Goal: Task Accomplishment & Management: Manage account settings

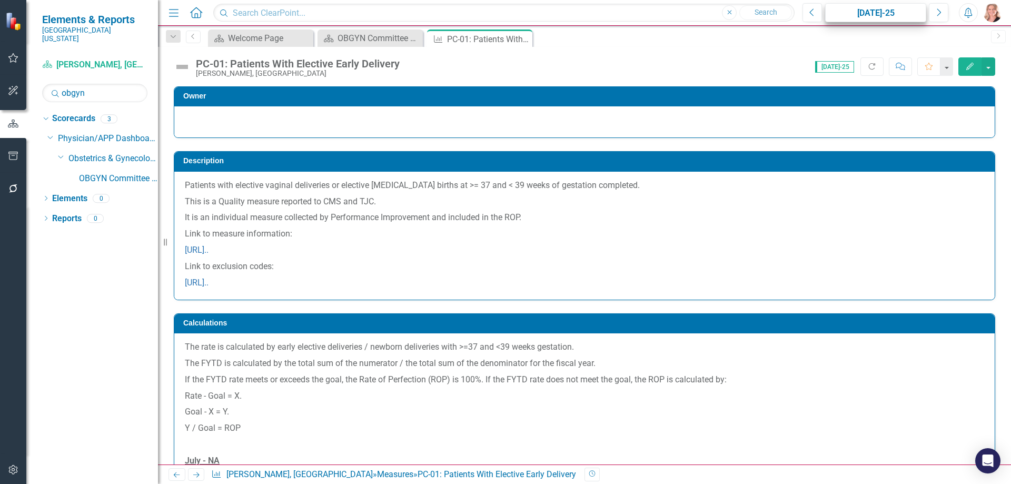
scroll to position [368, 0]
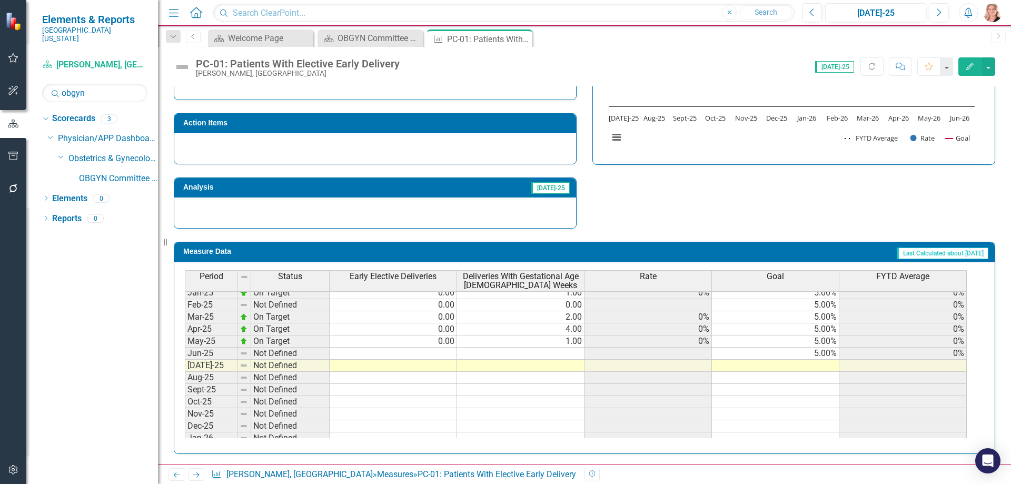
click at [185, 359] on div "Period Status Early Elective Deliveries Deliveries With Gestational Age 37-39 W…" at bounding box center [185, 318] width 0 height 373
click at [420, 351] on td at bounding box center [393, 353] width 127 height 12
type textarea "0"
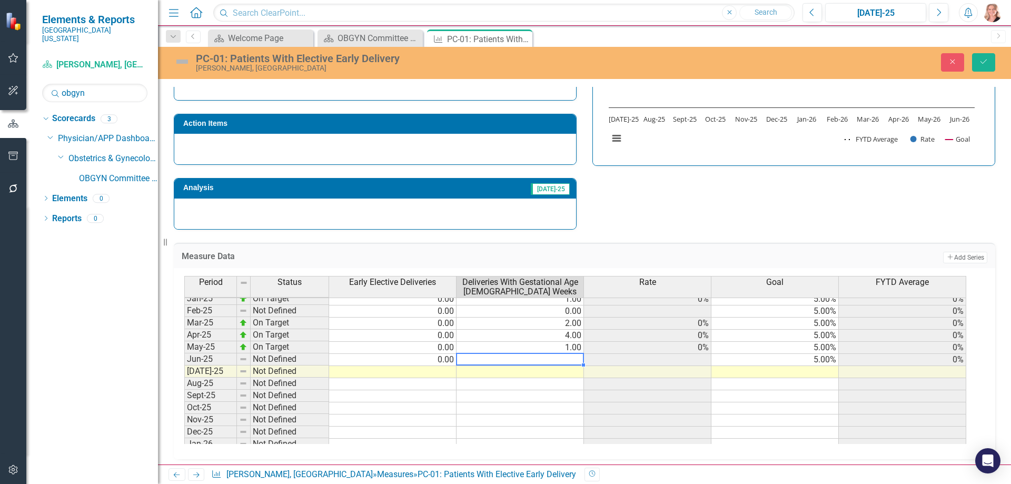
type textarea "0"
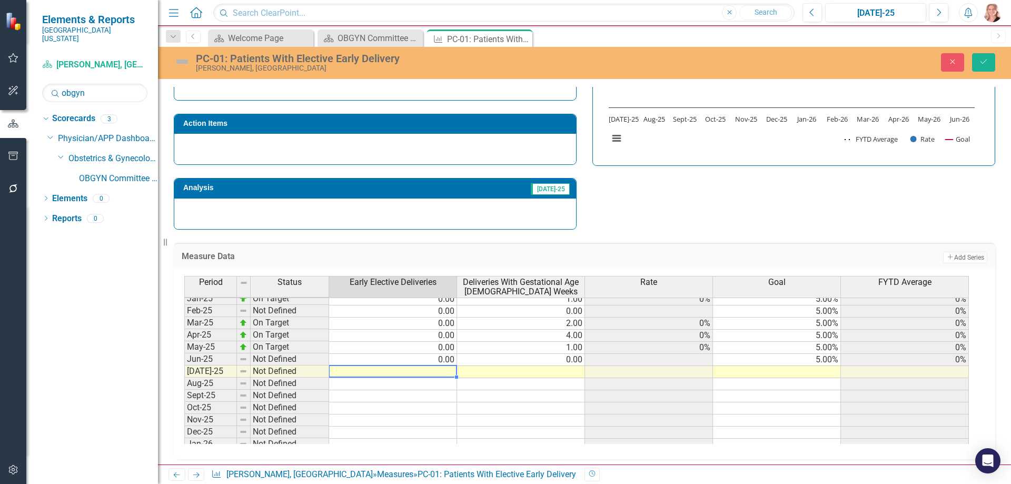
type textarea "0"
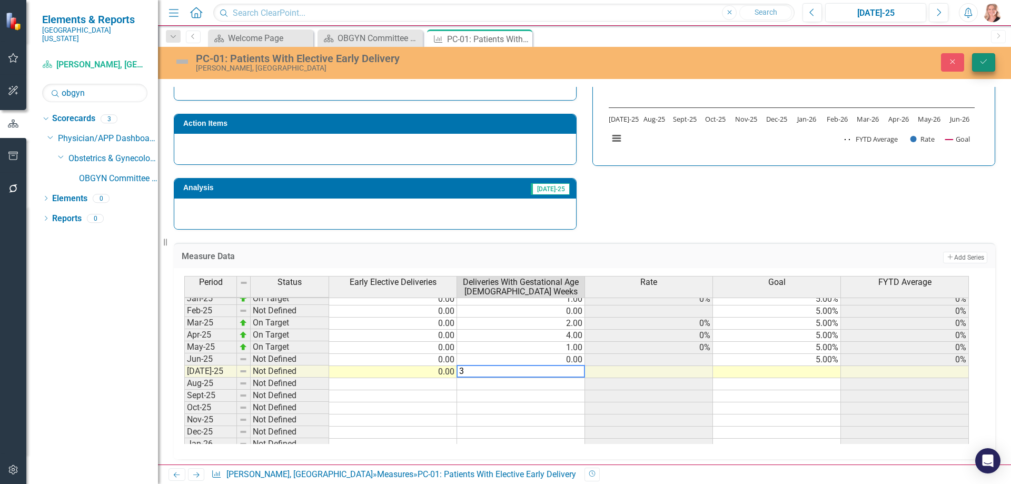
type textarea "3"
click at [980, 58] on icon "Save" at bounding box center [983, 61] width 9 height 7
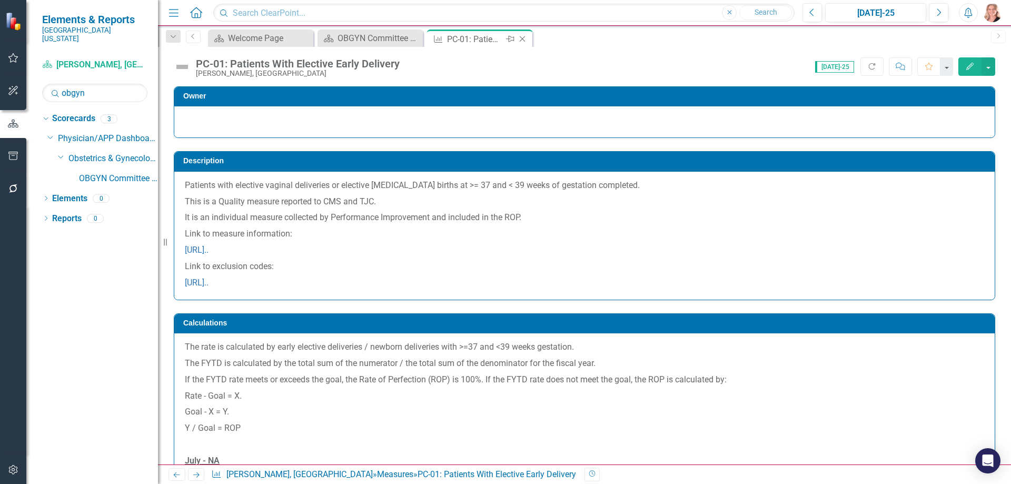
click at [523, 38] on icon at bounding box center [523, 39] width 6 height 6
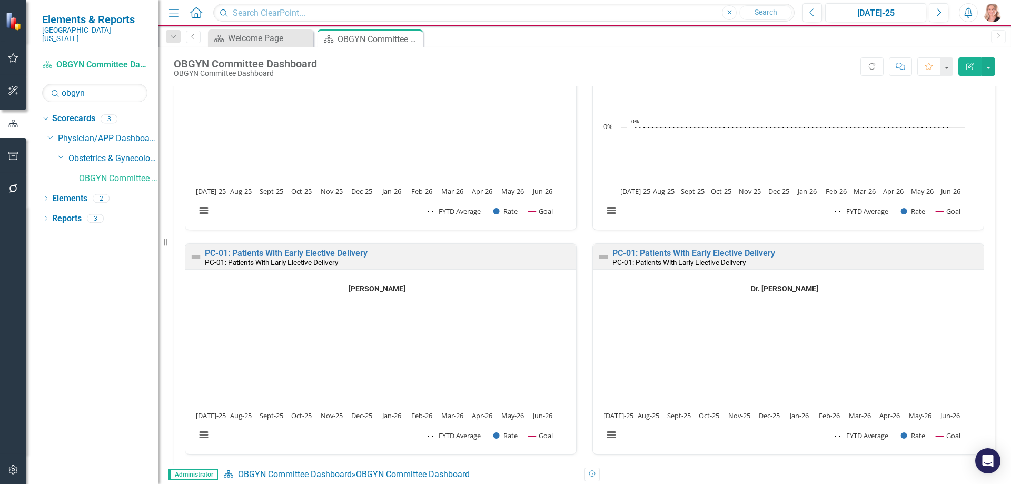
scroll to position [3580, 0]
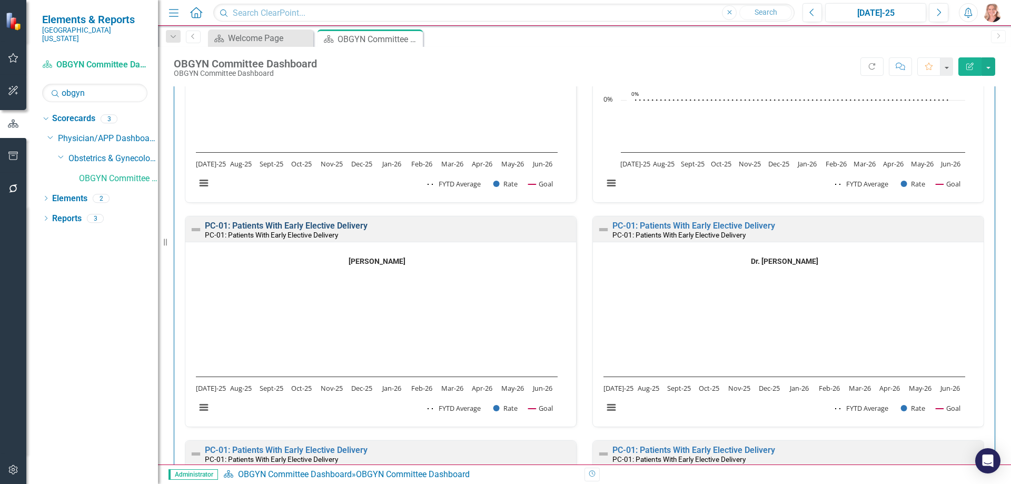
click at [337, 227] on link "PC-01: Patients With Early Elective Delivery" at bounding box center [286, 226] width 163 height 10
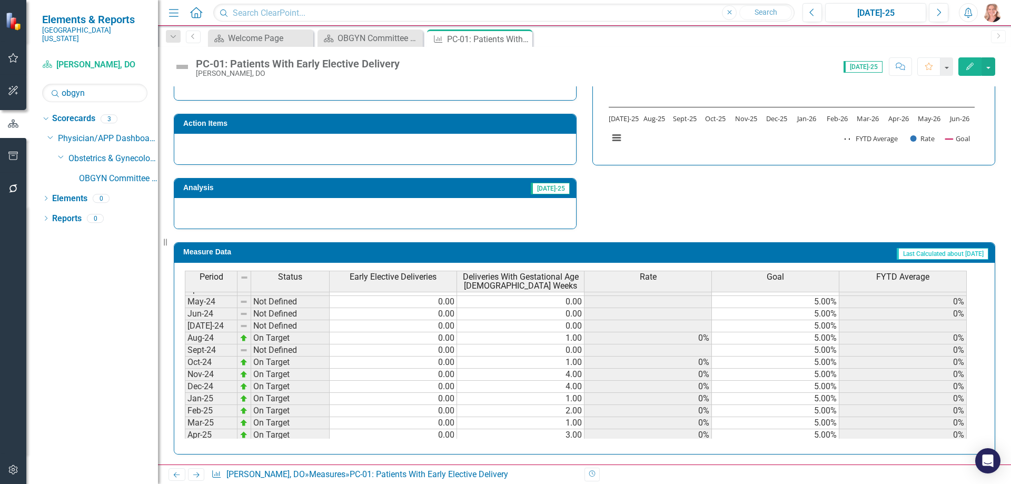
scroll to position [368, 0]
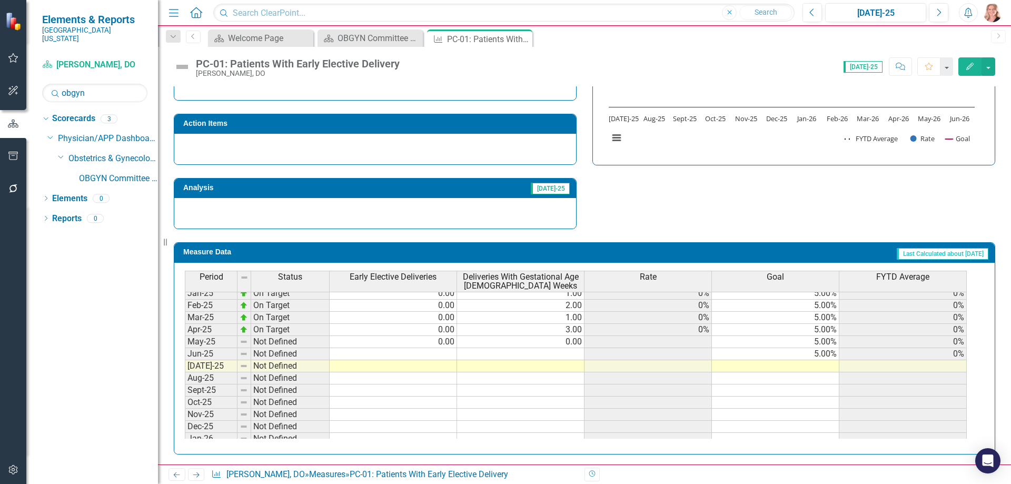
click at [420, 352] on tbody "Jan-24 Not Defined 0.00 0.00 5.00% 0% Feb-24 On Target 0.00 2.00 0% 5.00% 0% Ma…" at bounding box center [576, 324] width 782 height 364
click at [422, 370] on td at bounding box center [393, 366] width 127 height 12
type textarea "0"
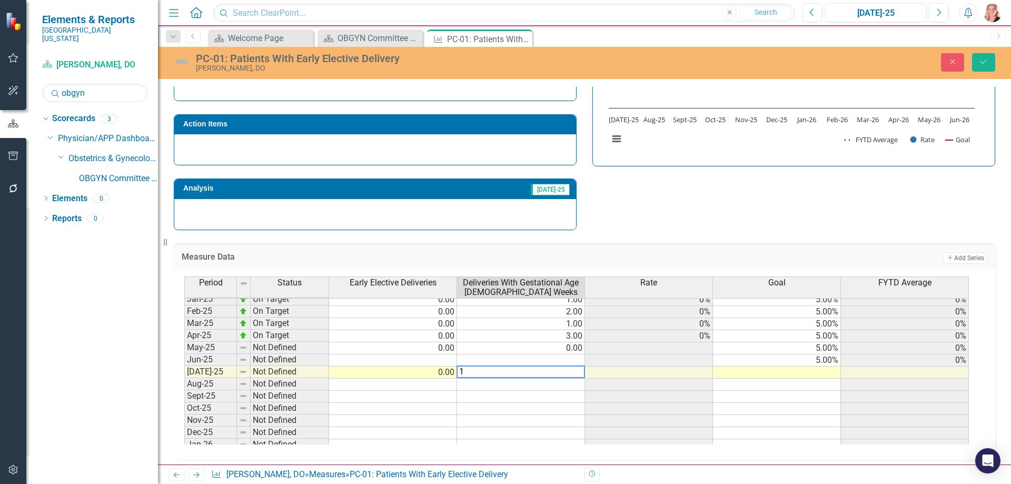
type textarea "1"
click at [437, 356] on td at bounding box center [393, 360] width 128 height 12
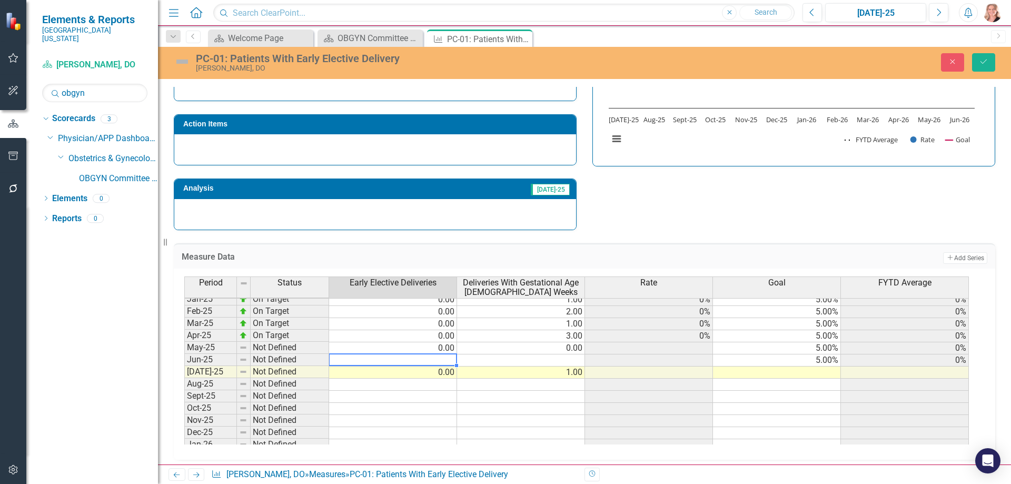
type textarea "0"
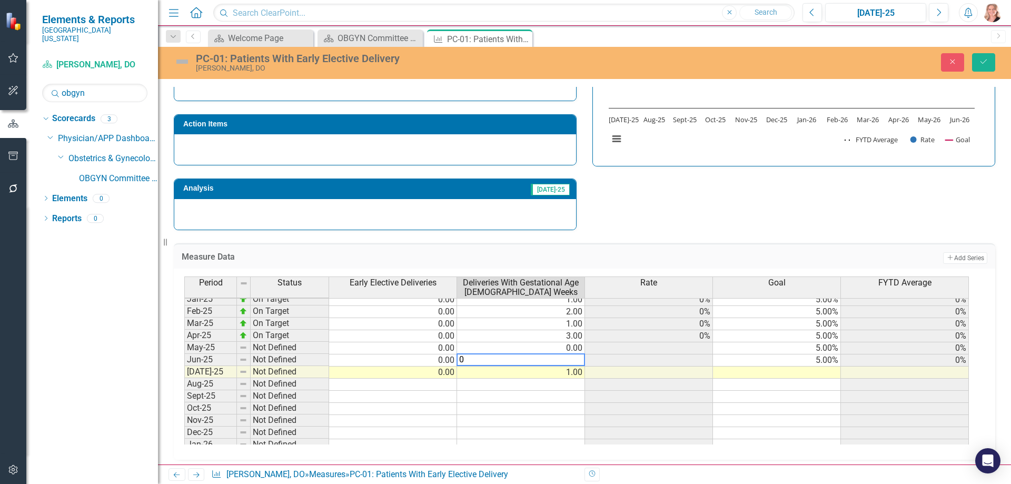
type textarea "0"
click at [980, 56] on button "Save" at bounding box center [983, 62] width 23 height 18
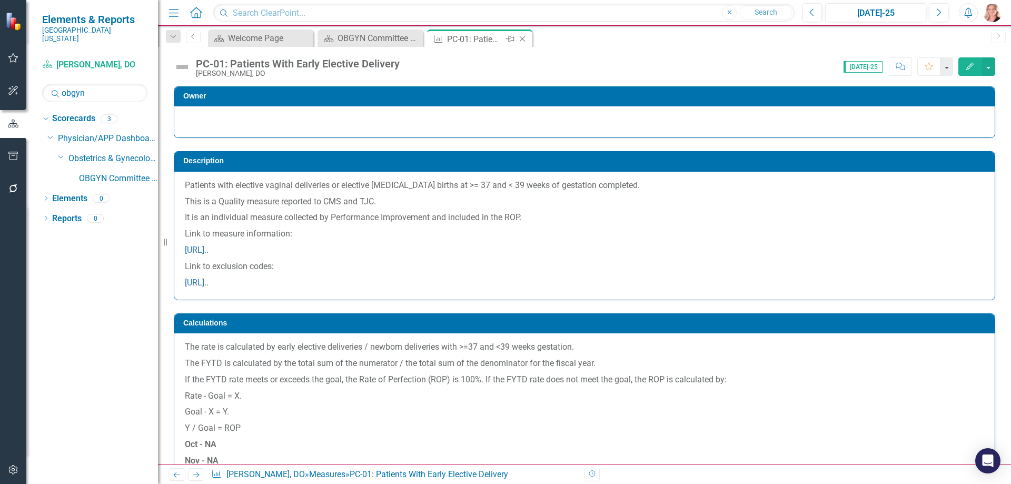
click at [520, 37] on icon "Close" at bounding box center [522, 39] width 11 height 8
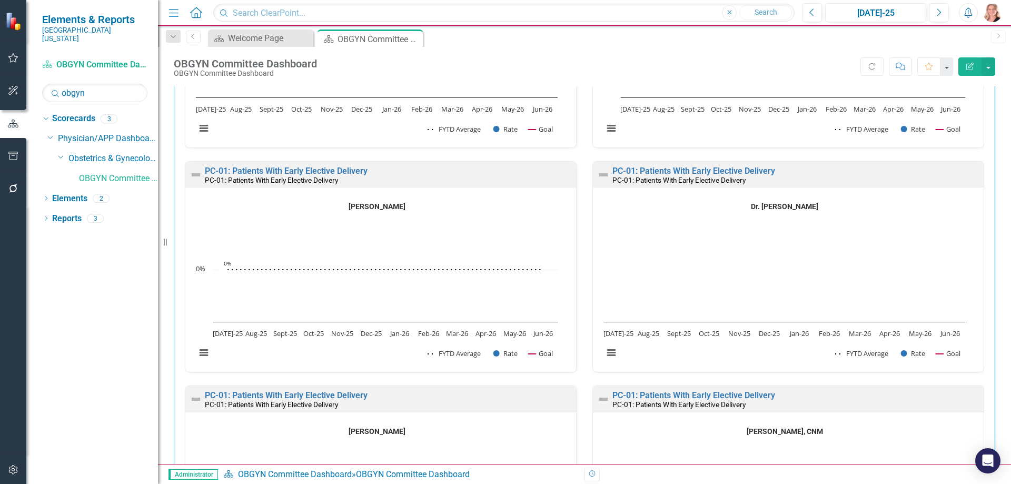
scroll to position [3685, 0]
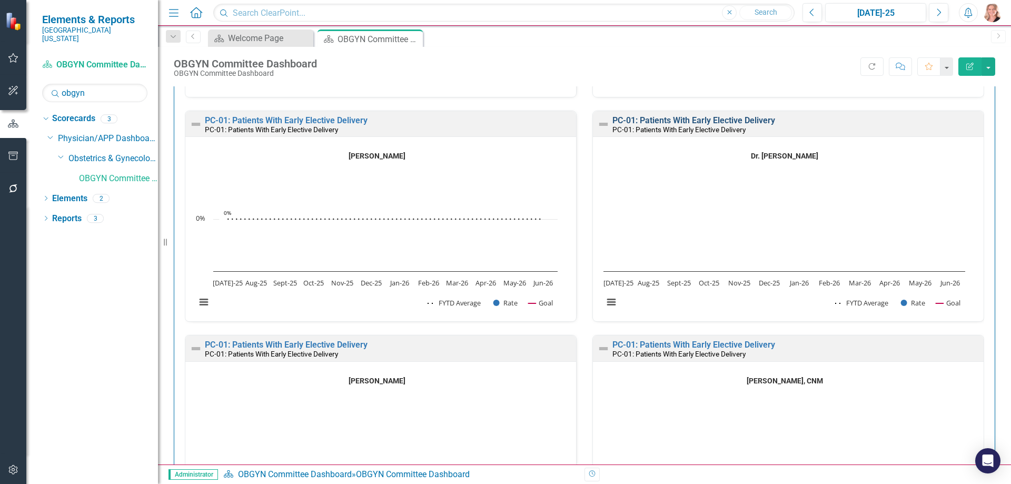
click at [749, 122] on link "PC-01: Patients With Early Elective Delivery" at bounding box center [693, 120] width 163 height 10
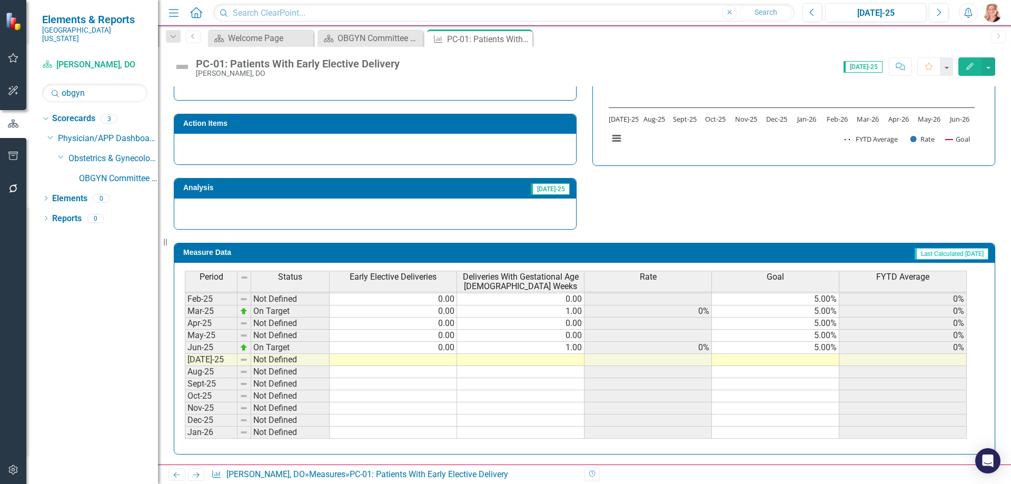
scroll to position [421, 0]
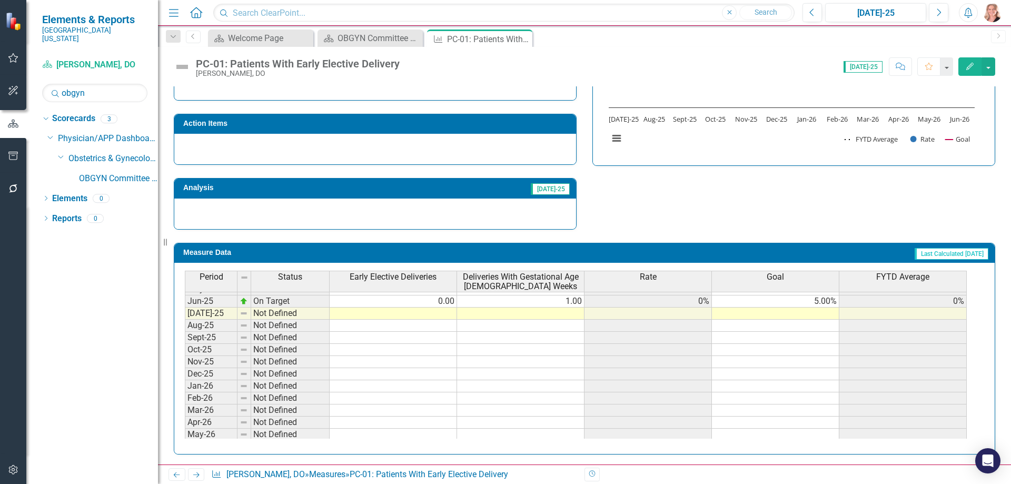
click at [419, 315] on tbody "Feb-24 Not Defined 0.00 0.00 5.00% 25.00% Mar-24 Not Defined 0.00 0.00 5.00% 25…" at bounding box center [576, 277] width 782 height 352
type textarea "0"
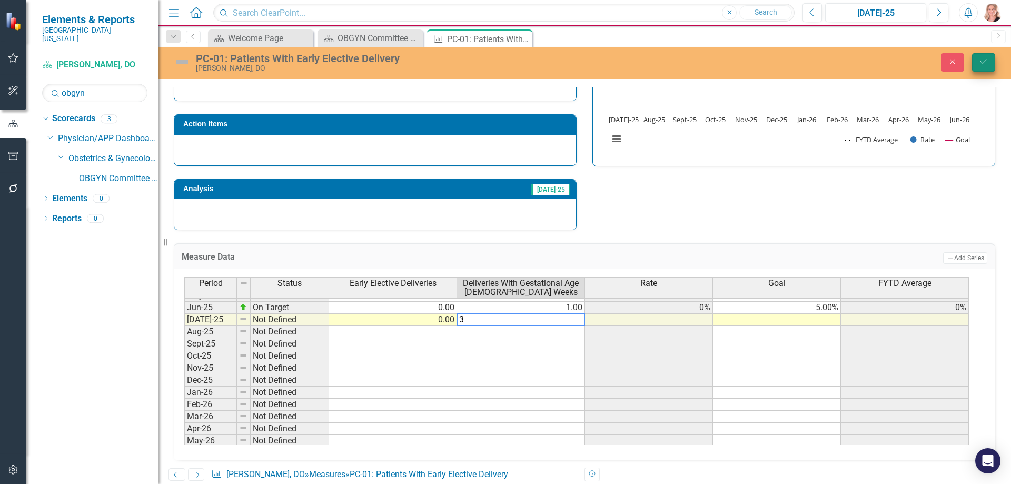
type textarea "3"
click at [978, 67] on button "Save" at bounding box center [983, 62] width 23 height 18
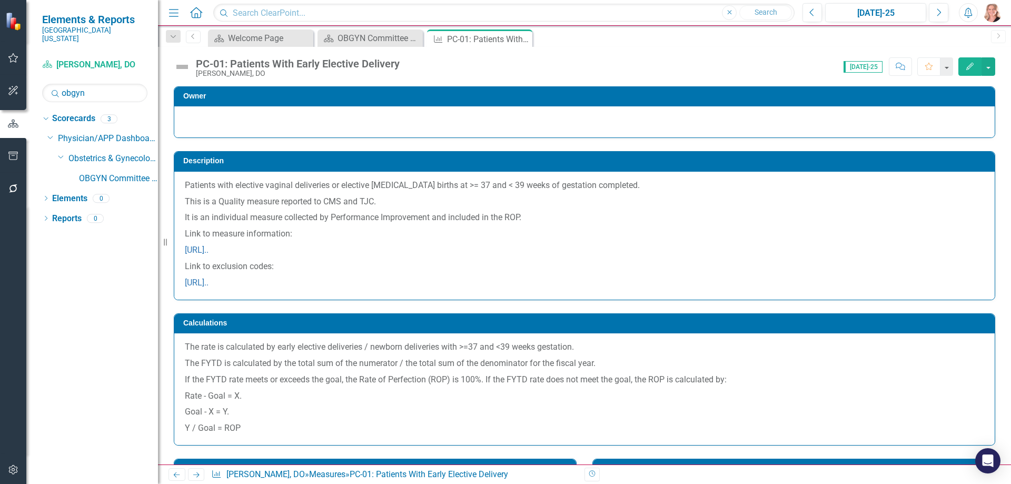
scroll to position [428, 0]
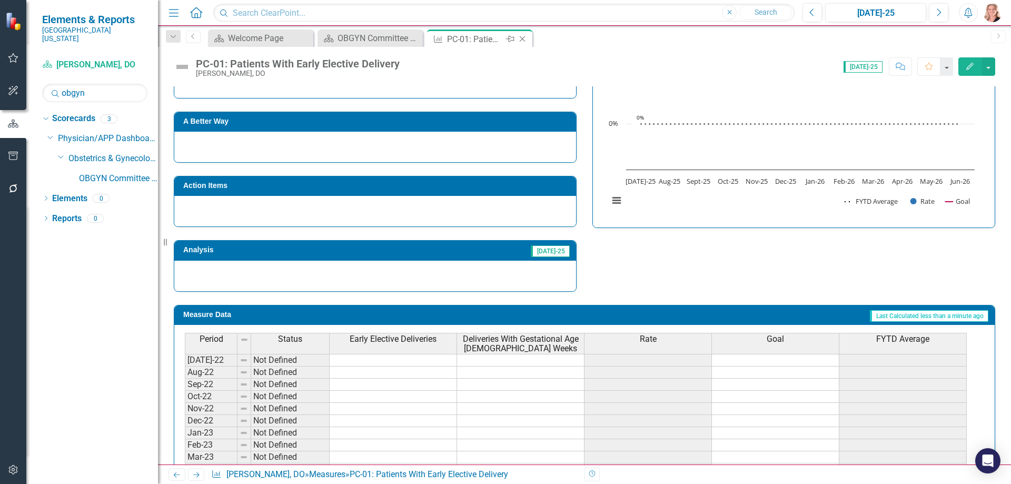
click at [523, 39] on icon "Close" at bounding box center [522, 39] width 11 height 8
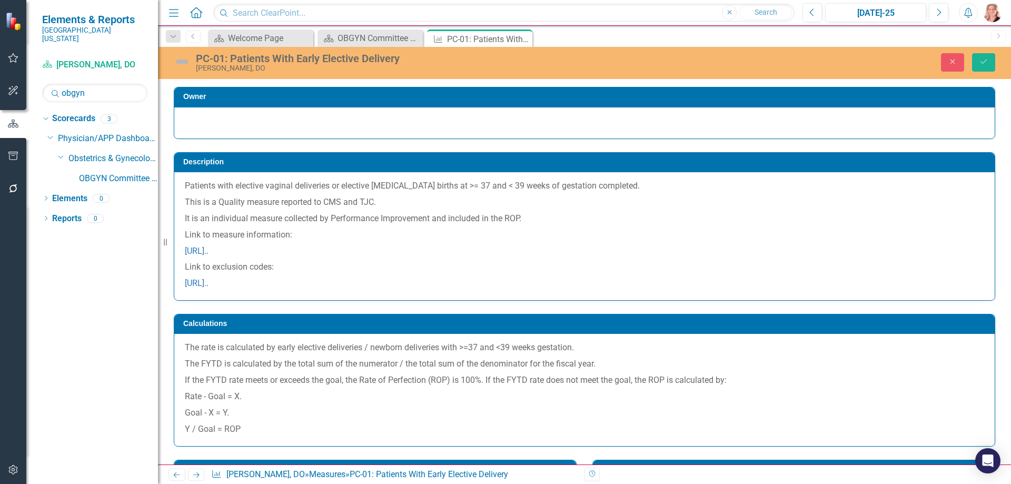
scroll to position [330, 0]
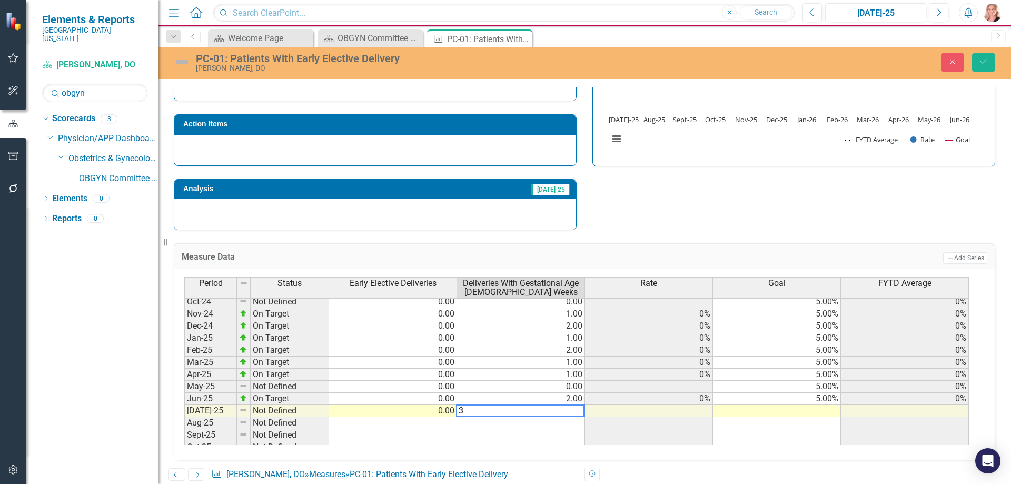
type textarea "3"
click at [996, 56] on div "Close Save" at bounding box center [833, 62] width 340 height 18
drag, startPoint x: 981, startPoint y: 65, endPoint x: 639, endPoint y: 170, distance: 357.5
click at [981, 65] on icon "Save" at bounding box center [983, 61] width 9 height 7
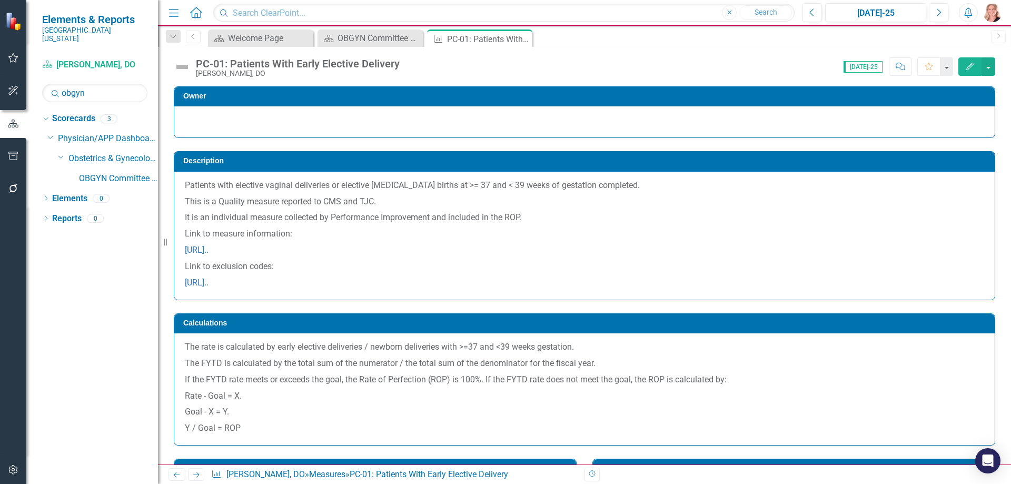
click at [0, 0] on icon "Close" at bounding box center [0, 0] width 0 height 0
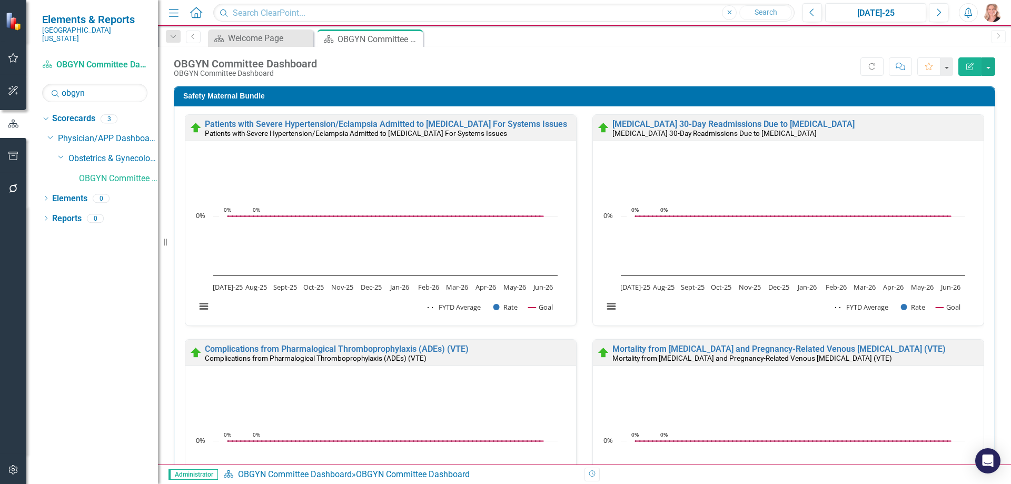
click at [991, 137] on div "Safety Maternal Bundle Patients with Severe Hypertension/Eclampsia Admitted to …" at bounding box center [584, 449] width 837 height 752
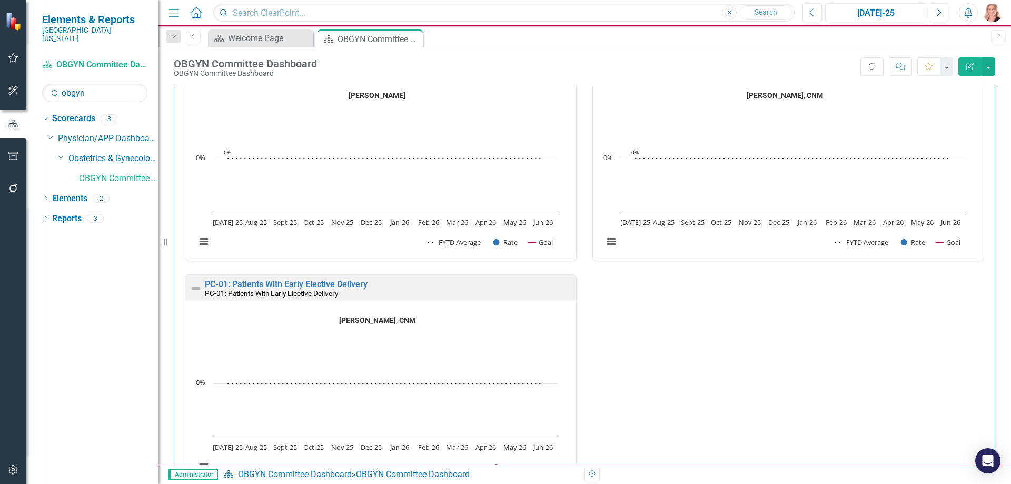
scroll to position [4053, 0]
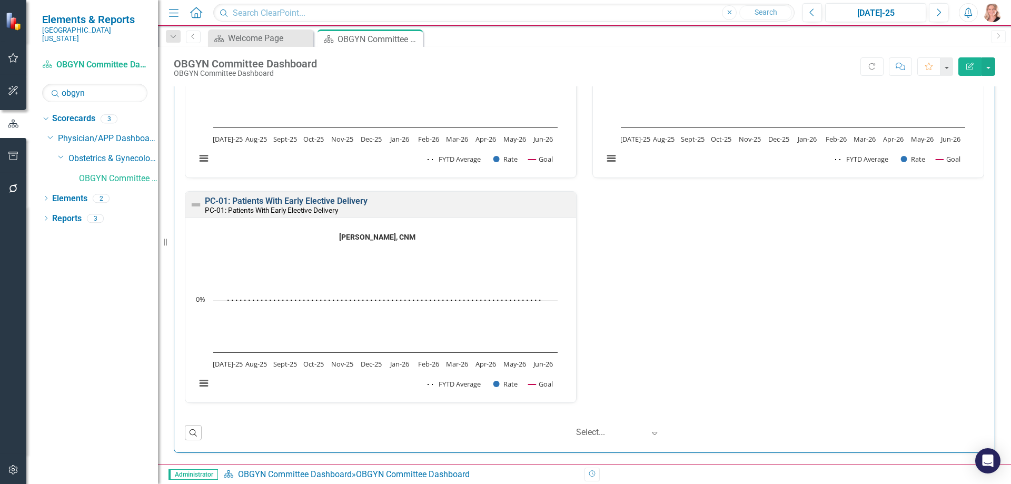
click at [243, 202] on link "PC-01: Patients With Early Elective Delivery" at bounding box center [286, 201] width 163 height 10
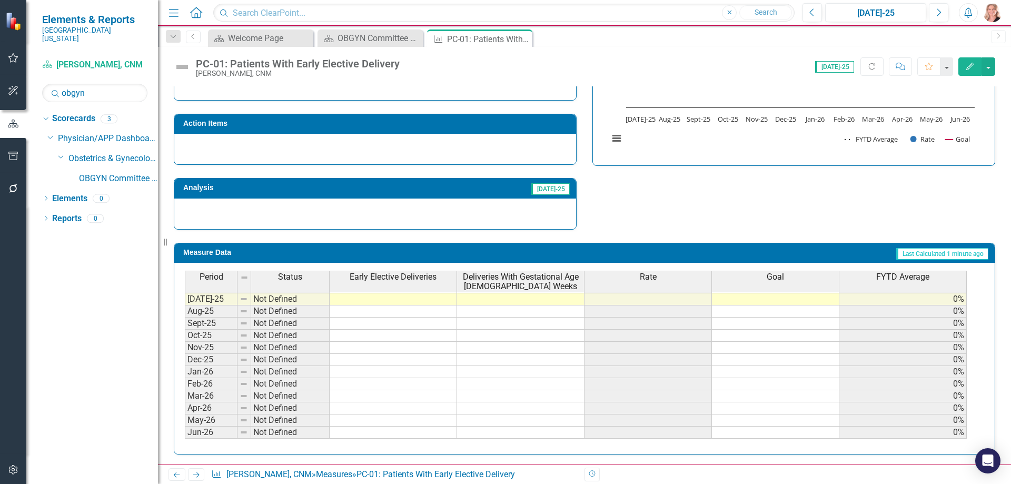
scroll to position [383, 0]
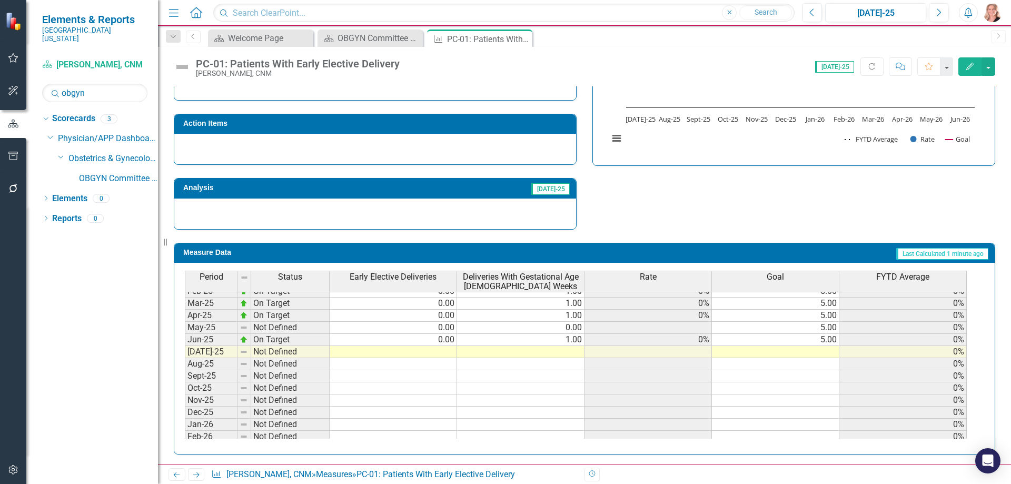
click at [423, 353] on tbody "Apr-24 Not Defined 0.00 0.00 5.00 25.00% May-24 On Target 0.00 1.00 0% 5.00 20.…" at bounding box center [576, 327] width 782 height 327
type textarea "0"
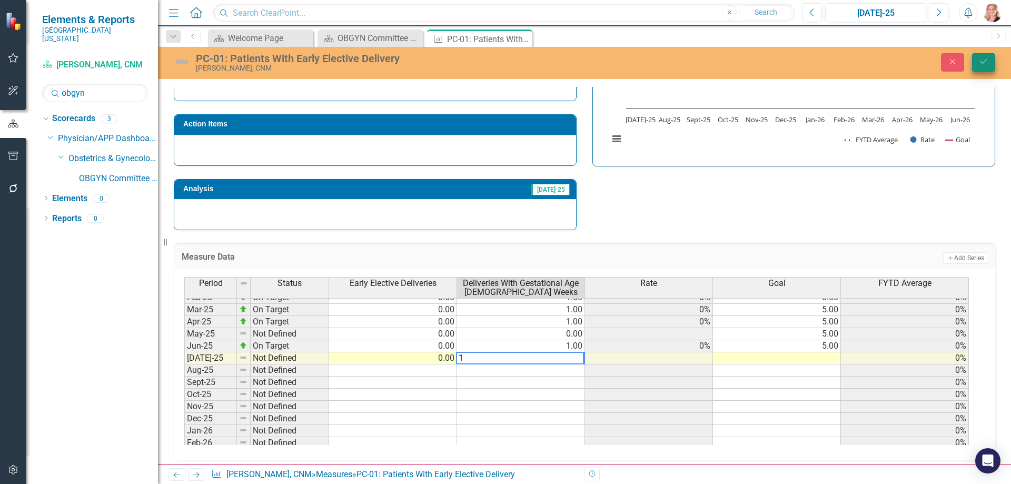
type textarea "1"
click at [984, 61] on icon "Save" at bounding box center [983, 61] width 9 height 7
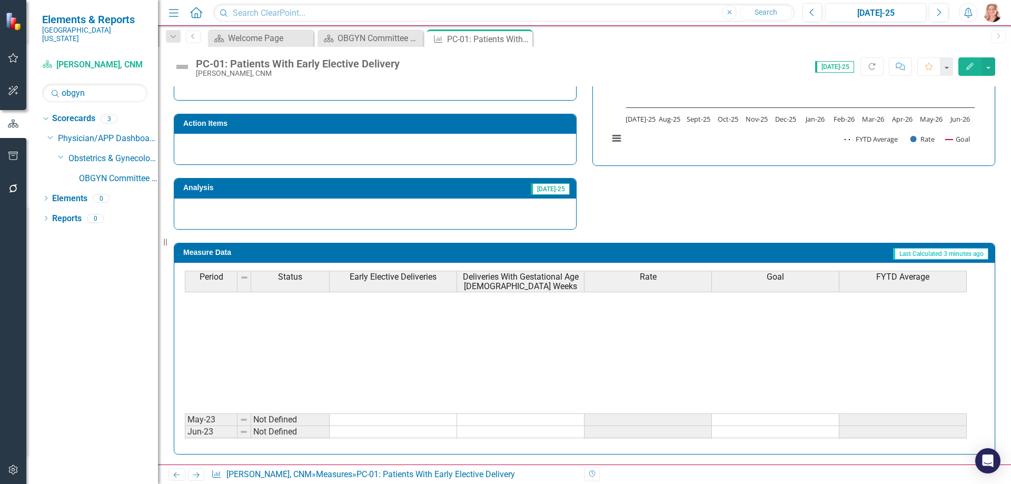
scroll to position [316, 0]
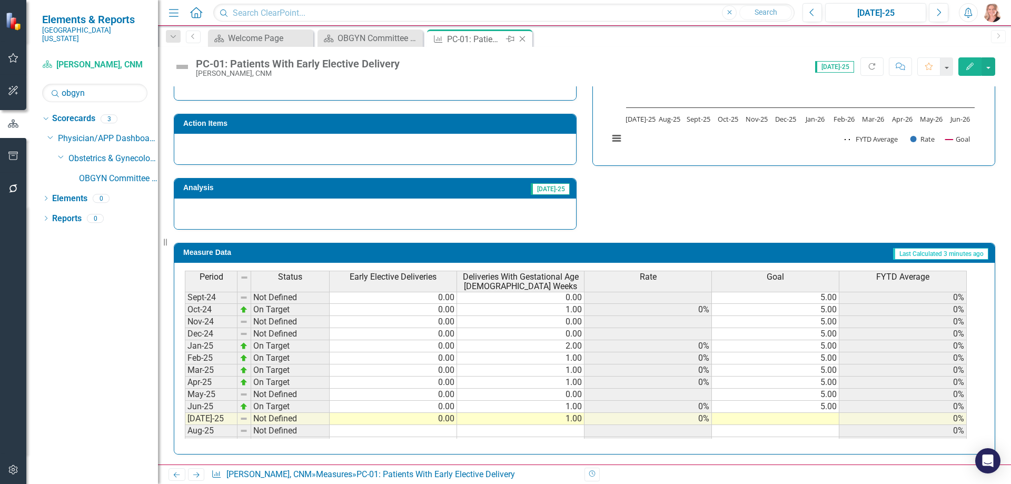
click at [525, 42] on icon "Close" at bounding box center [522, 39] width 11 height 8
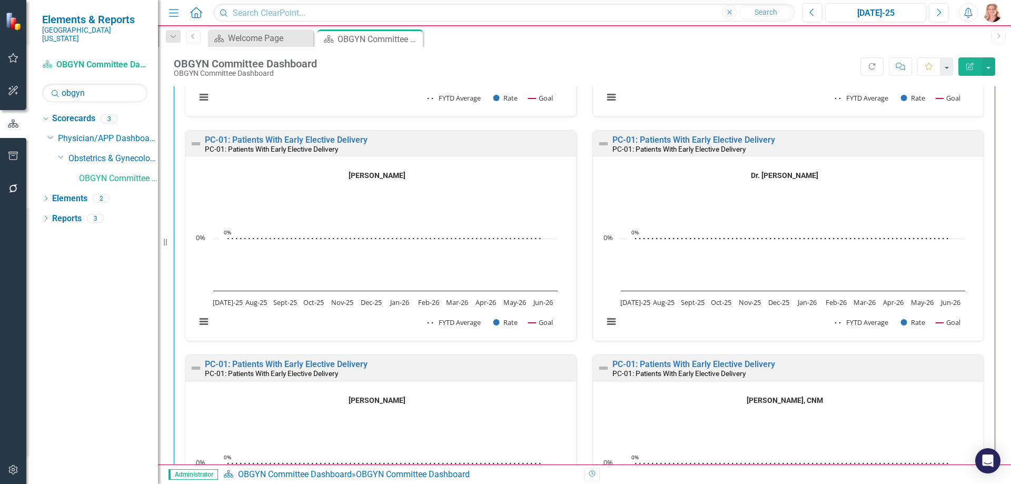
scroll to position [3790, 0]
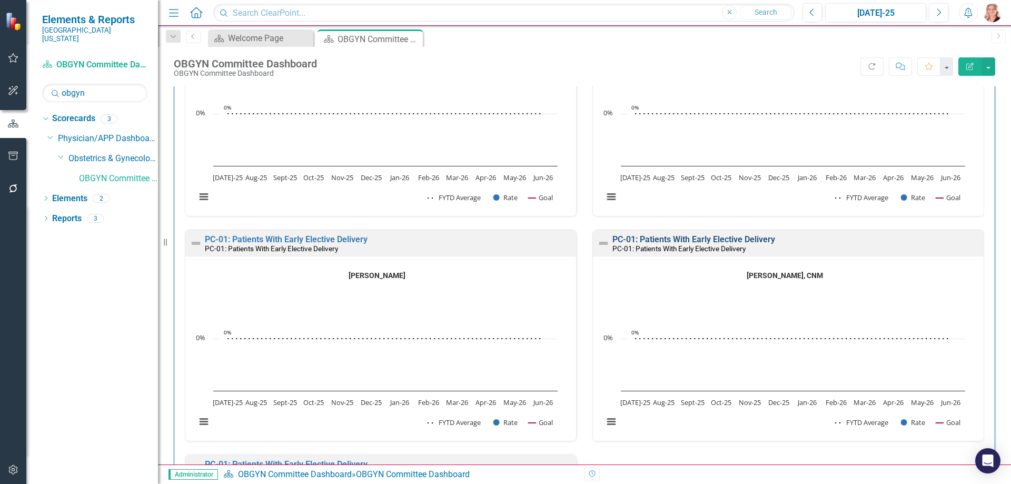
click at [751, 240] on link "PC-01: Patients With Early Elective Delivery" at bounding box center [693, 239] width 163 height 10
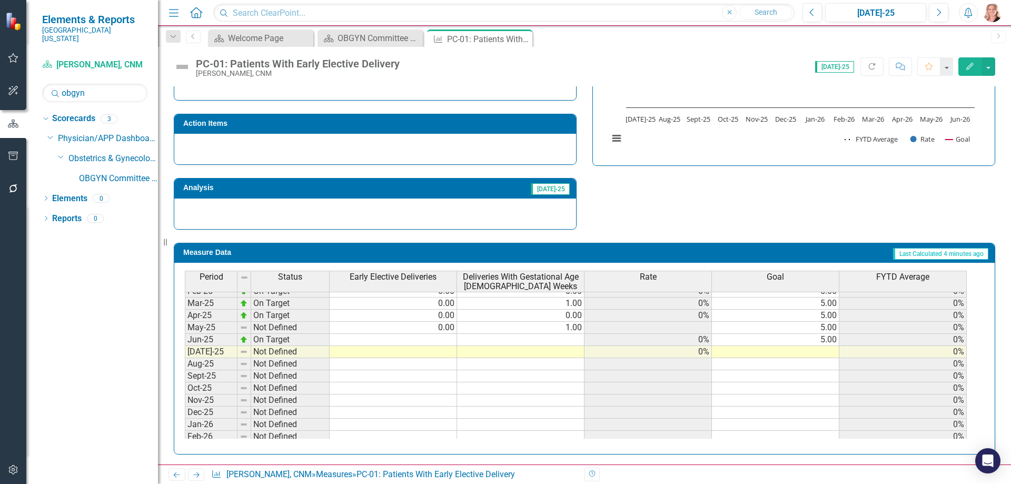
click at [420, 337] on tbody "Oct-23 Not Defined 0.00 0.00 5.00 0% Nov-23 On Target 0.00 1.00 0% 5.00 0% Dec-…" at bounding box center [576, 291] width 782 height 400
type textarea "0"
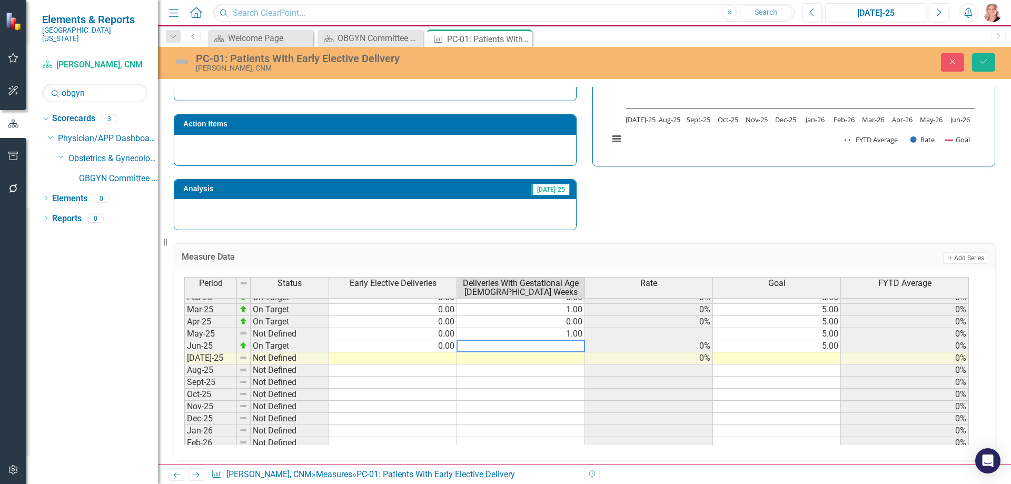
type textarea "1"
type textarea "0"
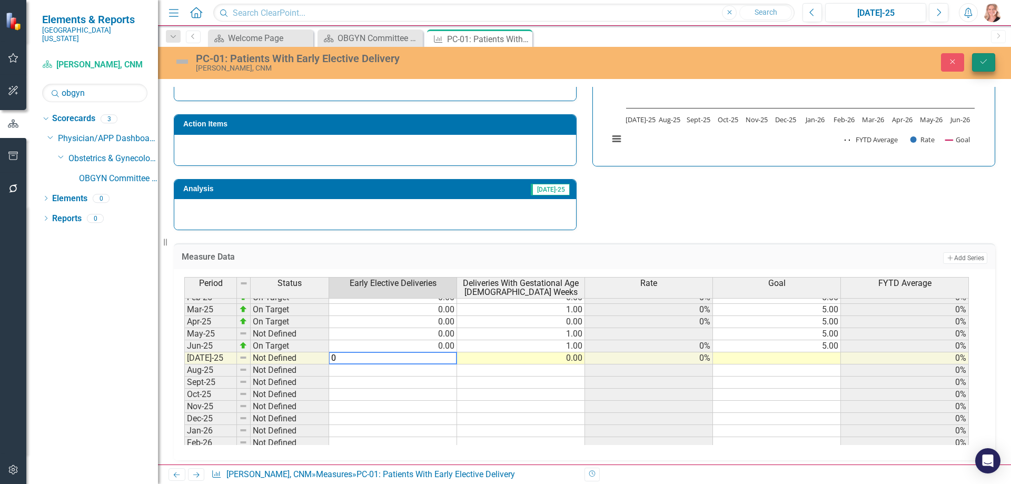
type textarea "0"
click at [979, 62] on icon "Save" at bounding box center [983, 61] width 9 height 7
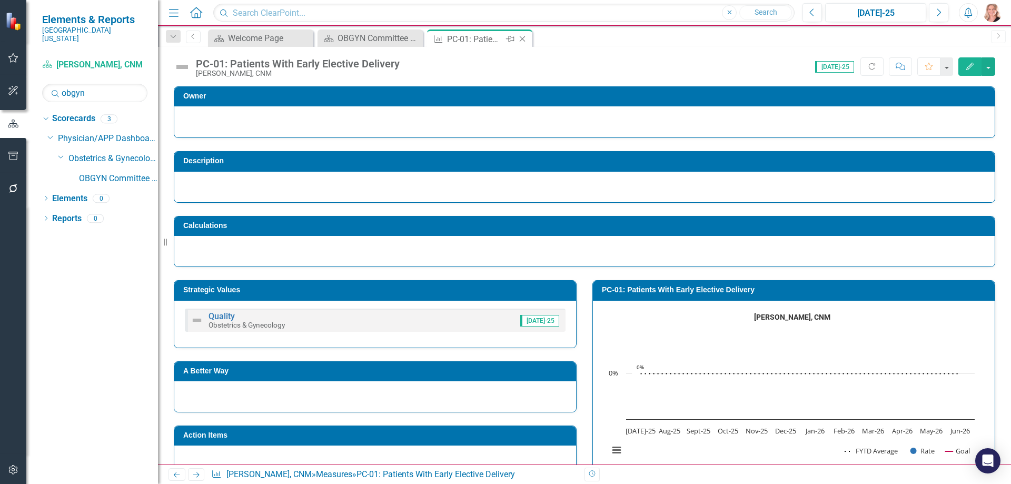
click at [523, 41] on icon "Close" at bounding box center [522, 39] width 11 height 8
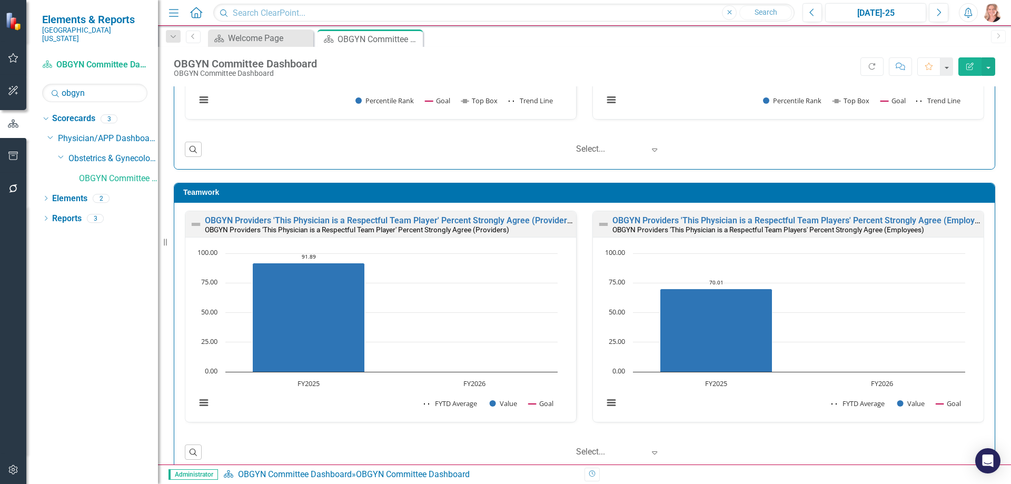
scroll to position [7138, 0]
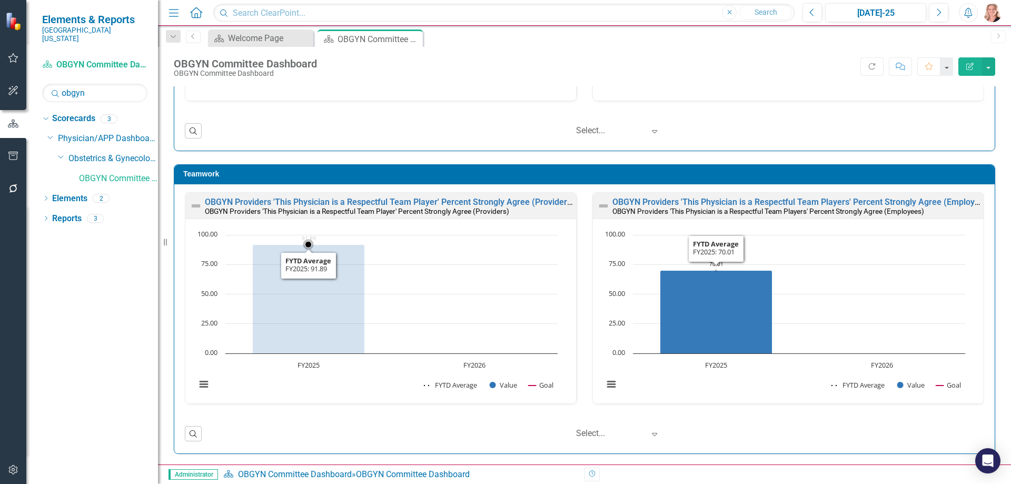
click at [517, 309] on rect "Interactive chart" at bounding box center [377, 315] width 372 height 171
click at [517, 308] on rect "Interactive chart" at bounding box center [377, 315] width 372 height 171
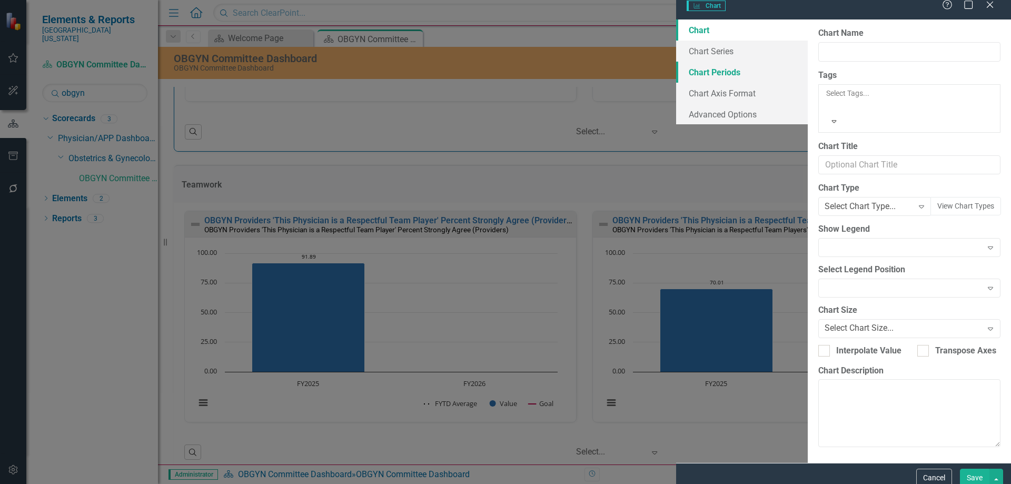
click at [676, 83] on link "Chart Periods" at bounding box center [742, 72] width 132 height 21
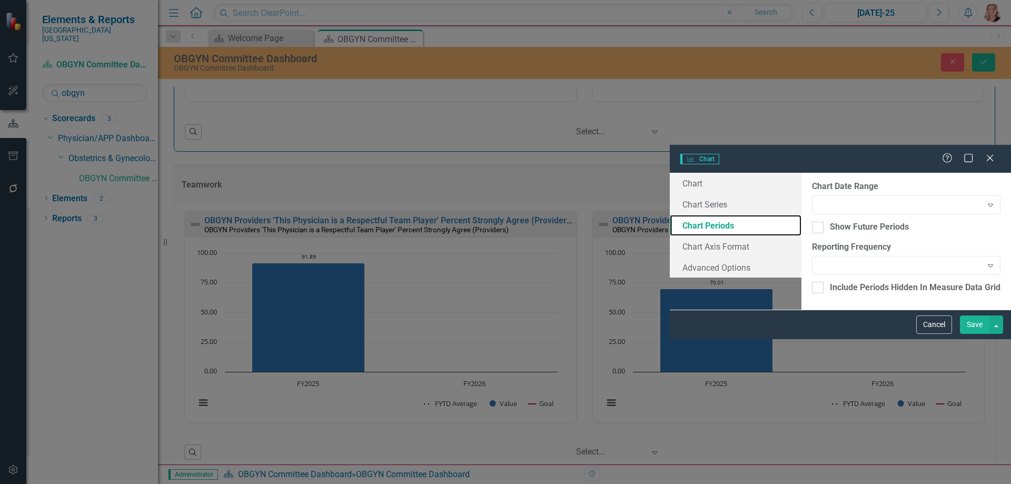
checkbox input "true"
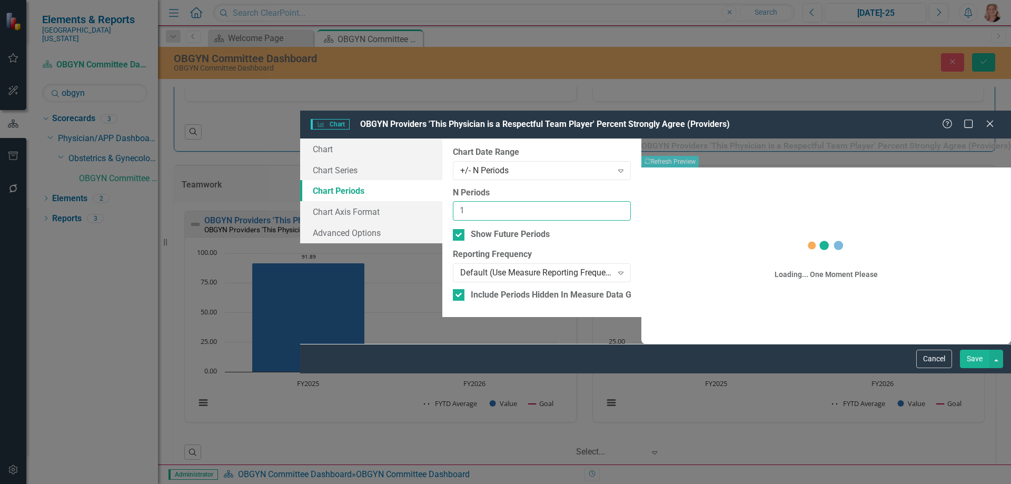
click at [453, 201] on input "1" at bounding box center [542, 210] width 178 height 19
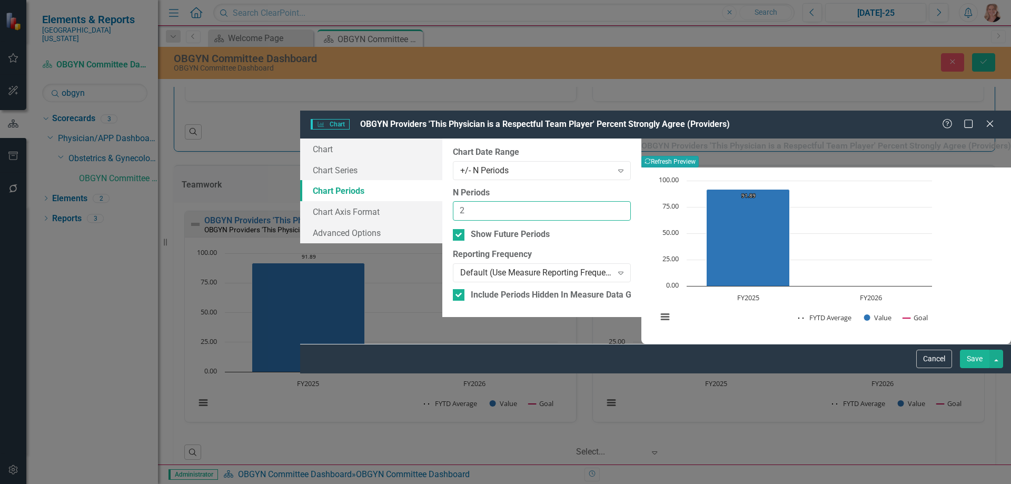
type input "2"
click at [699, 156] on button "Recalculate Refresh Preview" at bounding box center [669, 162] width 57 height 12
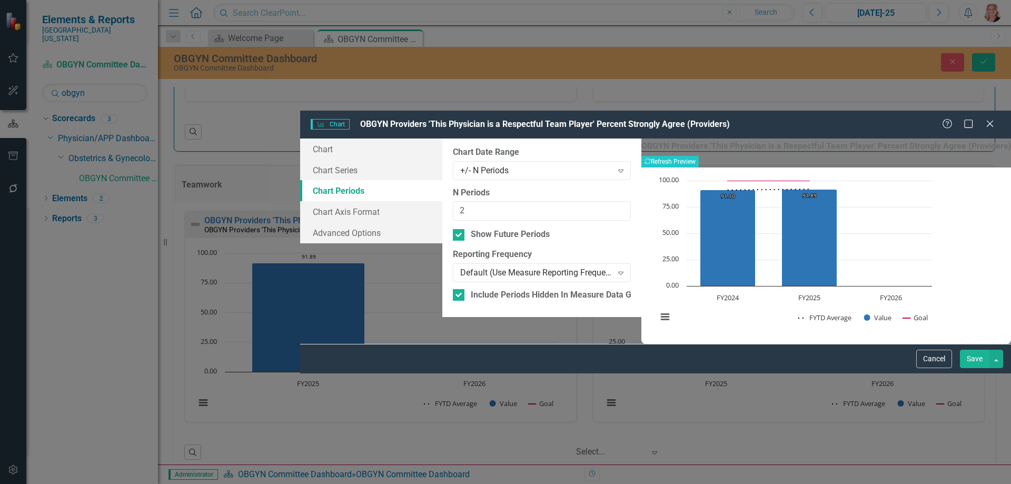
click at [970, 368] on button "Save" at bounding box center [974, 359] width 29 height 18
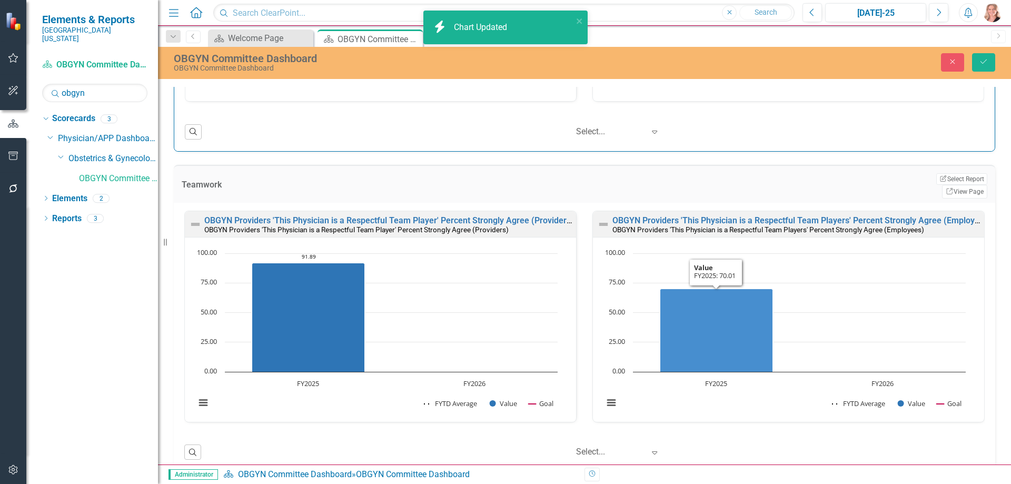
click at [913, 203] on div "OBGYN Providers 'This Physician is a Respectful Team Player' Percent Strongly A…" at bounding box center [584, 337] width 821 height 269
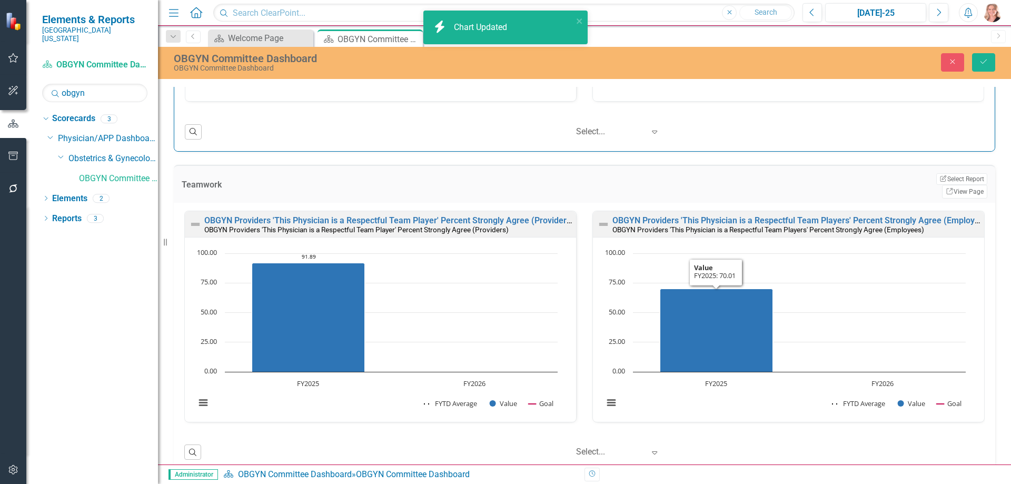
click at [890, 266] on rect "Interactive chart" at bounding box center [784, 333] width 373 height 171
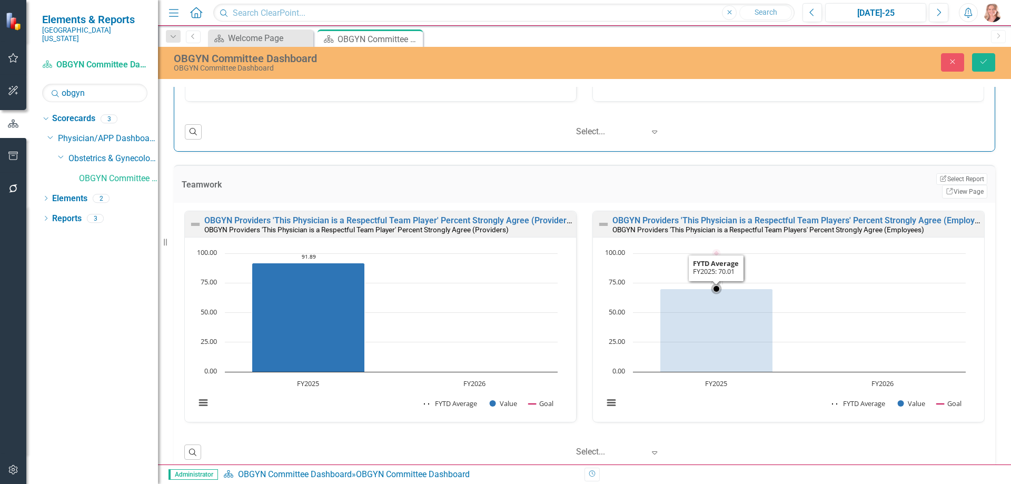
click at [891, 282] on rect "Interactive chart" at bounding box center [784, 333] width 373 height 171
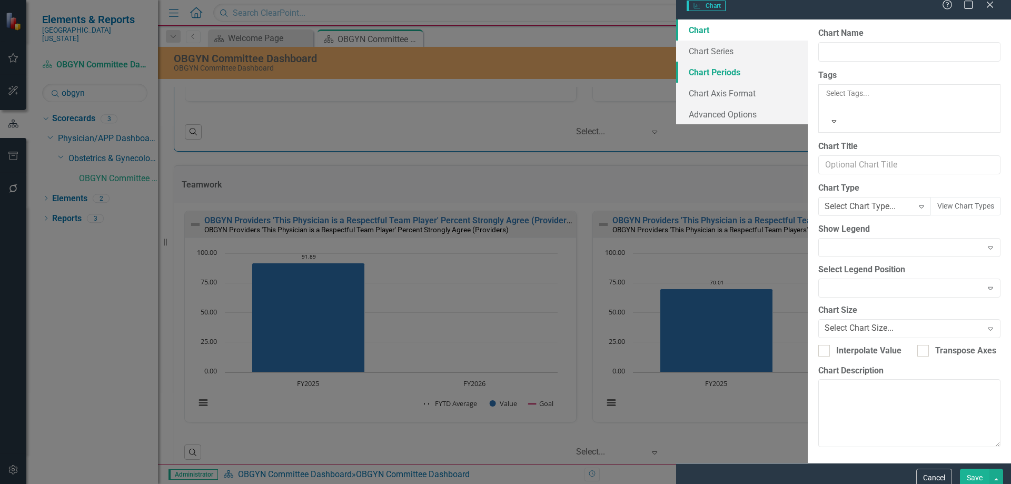
click at [676, 75] on link "Chart Periods" at bounding box center [742, 72] width 132 height 21
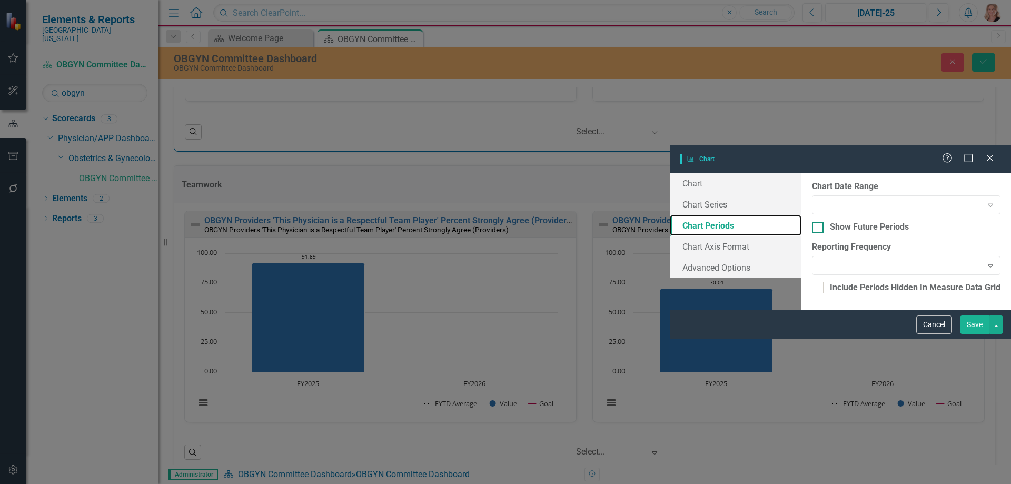
checkbox input "true"
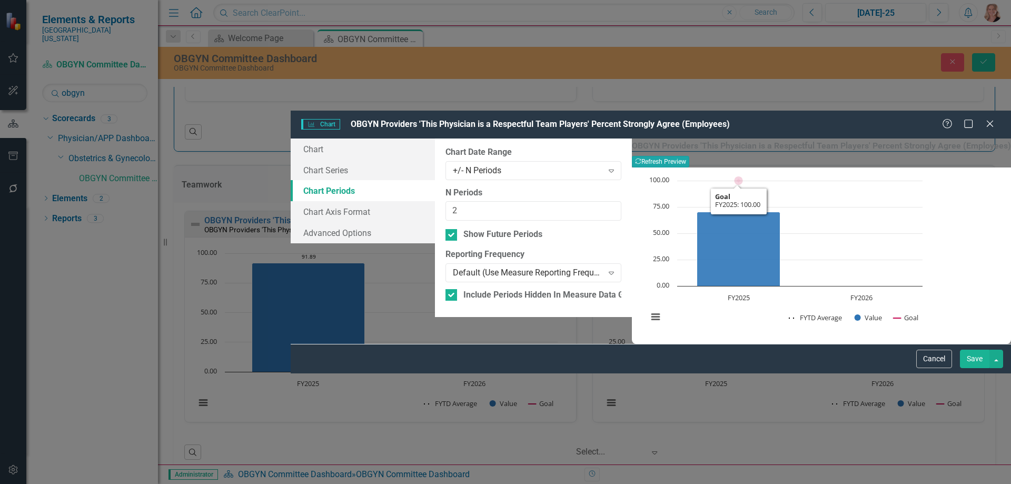
type input "2"
click at [689, 156] on button "Recalculate Refresh Preview" at bounding box center [660, 162] width 57 height 12
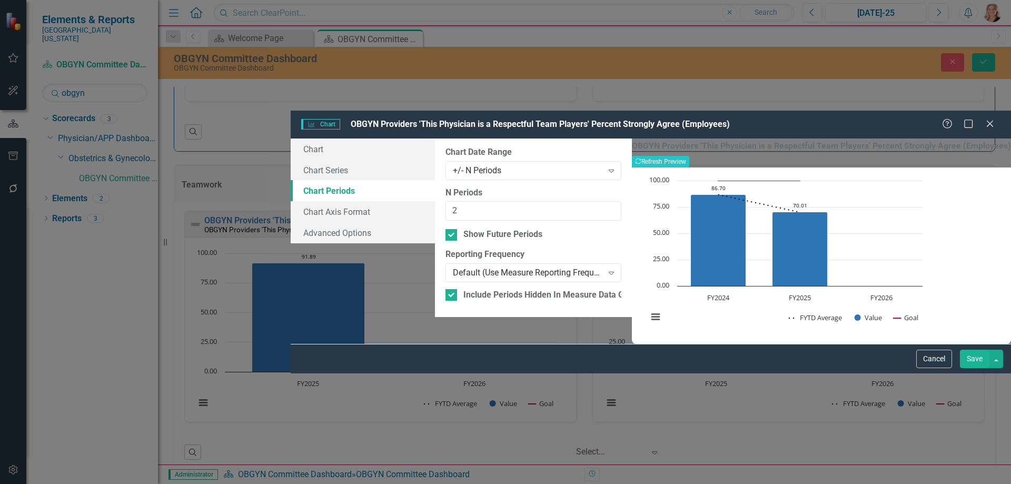
click at [973, 368] on button "Save" at bounding box center [974, 359] width 29 height 18
click at [984, 66] on button "Save" at bounding box center [983, 62] width 23 height 18
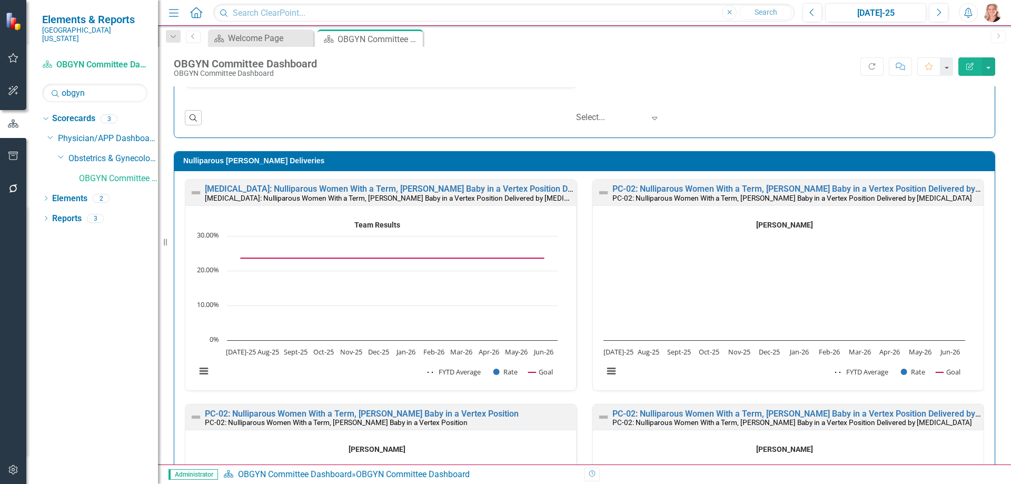
scroll to position [4369, 0]
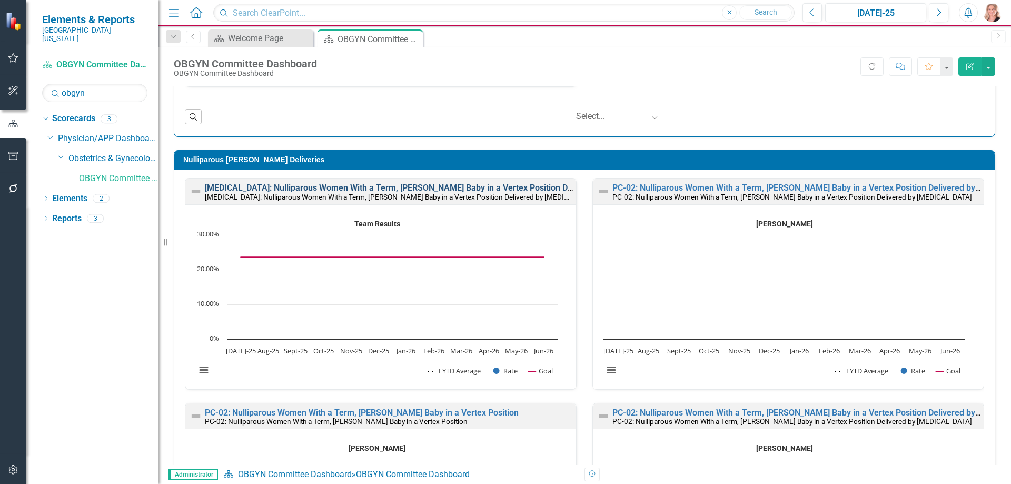
click at [520, 188] on link "[MEDICAL_DATA]: Nulliparous Women With a Term, [PERSON_NAME] Baby in a Vertex P…" at bounding box center [440, 188] width 471 height 10
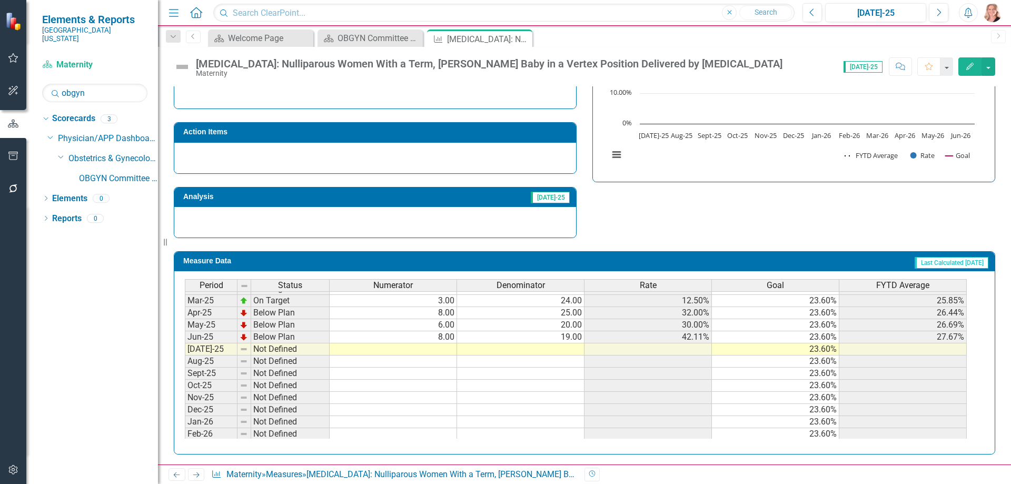
scroll to position [368, 0]
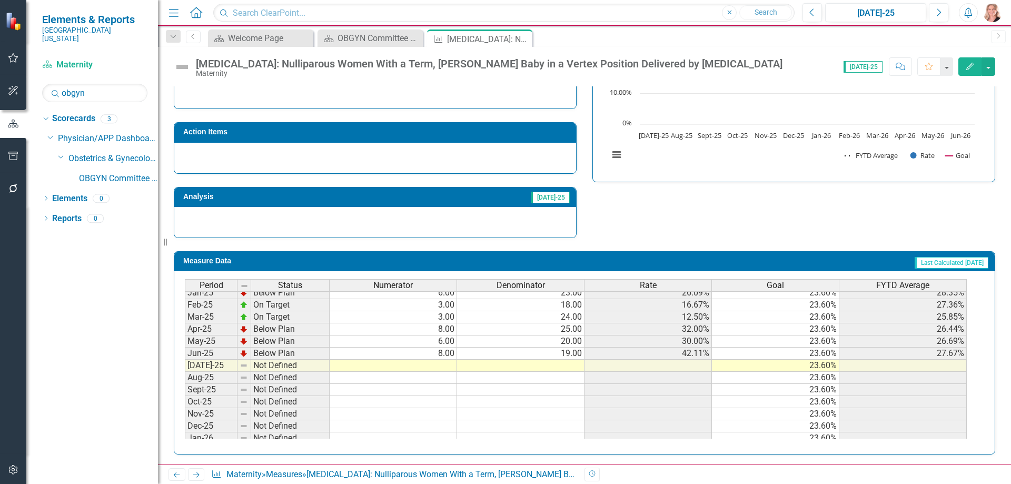
click at [380, 362] on tbody "May-24 On Target 7.00 31.00 22.58% 23.60% 29.05% Jun-24 Below Plan 9.00 25.00 3…" at bounding box center [576, 347] width 782 height 315
click at [401, 368] on td at bounding box center [393, 366] width 127 height 12
type textarea "11"
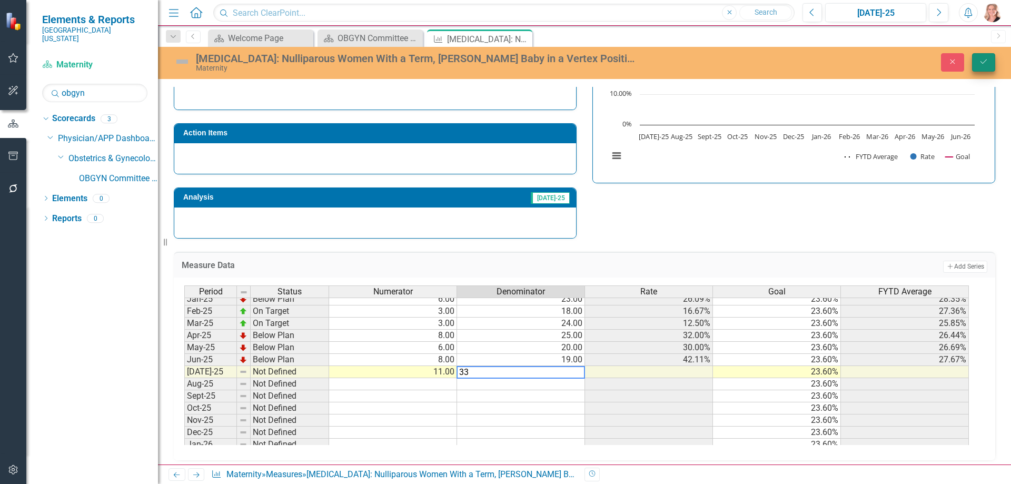
type textarea "33"
click at [986, 63] on icon "Save" at bounding box center [983, 61] width 9 height 7
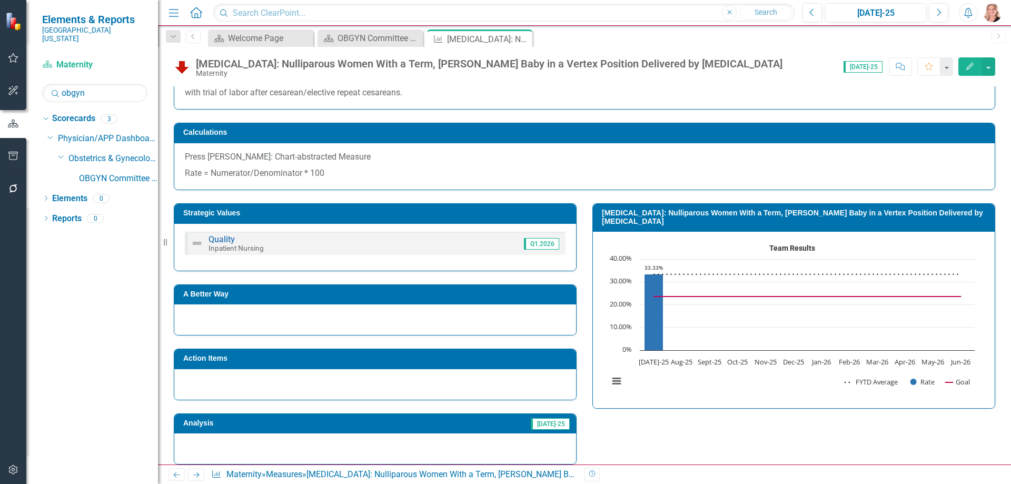
scroll to position [239, 0]
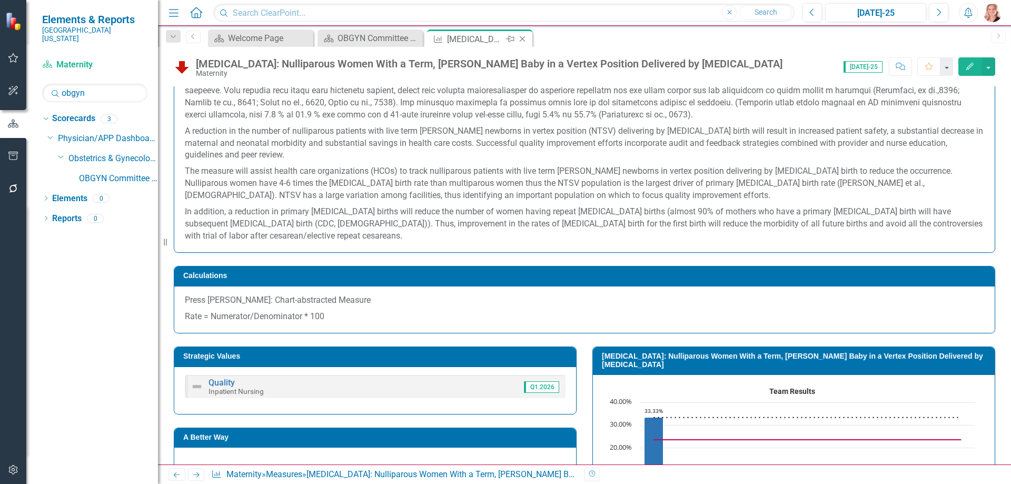
click at [524, 39] on icon "Close" at bounding box center [522, 39] width 11 height 8
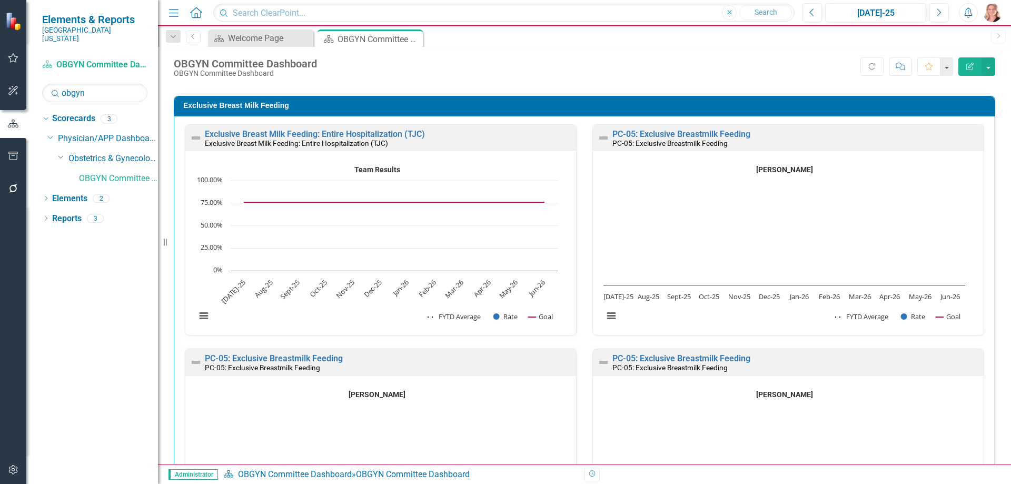
scroll to position [5422, 0]
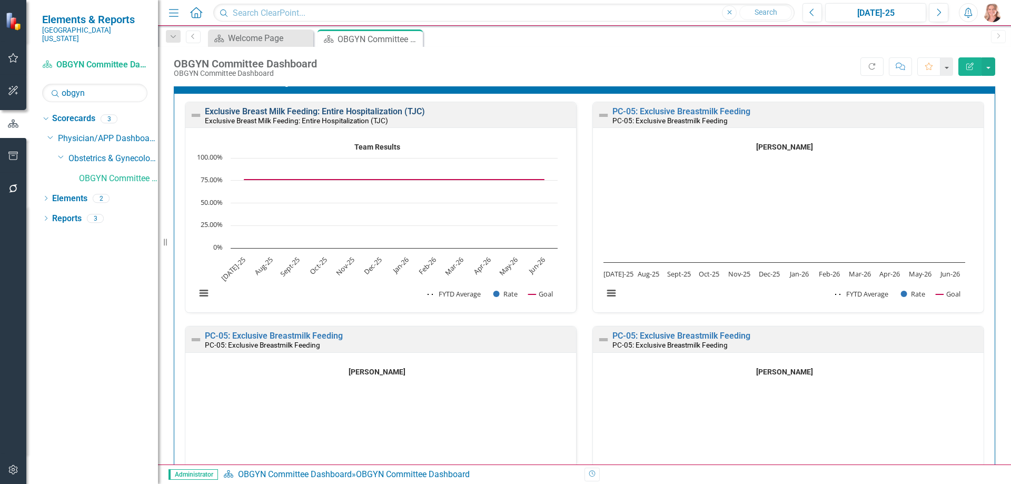
click at [291, 108] on link "Exclusive Breast Milk Feeding: Entire Hospitalization (TJC)" at bounding box center [315, 111] width 220 height 10
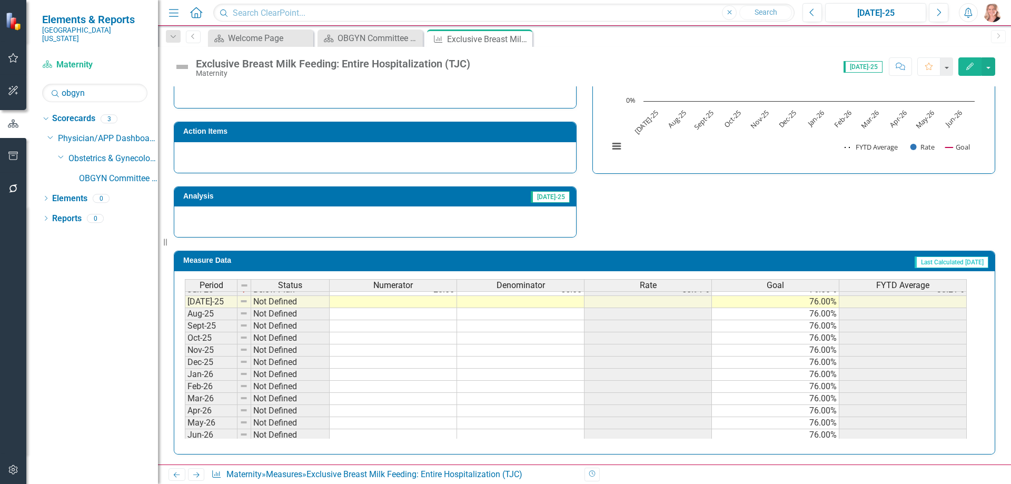
scroll to position [383, 0]
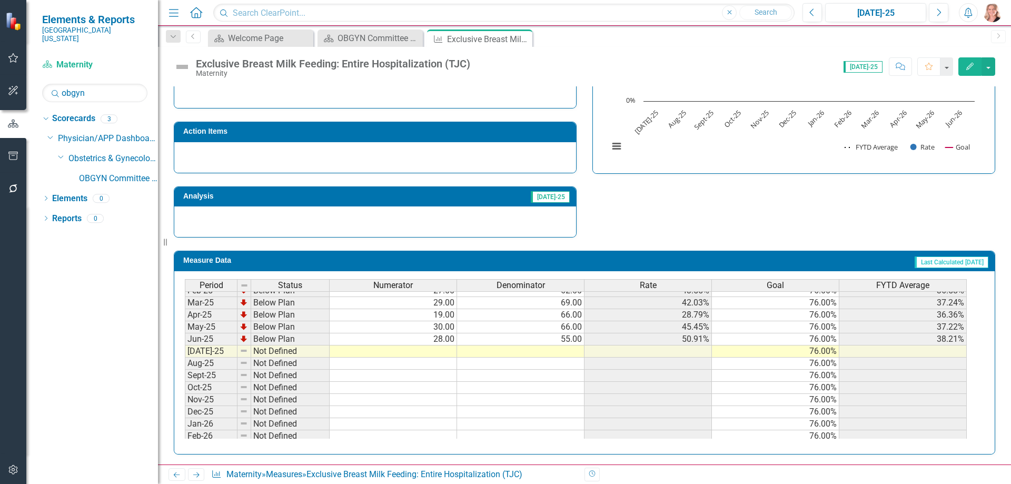
click at [393, 348] on tbody "Apr-24 Below Plan 21.00 59.00 35.59% 76.00% 46.45% May-24 Below Plan 20.00 48.0…" at bounding box center [576, 326] width 782 height 327
type textarea "33"
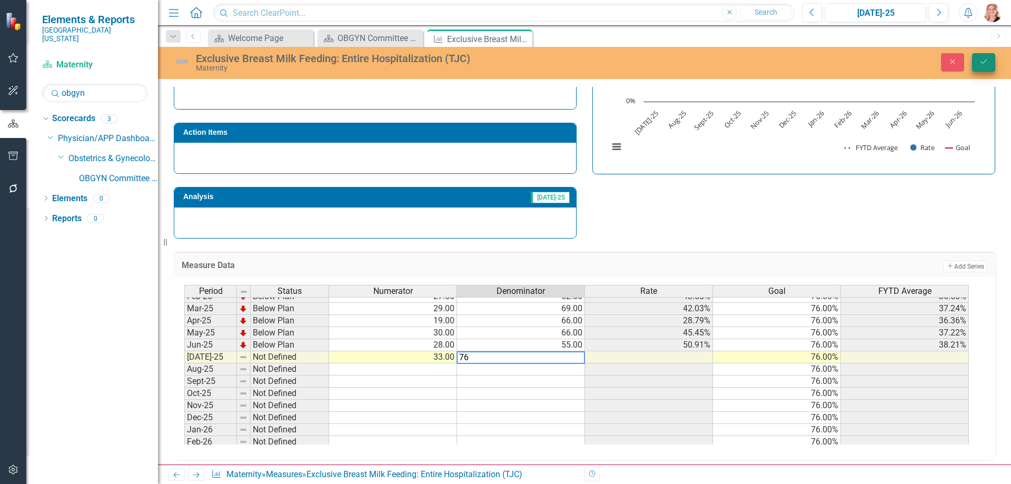
type textarea "76"
click at [985, 66] on button "Save" at bounding box center [983, 62] width 23 height 18
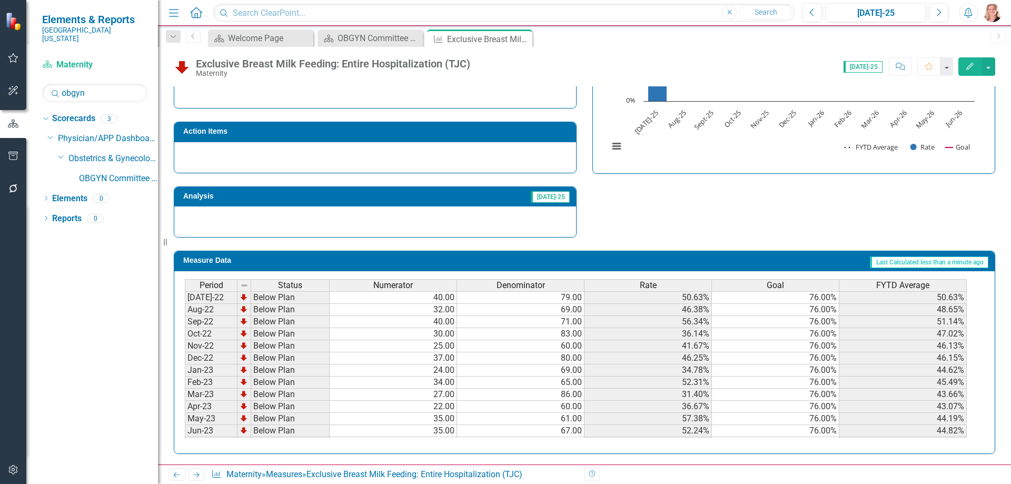
scroll to position [0, 0]
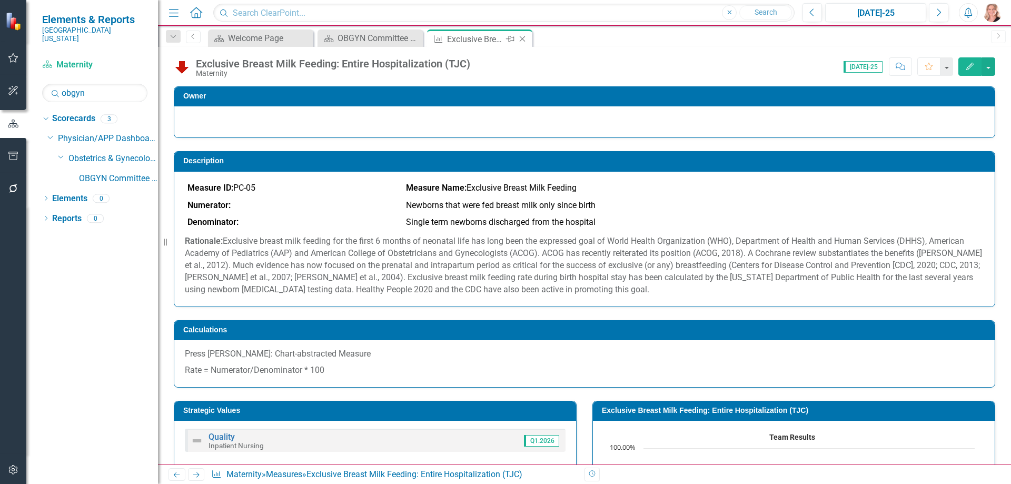
click at [523, 38] on icon "Close" at bounding box center [522, 39] width 11 height 8
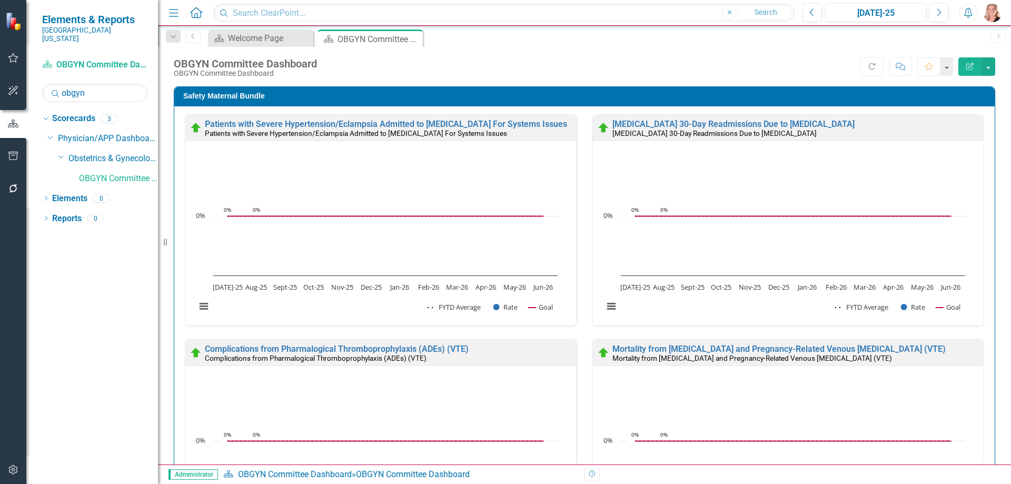
click at [990, 162] on div "Safety Maternal Bundle Patients with Severe Hypertension/Eclampsia Admitted to …" at bounding box center [584, 449] width 837 height 752
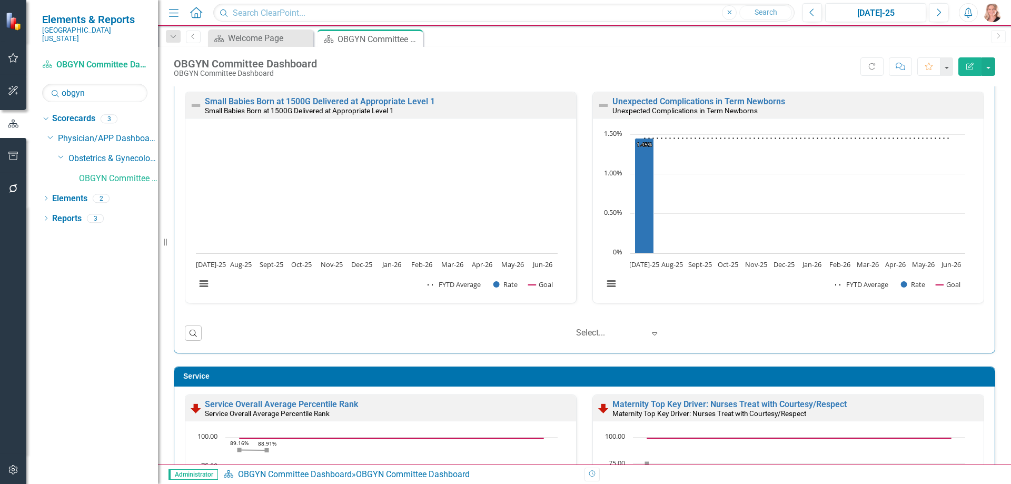
scroll to position [6580, 0]
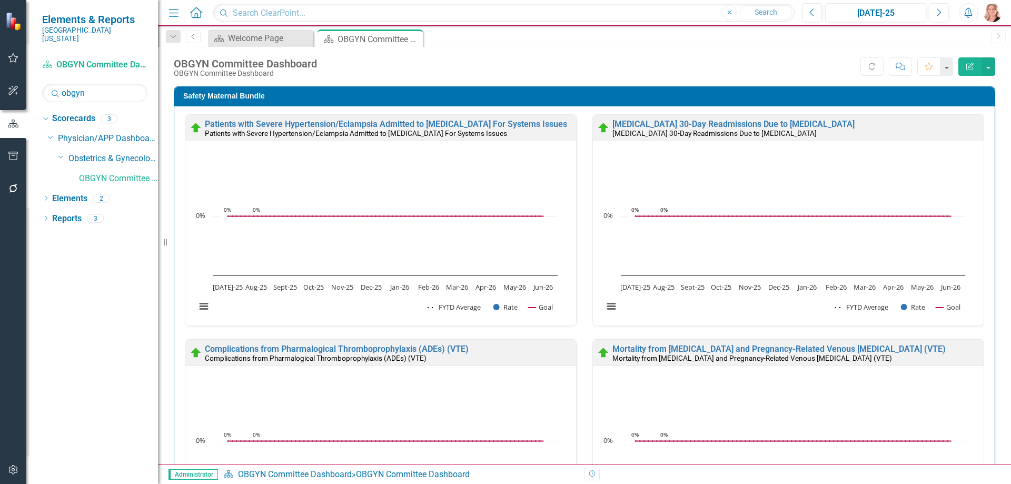
scroll to position [6580, 0]
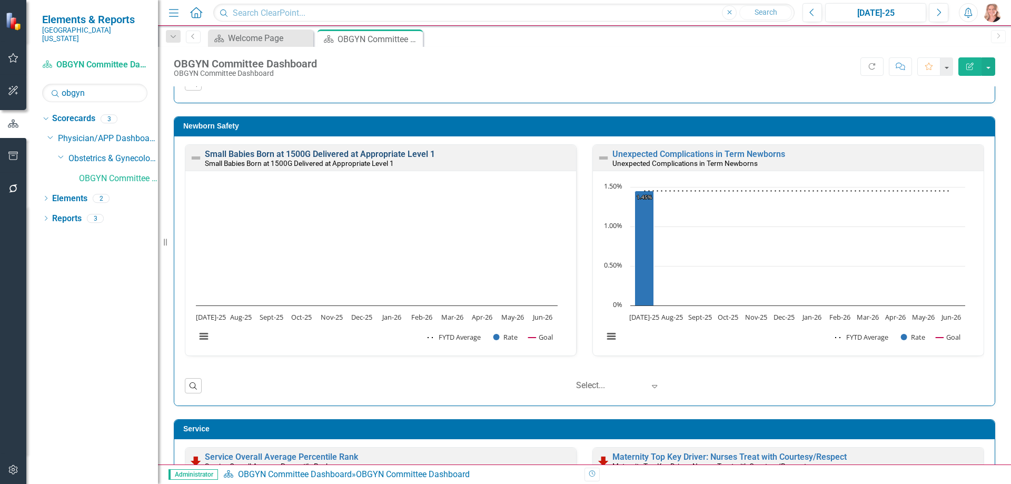
click at [347, 155] on link "Small Babies Born at 1500G Delivered at Appropriate Level 1" at bounding box center [320, 154] width 230 height 10
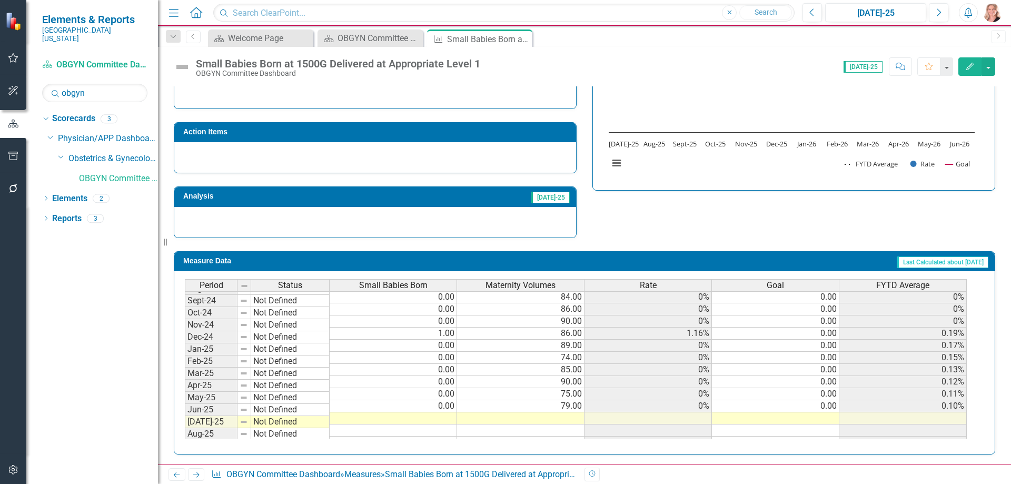
scroll to position [316, 0]
click at [420, 418] on td at bounding box center [393, 418] width 127 height 12
type textarea "0"
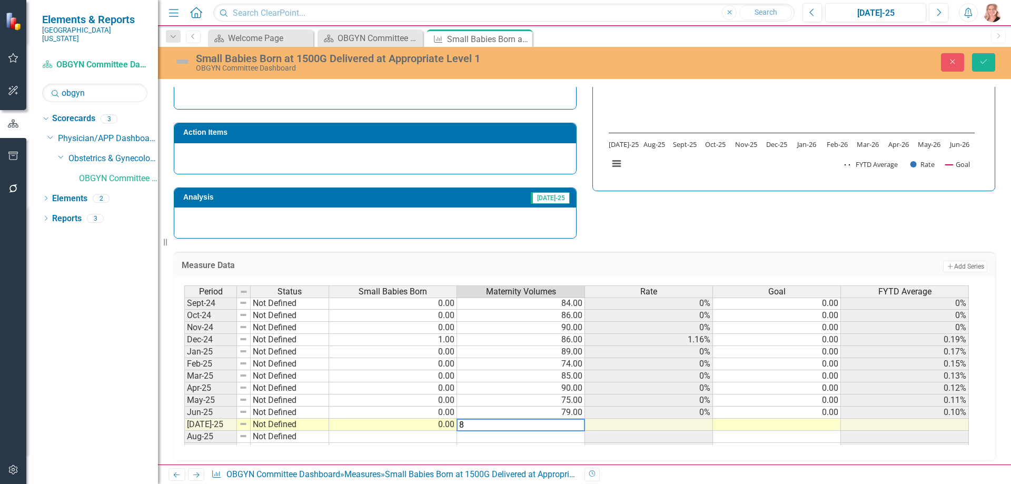
type textarea "89"
type textarea "97"
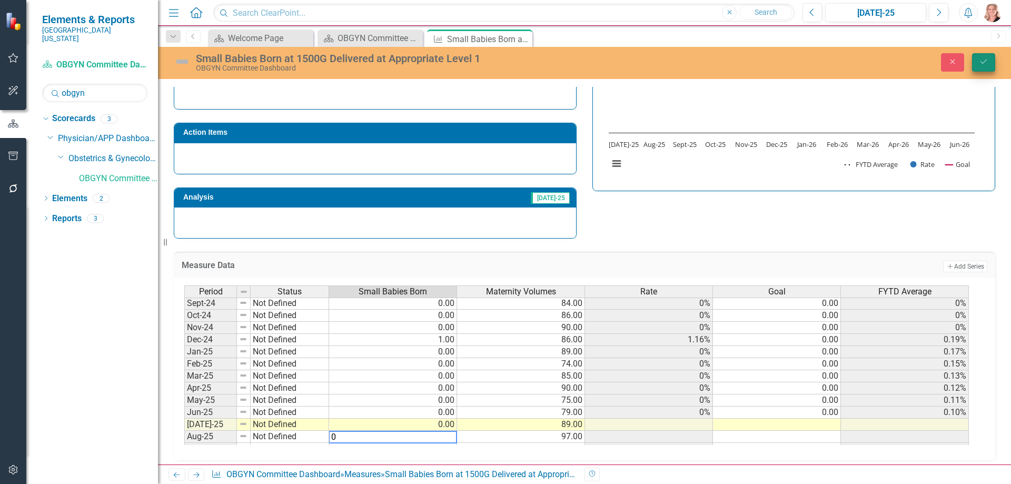
type textarea "0"
click at [981, 63] on icon "Save" at bounding box center [983, 61] width 9 height 7
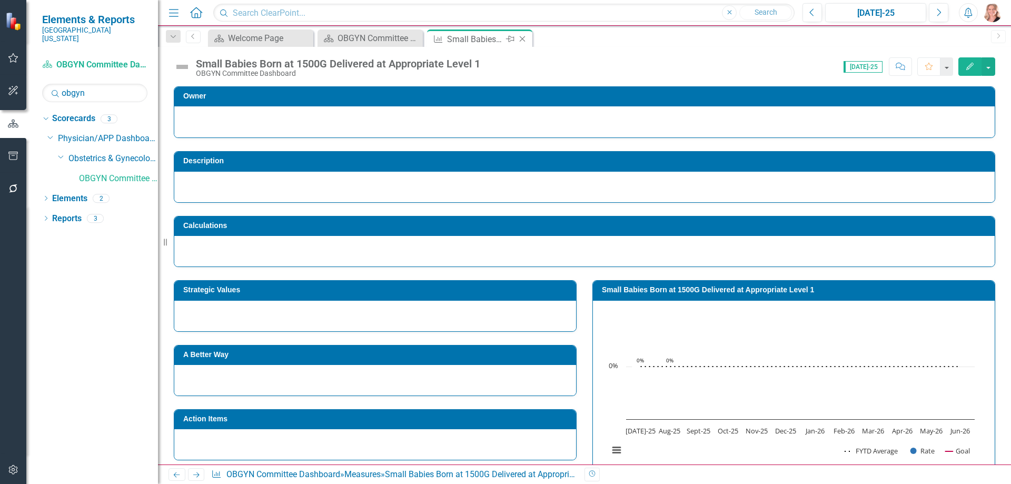
click at [525, 37] on icon "Close" at bounding box center [522, 39] width 11 height 8
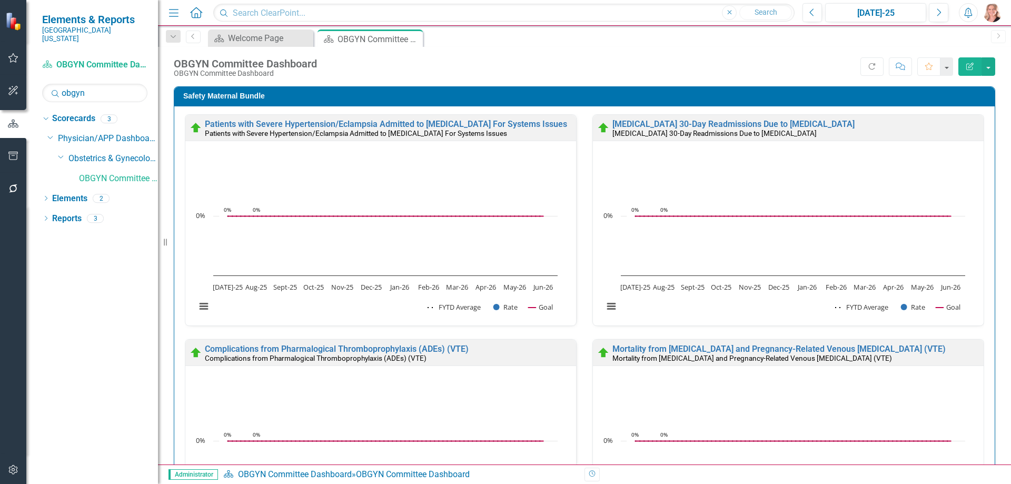
click at [986, 133] on div "Patients with Severe Hypertension/Eclampsia Admitted to ICU For Systems Issues …" at bounding box center [584, 465] width 820 height 718
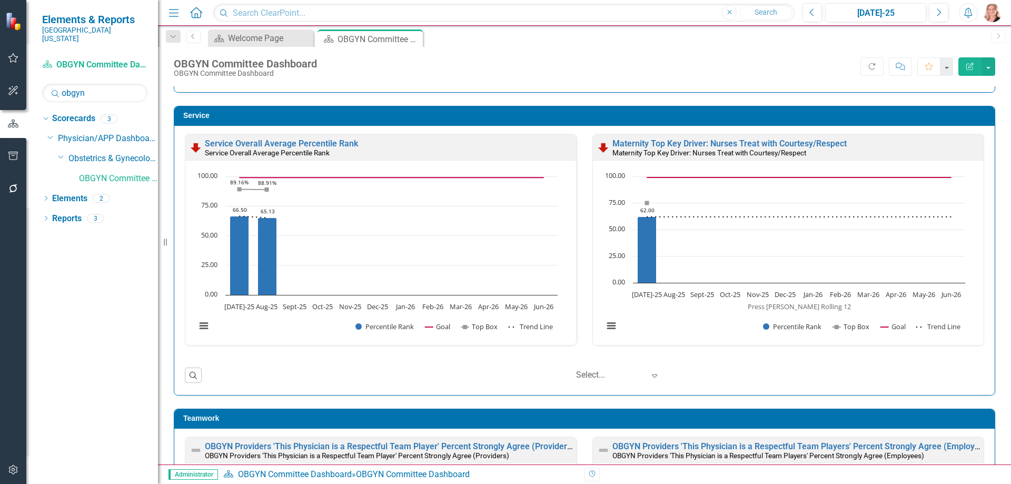
scroll to position [6874, 0]
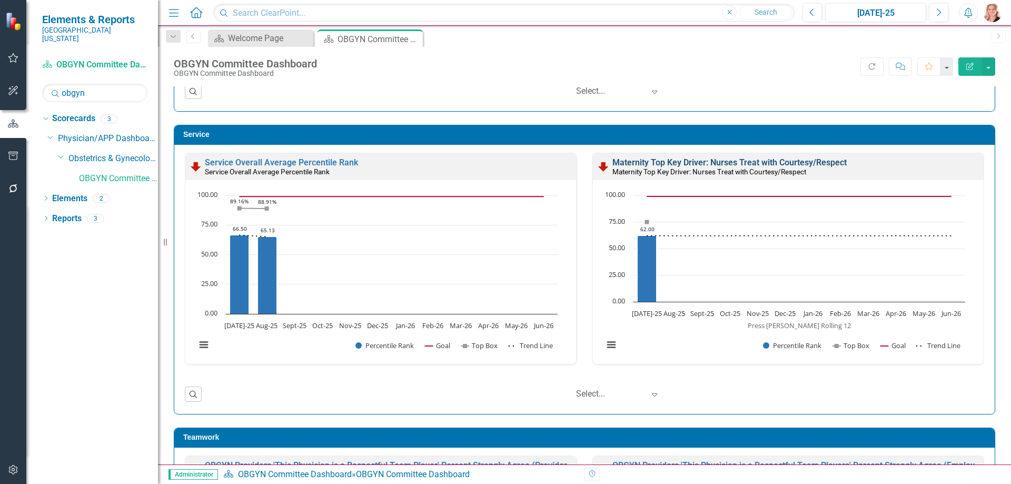
click at [686, 162] on link "Maternity Top Key Driver: Nurses Treat with Courtesy/Respect" at bounding box center [729, 162] width 234 height 10
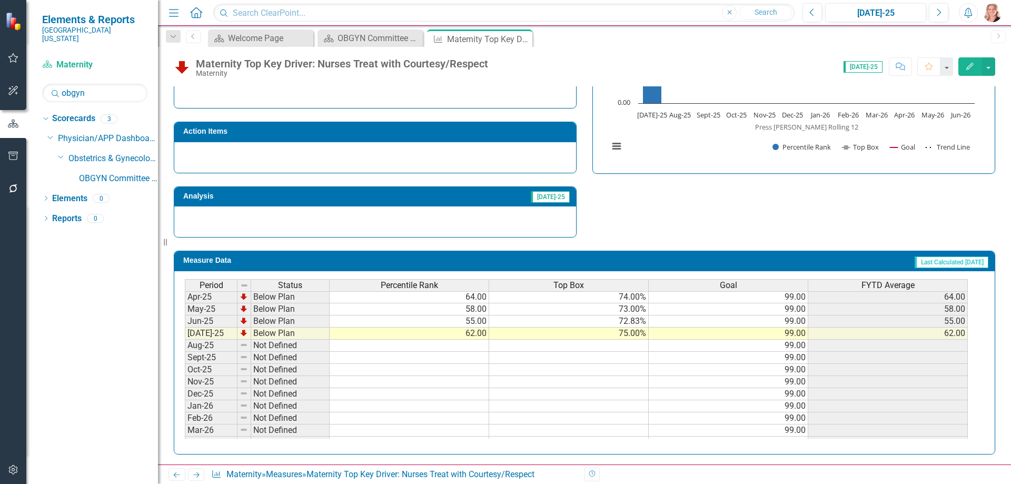
scroll to position [421, 0]
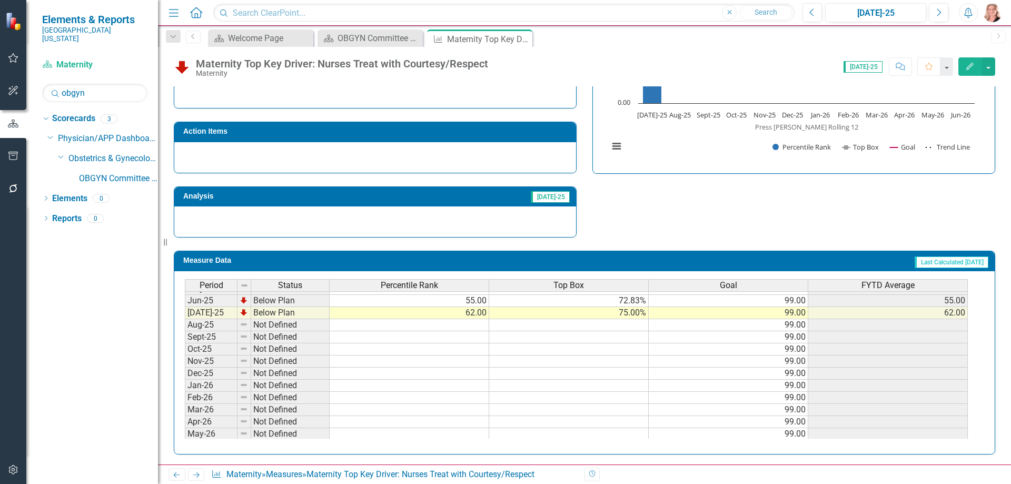
click at [457, 325] on tbody "Jan-24 Below Plan 87.00 81.31% 99.00 87.00 Feb-24 Below Plan 91.00 83.64% 99.00…" at bounding box center [576, 270] width 783 height 364
click at [471, 324] on td at bounding box center [410, 325] width 160 height 12
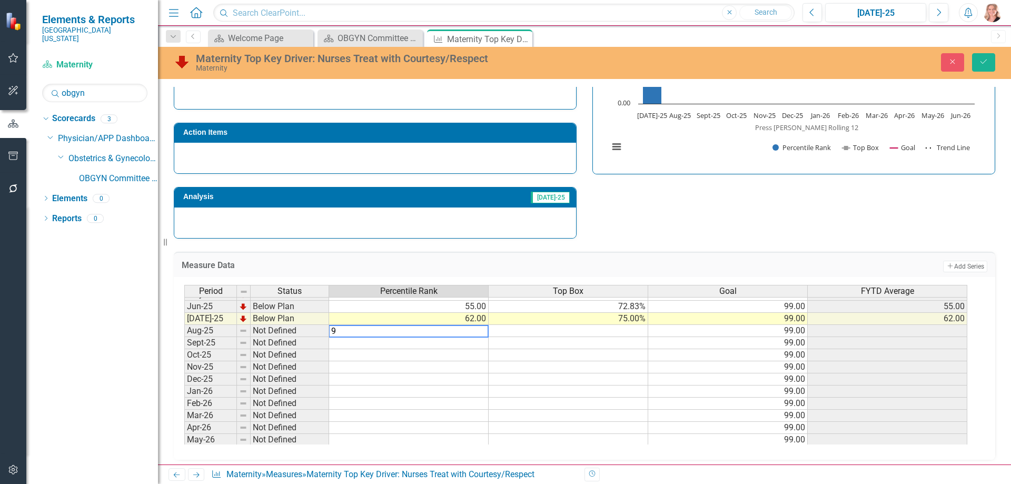
type textarea "97"
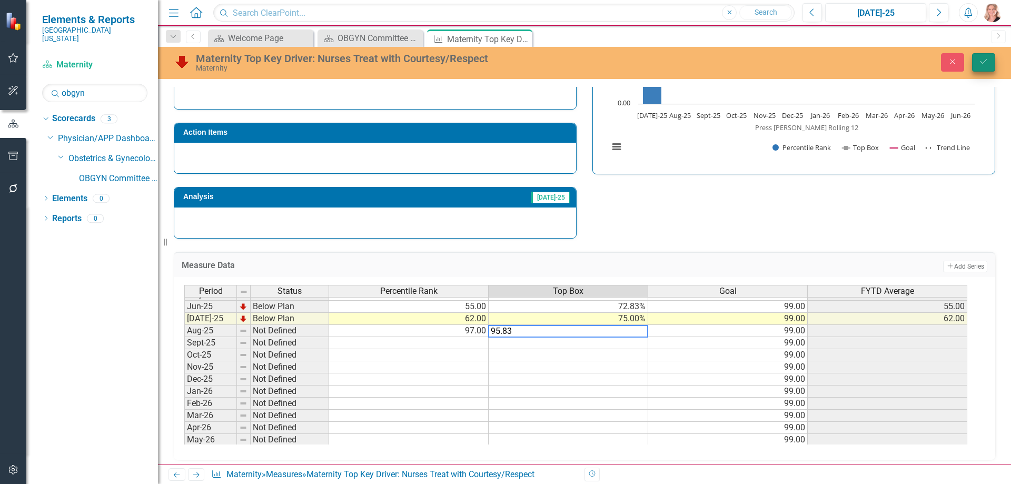
type textarea "95.83"
click at [975, 66] on button "Save" at bounding box center [983, 62] width 23 height 18
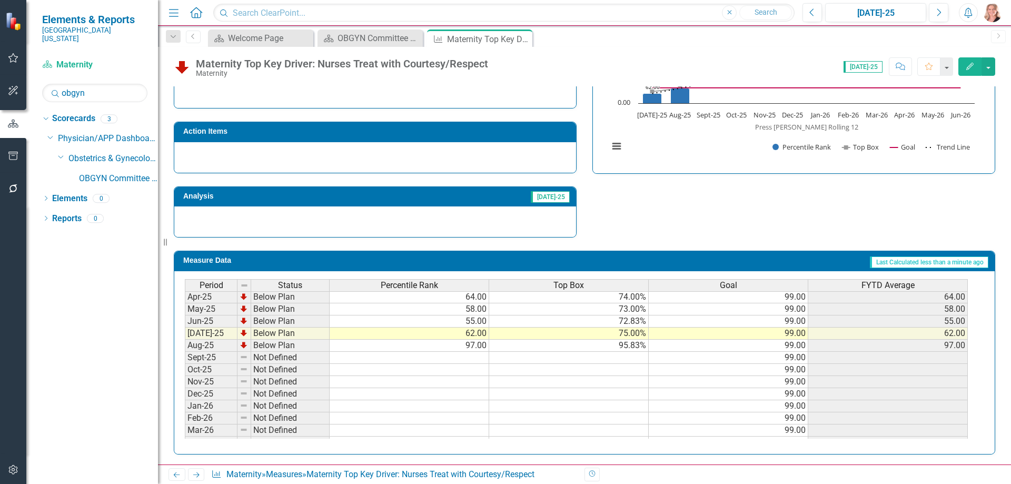
scroll to position [383, 0]
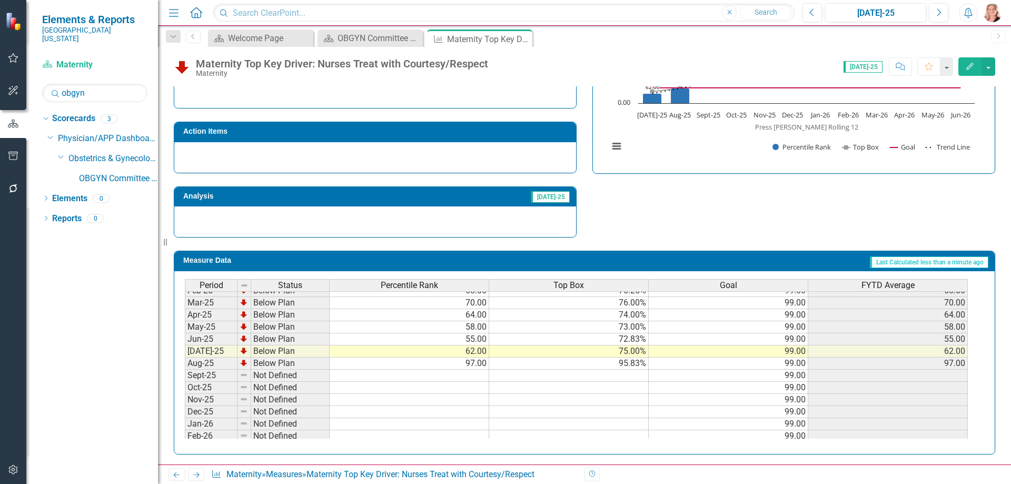
click at [472, 353] on tbody "Nov-23 Below Plan 89.00 82.52% 99.00 89.00 Dec-23 Below Plan 89.00 82.86% 99.00…" at bounding box center [576, 297] width 783 height 388
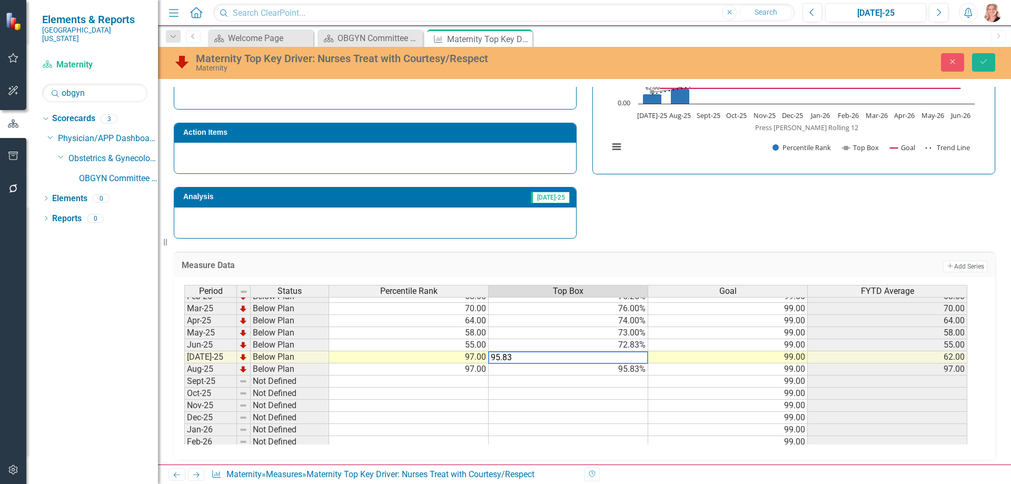
type textarea "95.83"
click at [696, 235] on div "Strategic Values Service Inpatient Nursing Q1.2026 A Better Way Action Items An…" at bounding box center [584, 101] width 837 height 274
click at [983, 66] on button "Save" at bounding box center [983, 62] width 23 height 18
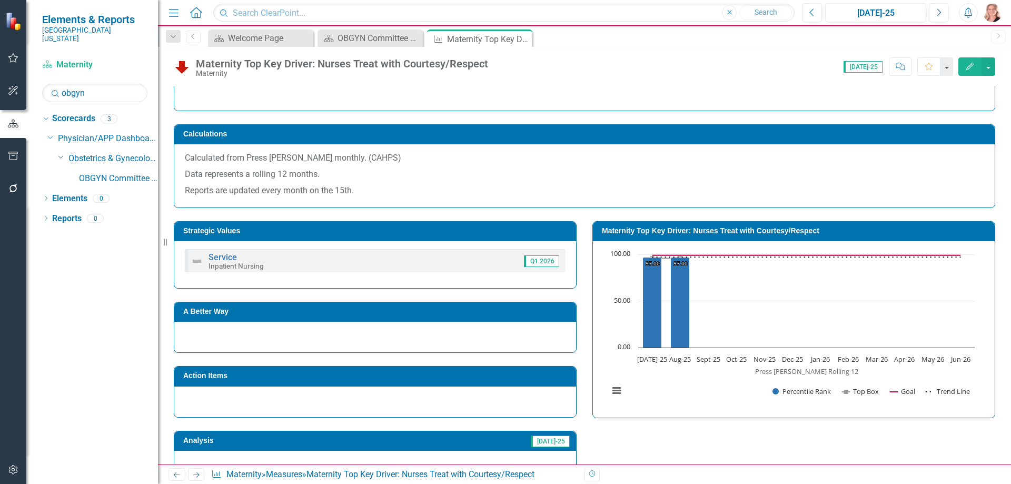
scroll to position [211, 0]
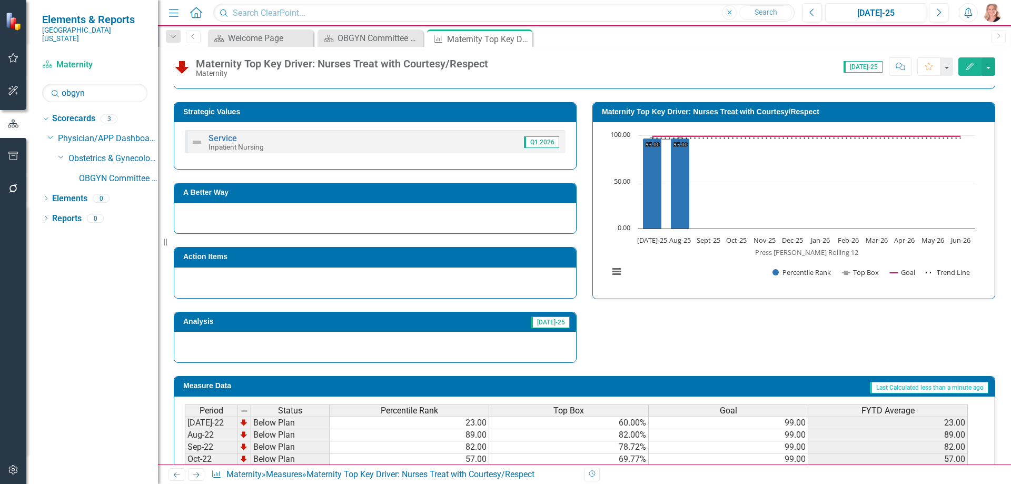
click at [695, 263] on rect "Interactive chart" at bounding box center [791, 209] width 376 height 158
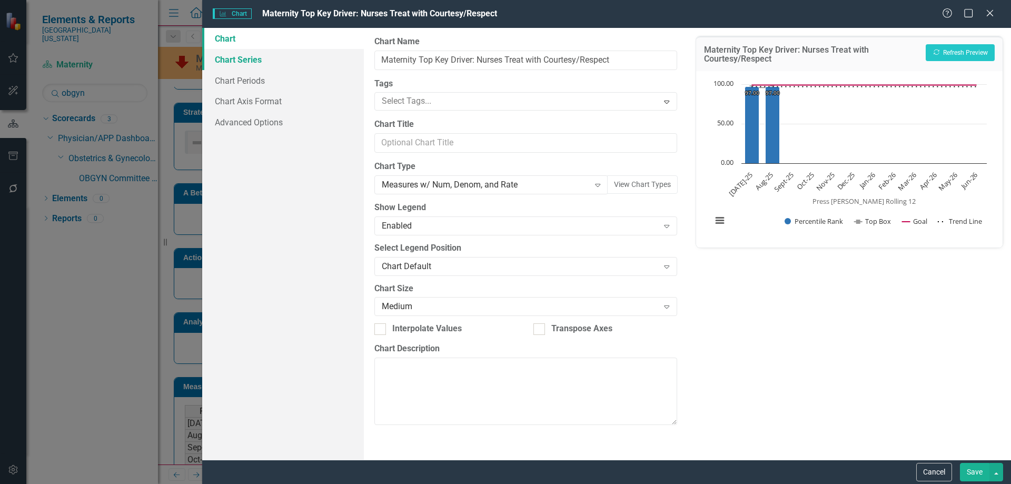
click at [242, 64] on link "Chart Series" at bounding box center [283, 59] width 162 height 21
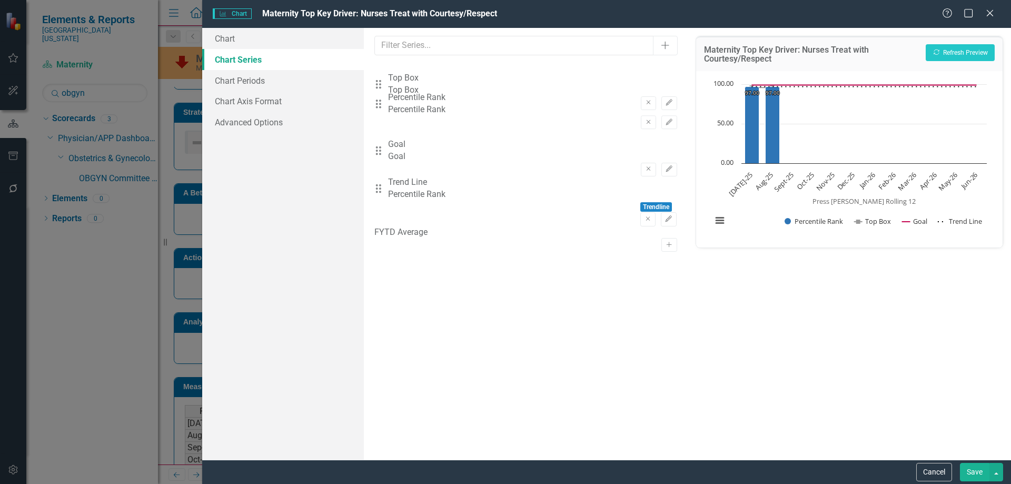
drag, startPoint x: 387, startPoint y: 116, endPoint x: 384, endPoint y: 81, distance: 35.5
click at [386, 86] on div "Drag Percentile Rank Percentile Rank Remove Edit Drag Top Box Top Box Remove Ed…" at bounding box center [525, 144] width 302 height 163
click at [938, 53] on icon "Recalculate" at bounding box center [936, 52] width 8 height 6
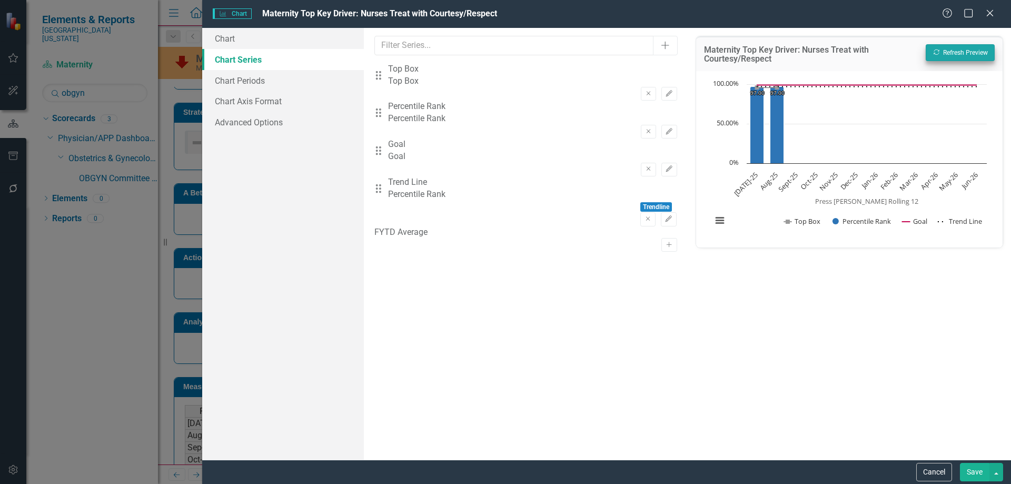
click at [978, 470] on button "Save" at bounding box center [974, 472] width 29 height 18
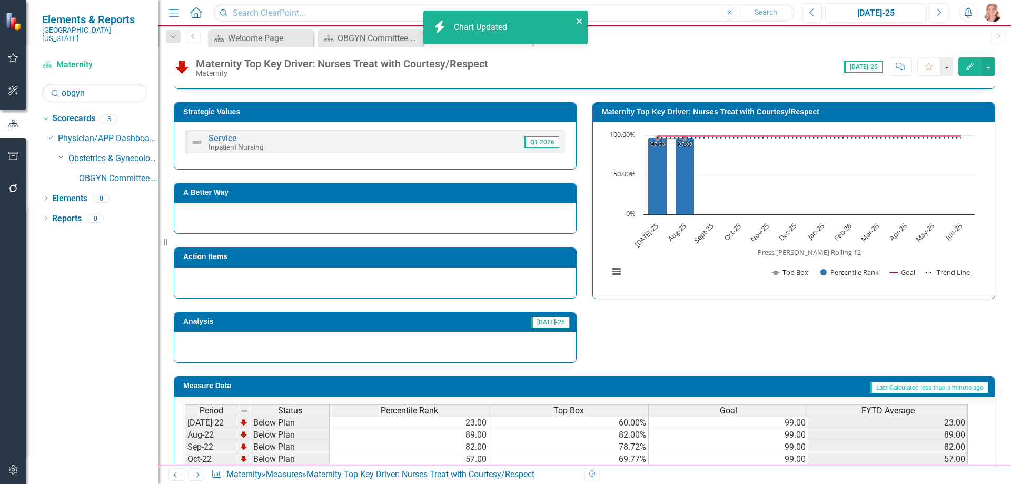
click at [581, 22] on icon "close" at bounding box center [579, 21] width 7 height 8
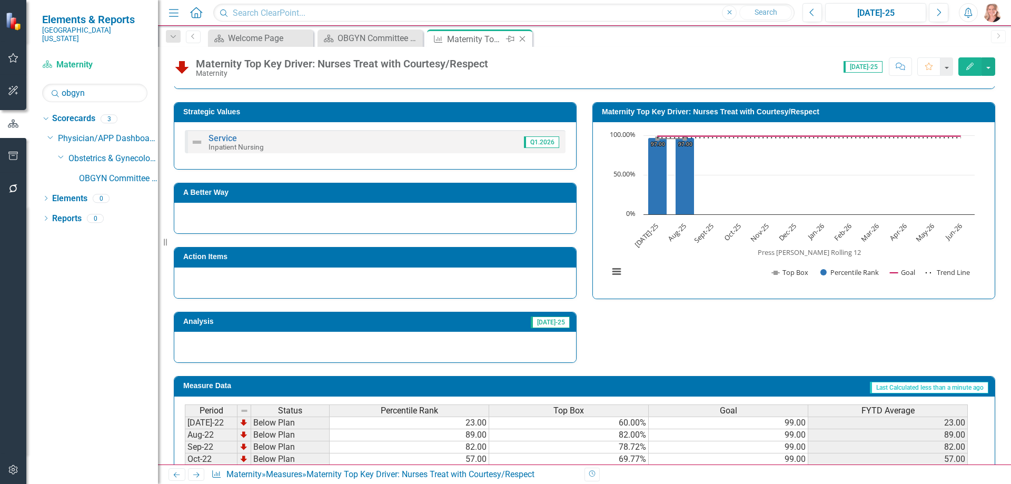
click at [523, 39] on icon at bounding box center [523, 39] width 6 height 6
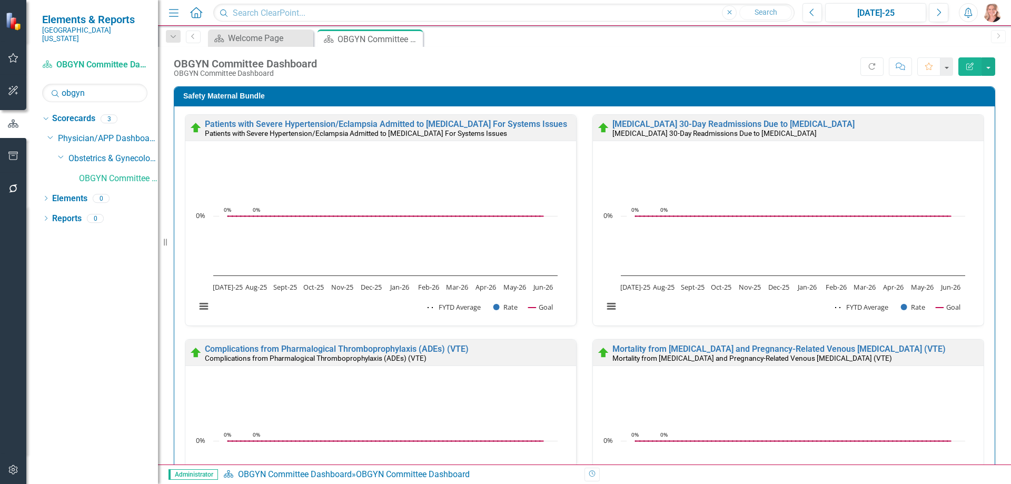
click at [992, 150] on div "Safety Maternal Bundle Patients with Severe Hypertension/Eclampsia Admitted to …" at bounding box center [584, 449] width 837 height 752
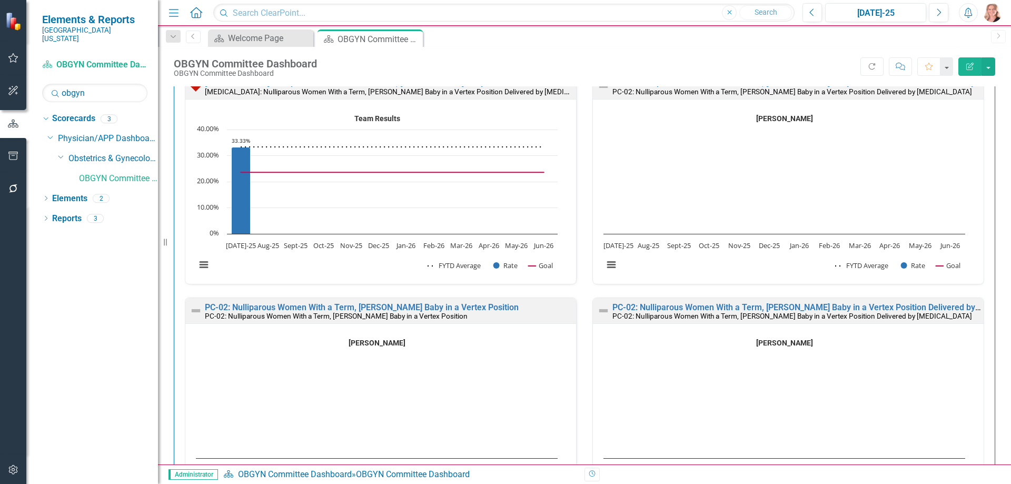
scroll to position [4422, 0]
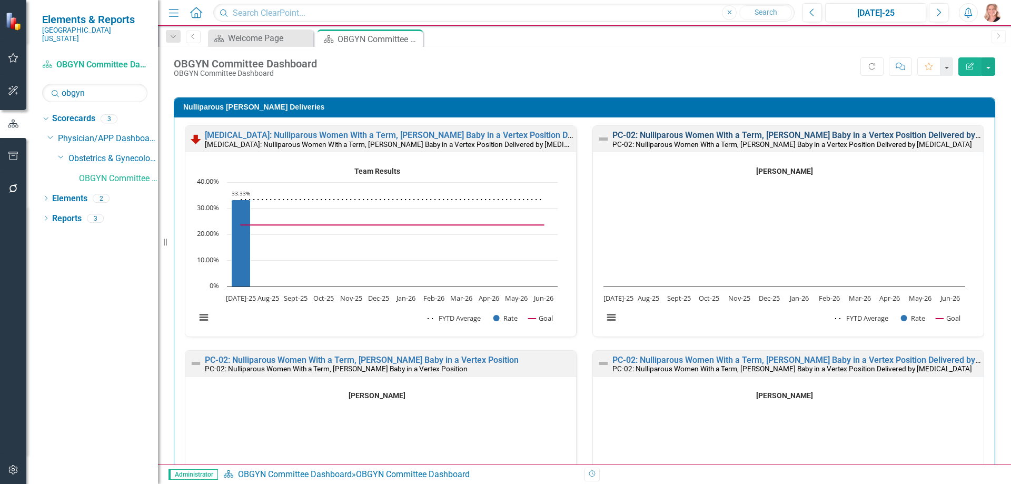
click at [648, 136] on link "PC-02: Nulliparous Women With a Term, [PERSON_NAME] Baby in a Vertex Position D…" at bounding box center [827, 135] width 430 height 10
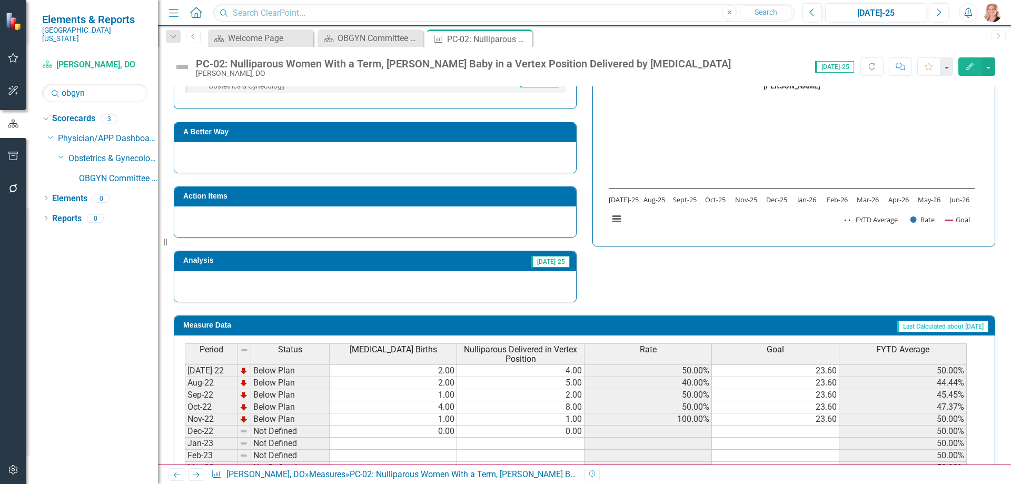
scroll to position [474, 0]
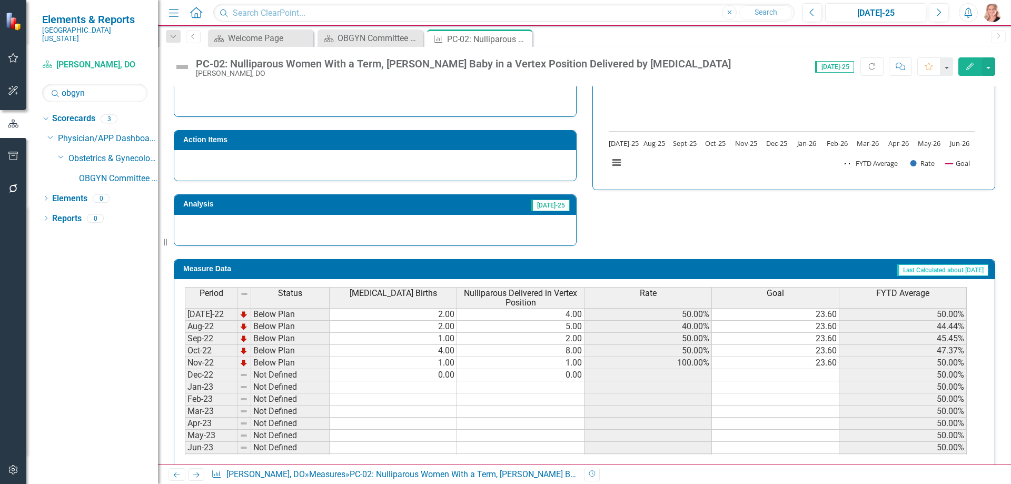
click at [411, 391] on td at bounding box center [393, 387] width 127 height 12
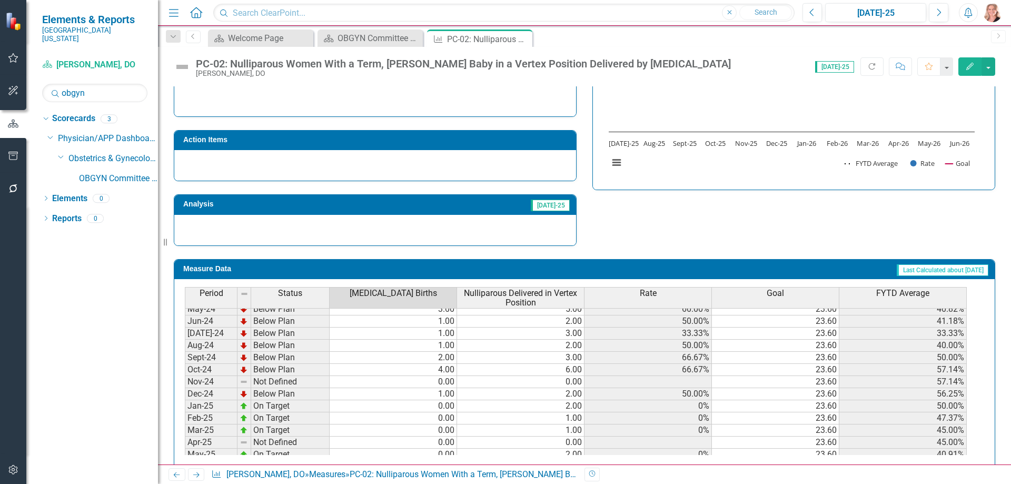
scroll to position [316, 0]
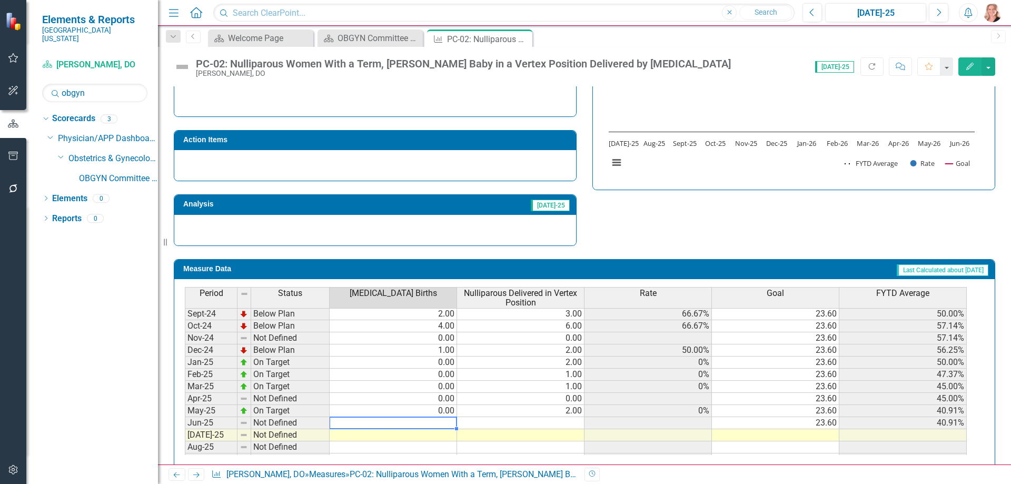
click at [422, 419] on td at bounding box center [393, 423] width 127 height 12
click at [389, 423] on td at bounding box center [393, 423] width 127 height 12
type textarea "0"
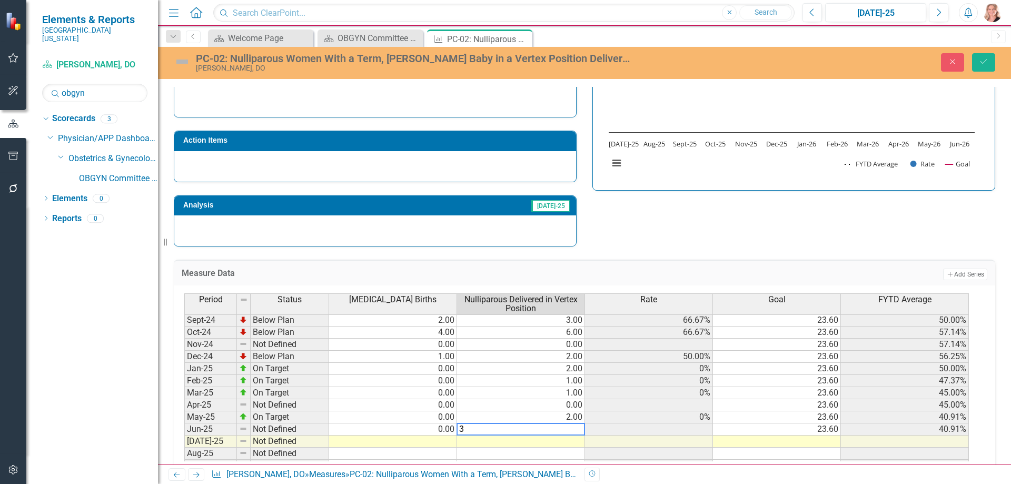
type textarea "3"
click at [392, 439] on td at bounding box center [393, 441] width 128 height 12
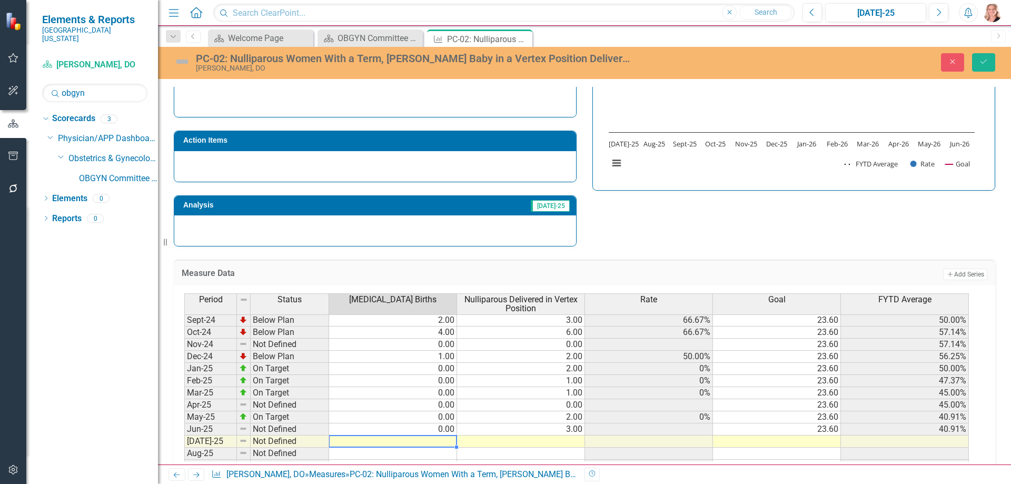
click at [520, 429] on td "3.00" at bounding box center [521, 429] width 128 height 12
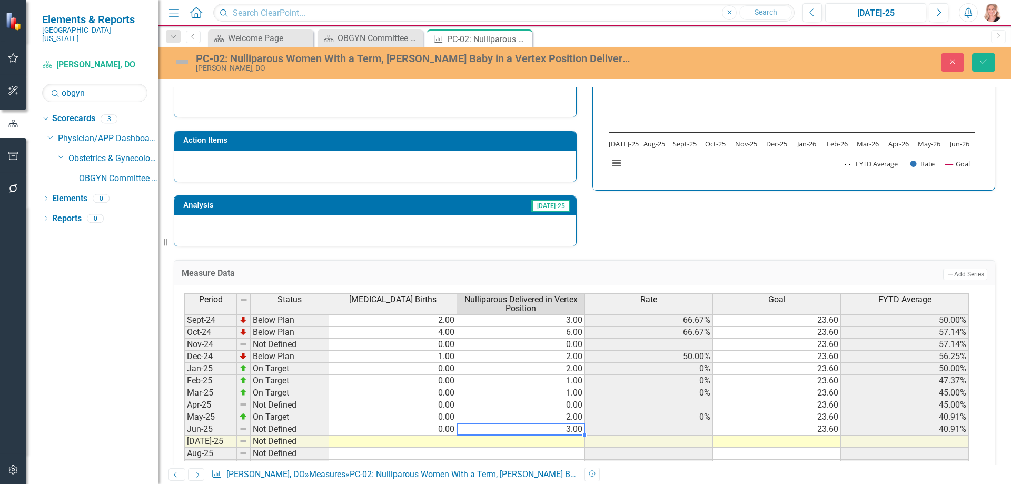
type textarea "0"
type textarea "3"
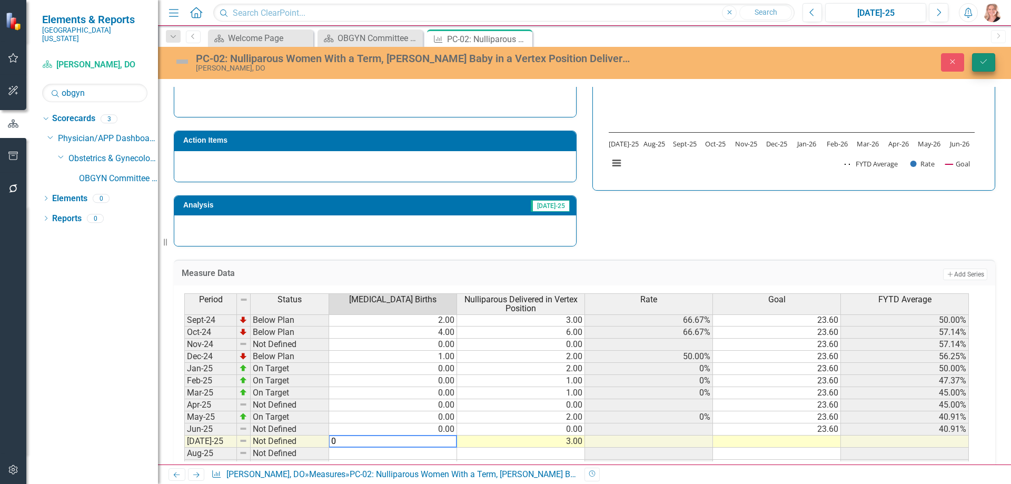
type textarea "0"
drag, startPoint x: 984, startPoint y: 64, endPoint x: 758, endPoint y: 197, distance: 262.2
click at [985, 64] on icon "Save" at bounding box center [983, 61] width 9 height 7
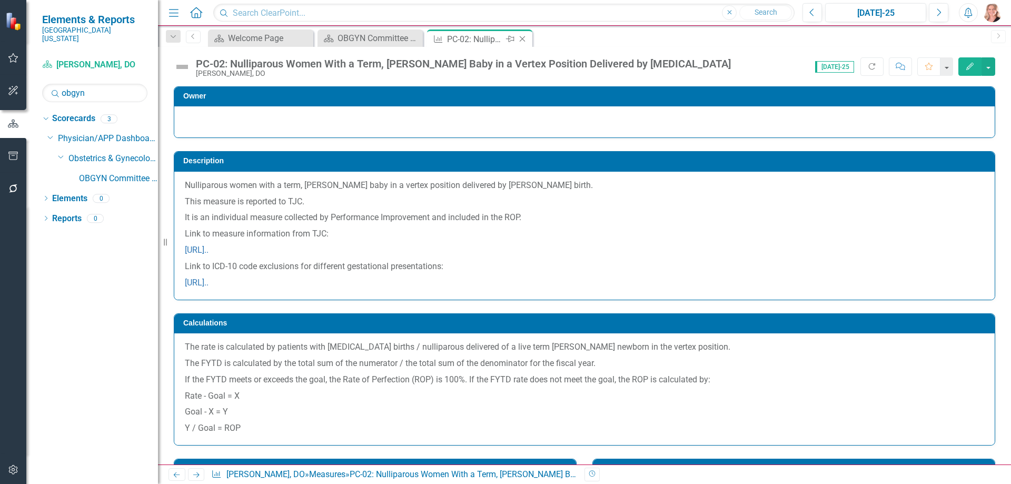
click at [523, 41] on icon "Close" at bounding box center [522, 39] width 11 height 8
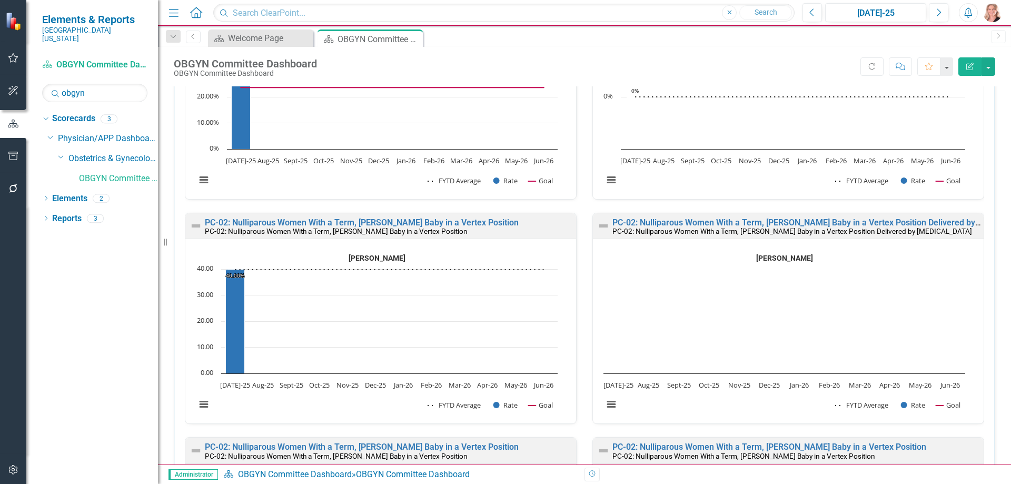
scroll to position [4580, 0]
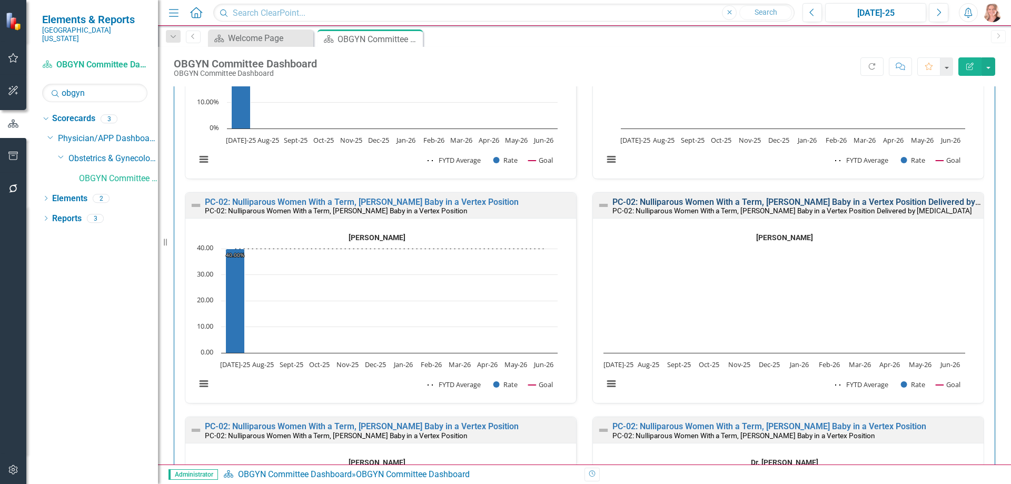
click at [940, 201] on link "PC-02: Nulliparous Women With a Term, [PERSON_NAME] Baby in a Vertex Position D…" at bounding box center [827, 202] width 430 height 10
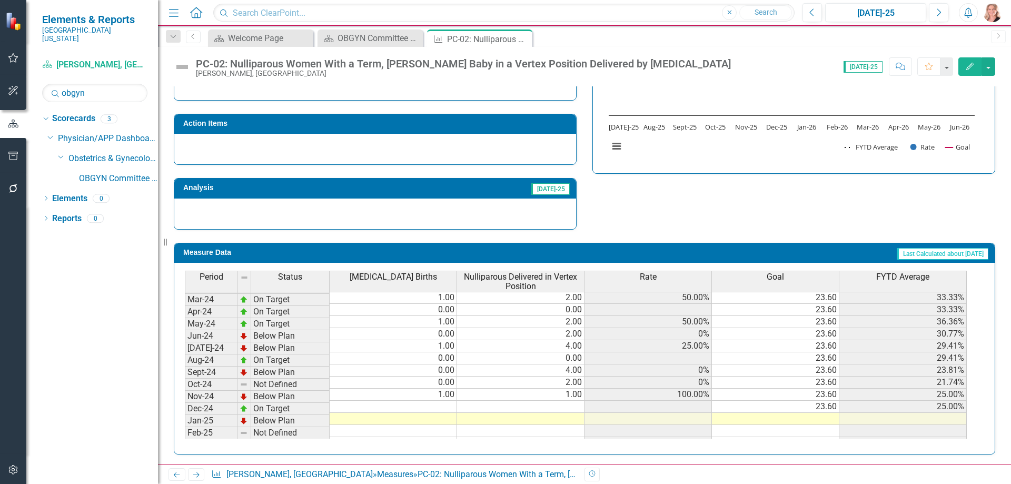
scroll to position [316, 0]
click at [429, 419] on tbody "Oct-23 On Target 0.00 3.00 0% 23.60 0% Nov-23 Not Defined 0.00 0.00 23.60 0% De…" at bounding box center [576, 358] width 782 height 400
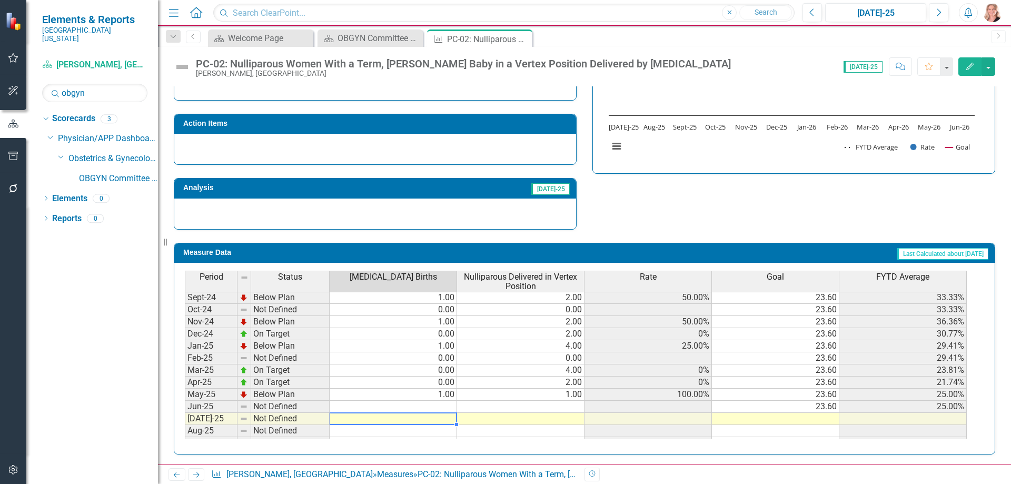
type textarea "0"
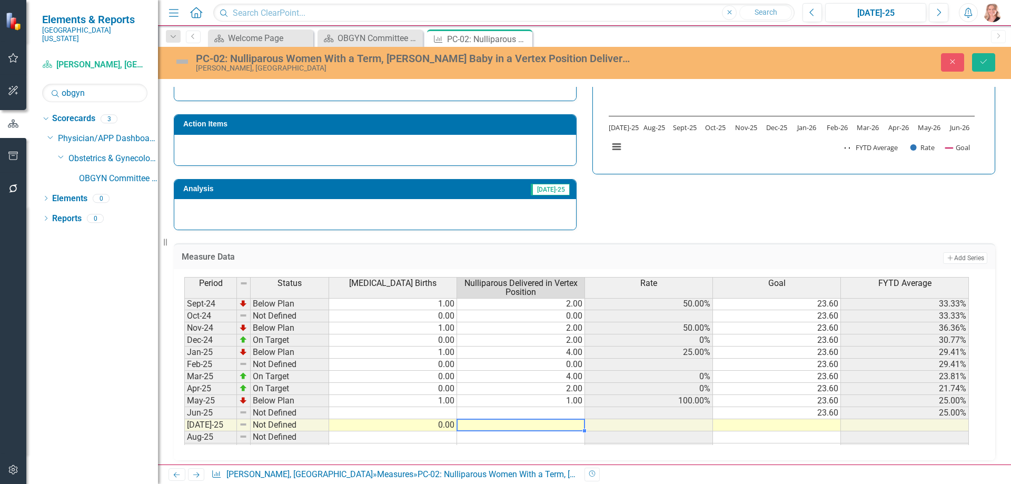
type textarea "2"
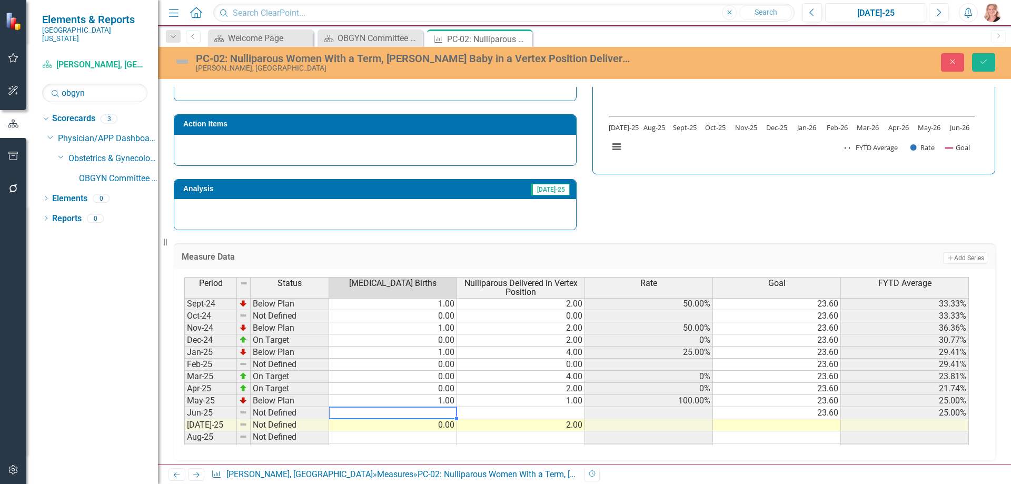
click at [434, 413] on td at bounding box center [393, 413] width 128 height 12
type textarea "0"
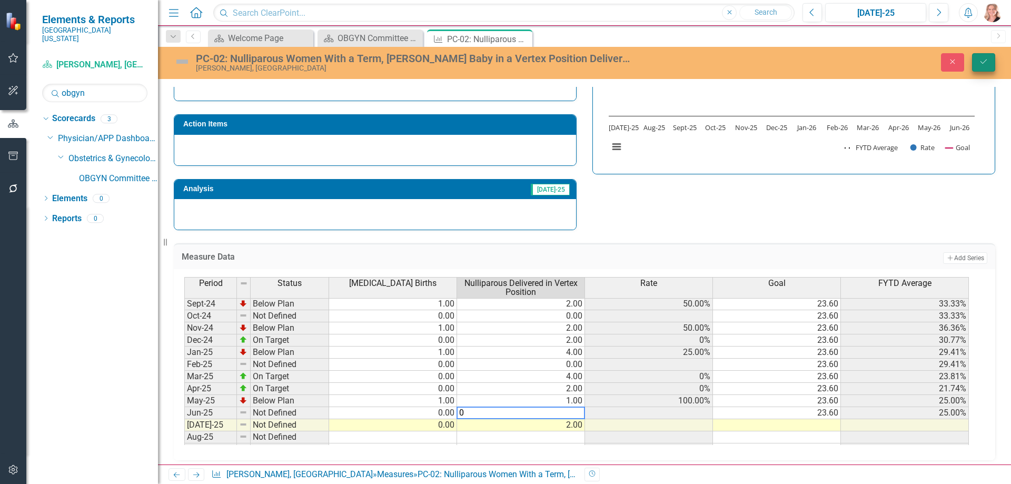
type textarea "0"
click at [984, 61] on icon "Save" at bounding box center [983, 61] width 9 height 7
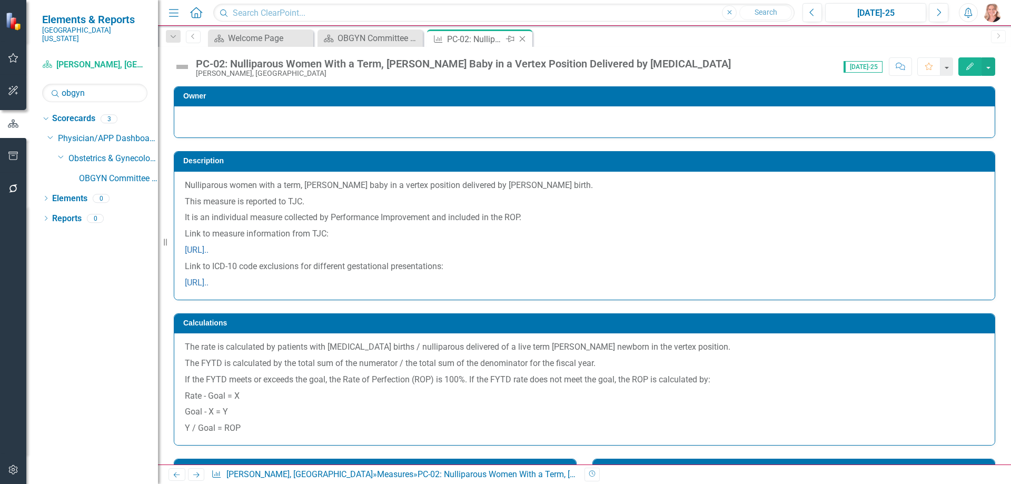
click at [521, 38] on icon "Close" at bounding box center [522, 39] width 11 height 8
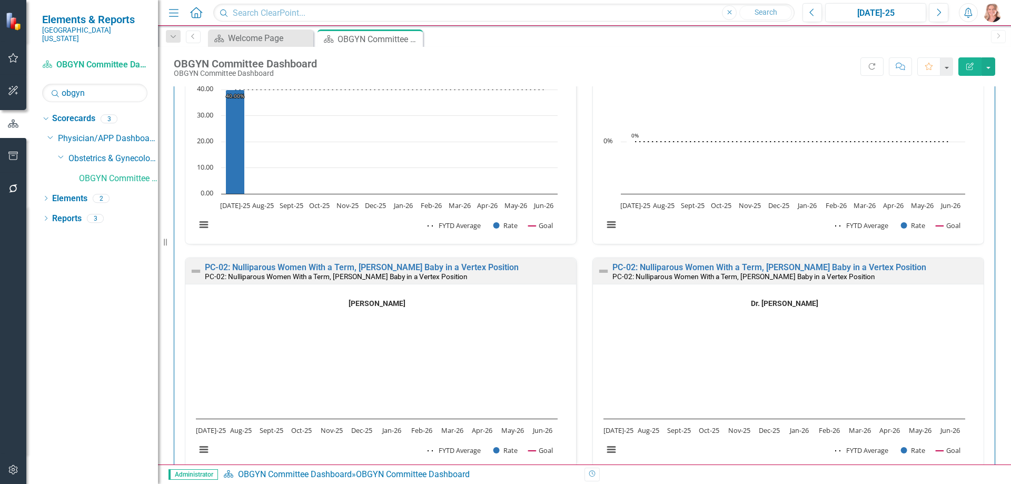
scroll to position [4738, 0]
click at [469, 267] on link "PC-02: Nulliparous Women With a Term, [PERSON_NAME] Baby in a Vertex Position" at bounding box center [362, 268] width 314 height 10
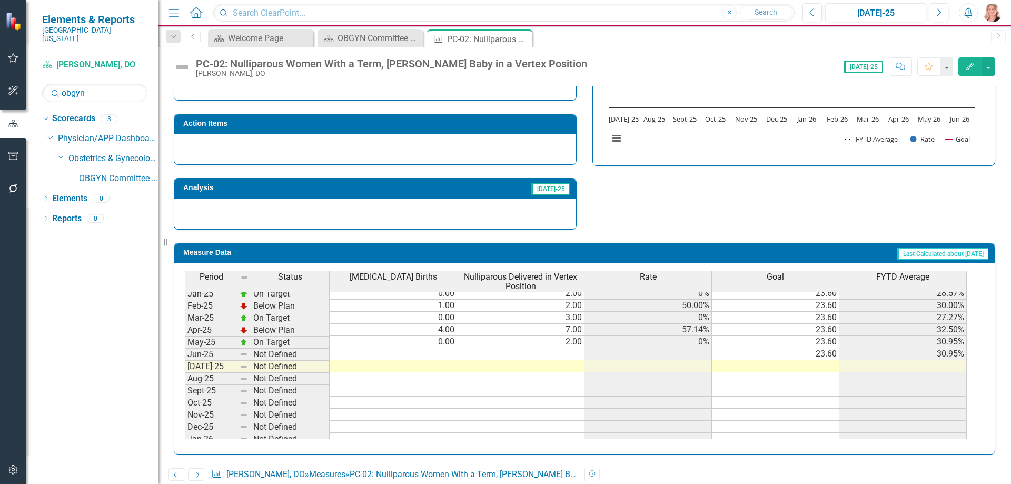
scroll to position [368, 0]
click at [433, 365] on tbody "Oct-23 Below Plan 1.00 2.00 50.00% 23.60 31.82% Nov-23 On Target 0.00 1.00 0% 2…" at bounding box center [576, 293] width 782 height 376
type textarea "3"
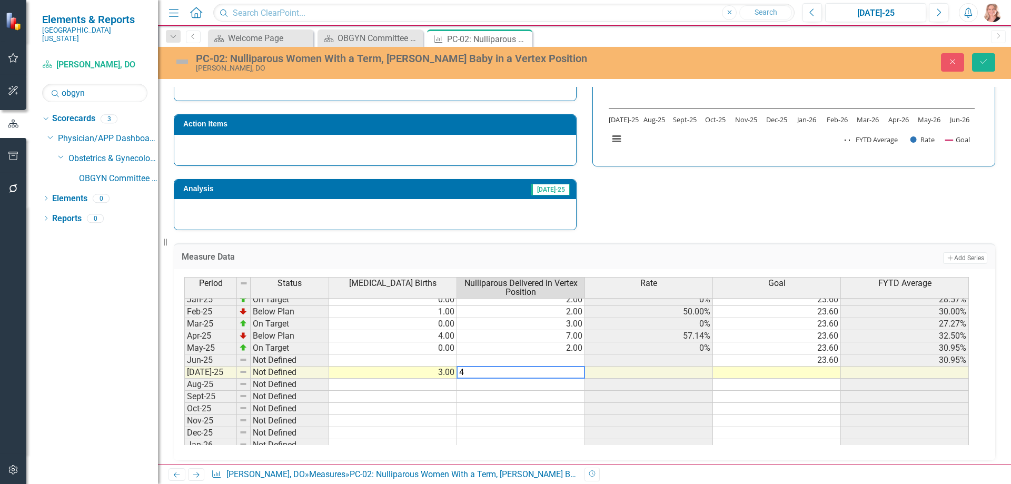
type textarea "4"
click at [415, 361] on td at bounding box center [393, 360] width 128 height 12
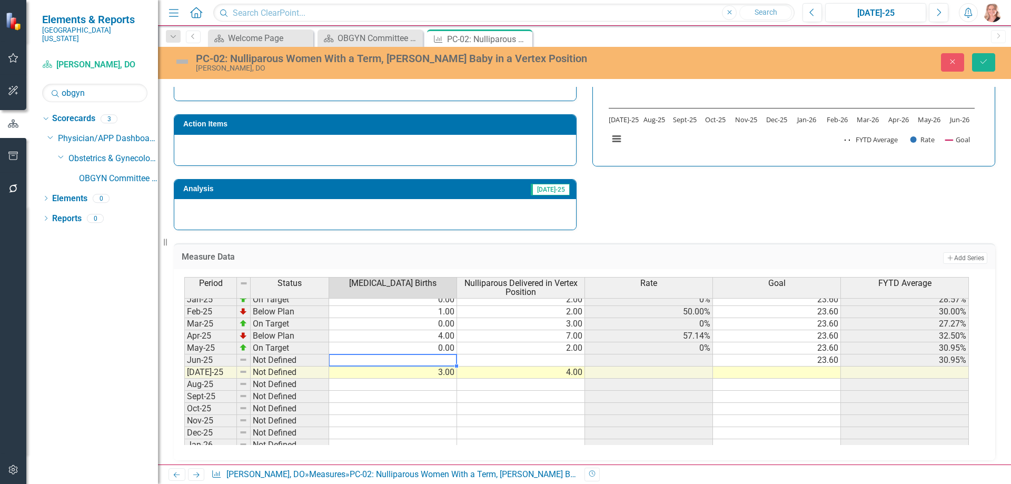
type textarea "0"
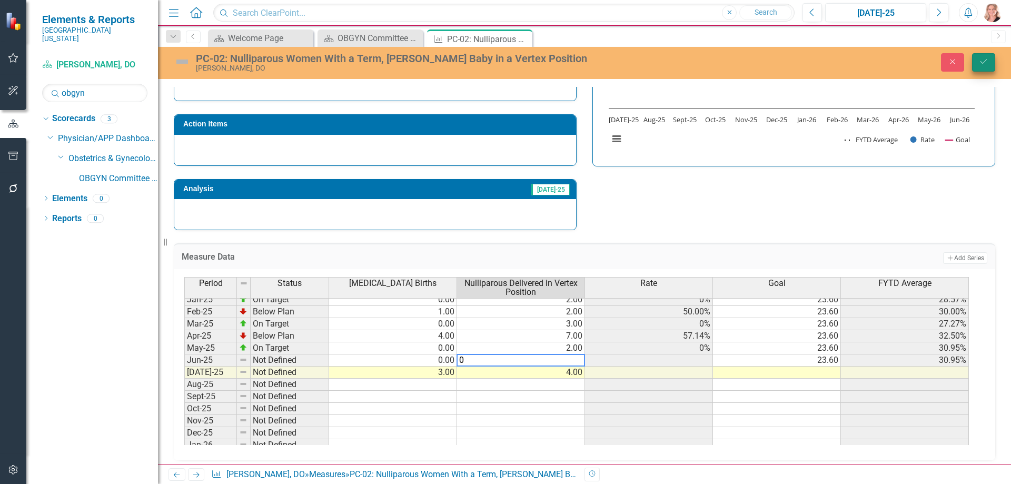
type textarea "0"
click at [982, 69] on button "Save" at bounding box center [983, 62] width 23 height 18
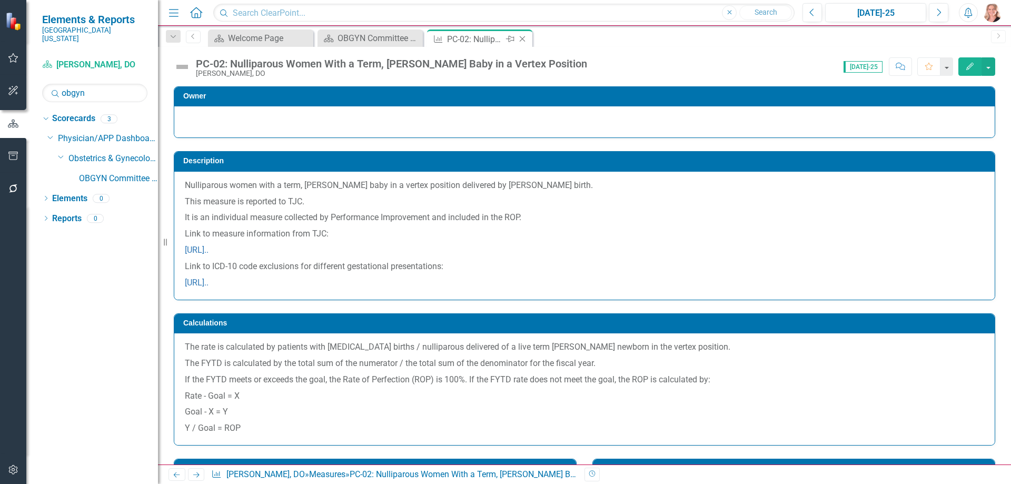
click at [525, 40] on icon "Close" at bounding box center [522, 39] width 11 height 8
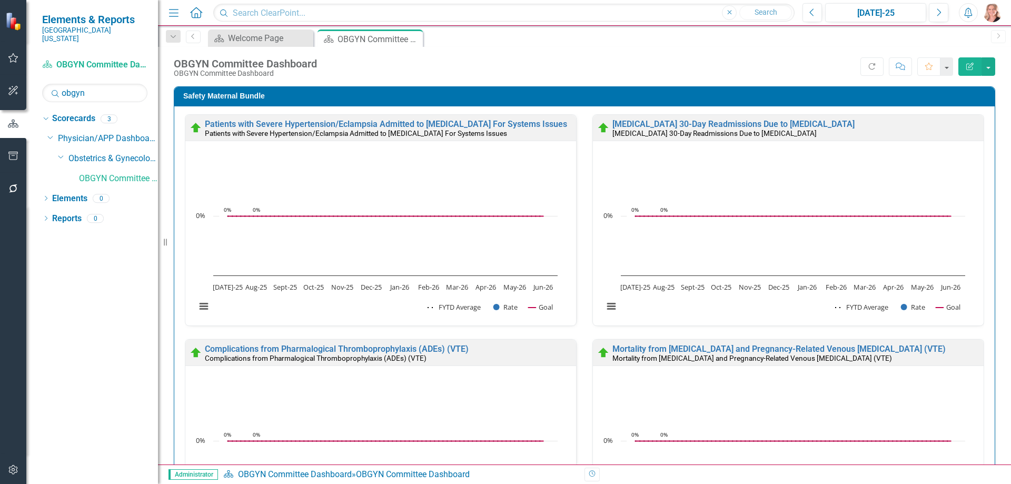
click at [989, 158] on div "Safety Maternal Bundle Patients with Severe Hypertension/Eclampsia Admitted to …" at bounding box center [584, 449] width 837 height 752
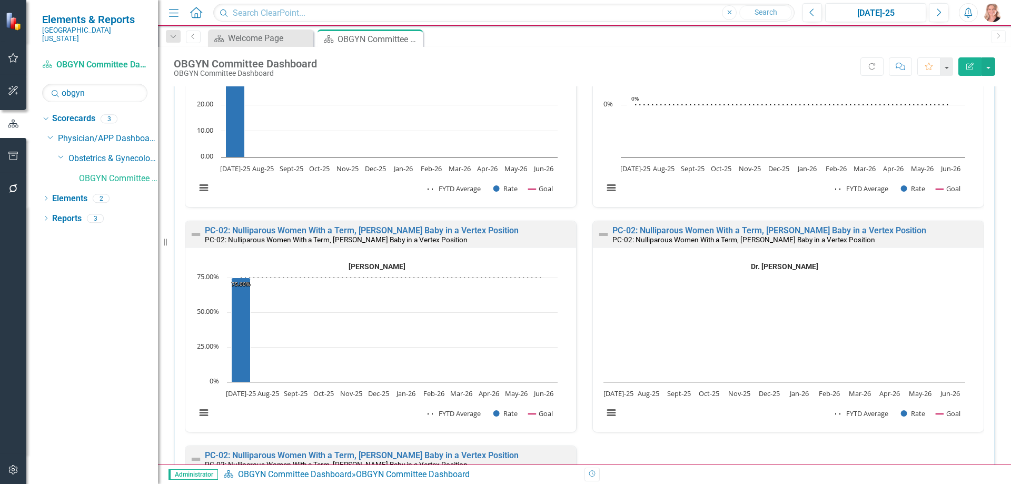
scroll to position [4790, 0]
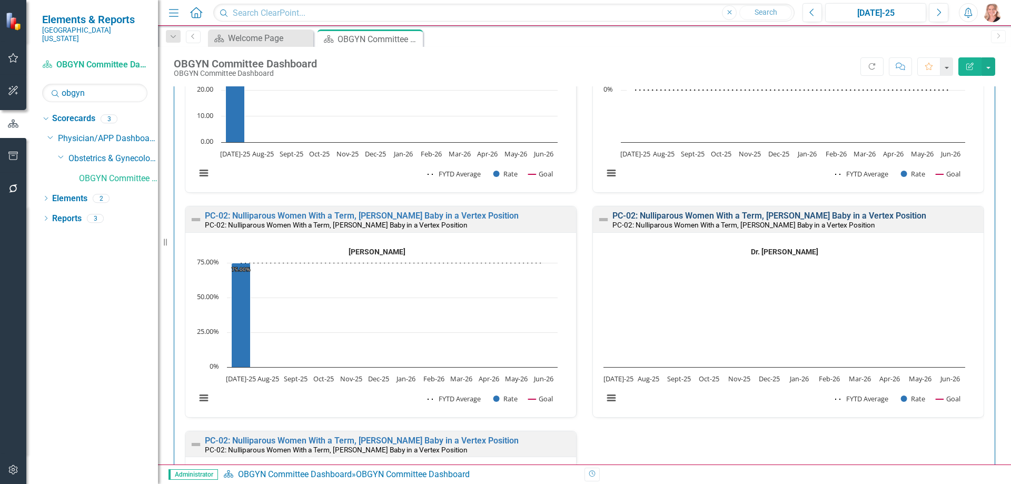
click at [860, 215] on link "PC-02: Nulliparous Women With a Term, [PERSON_NAME] Baby in a Vertex Position" at bounding box center [769, 216] width 314 height 10
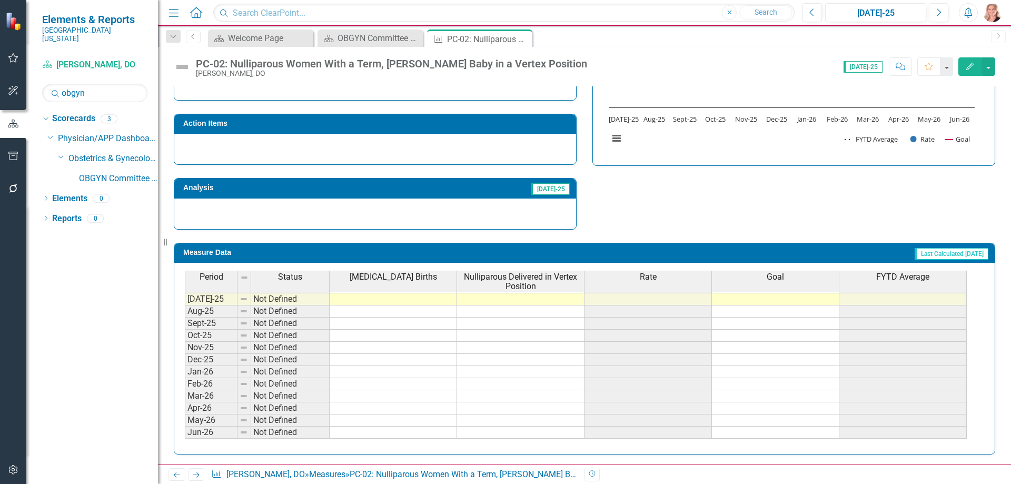
scroll to position [330, 0]
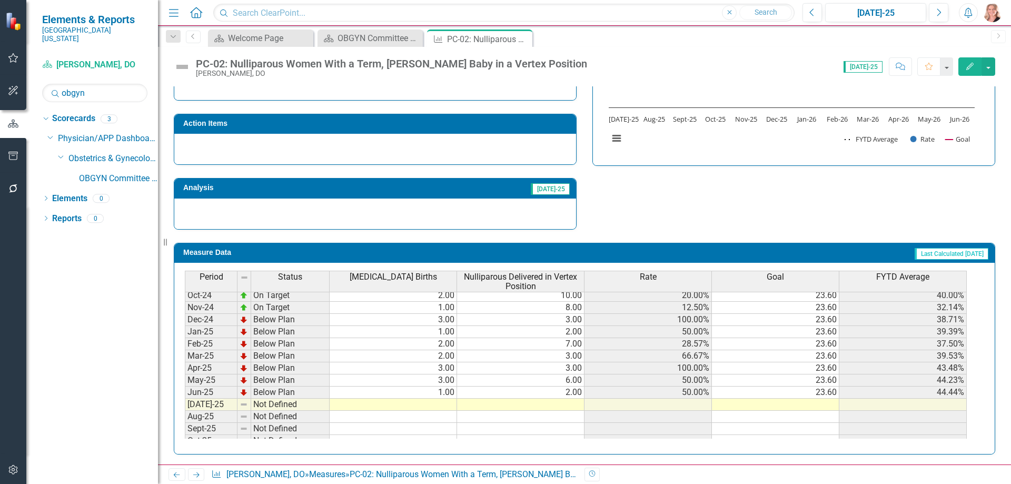
click at [394, 402] on td at bounding box center [393, 404] width 127 height 12
type textarea "4"
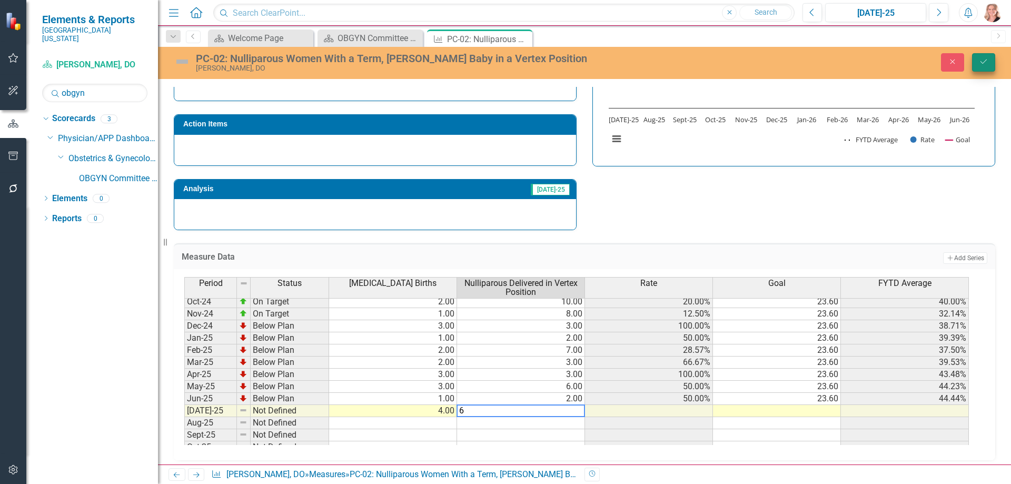
type textarea "6"
click at [978, 66] on button "Save" at bounding box center [983, 62] width 23 height 18
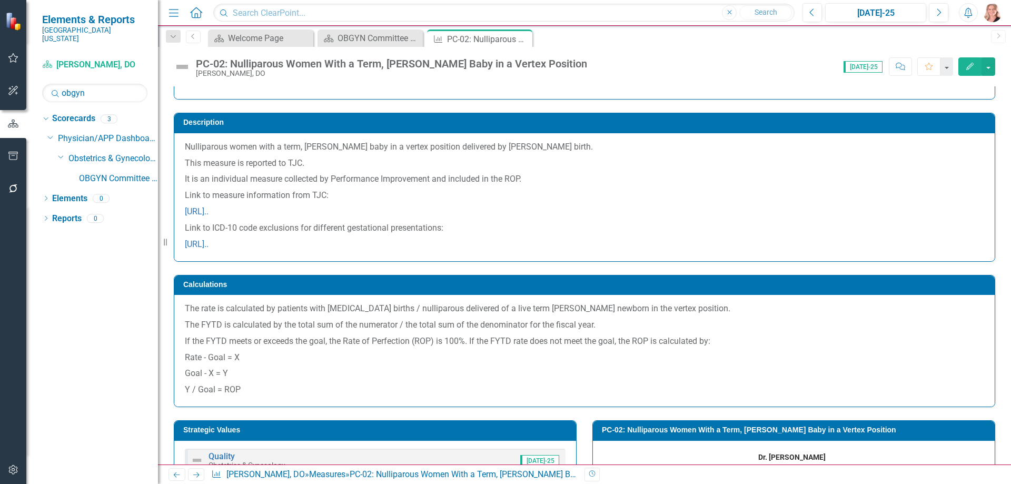
scroll to position [0, 0]
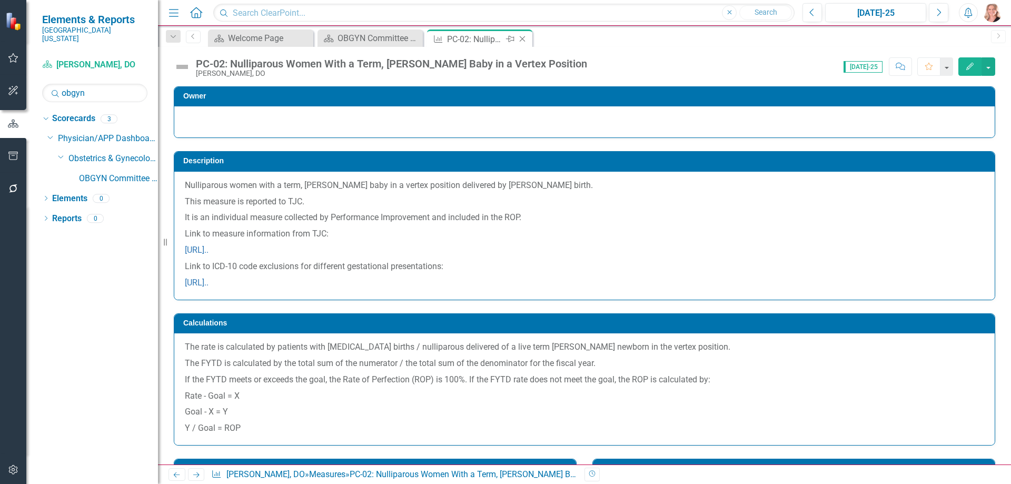
click at [524, 38] on icon "Close" at bounding box center [522, 39] width 11 height 8
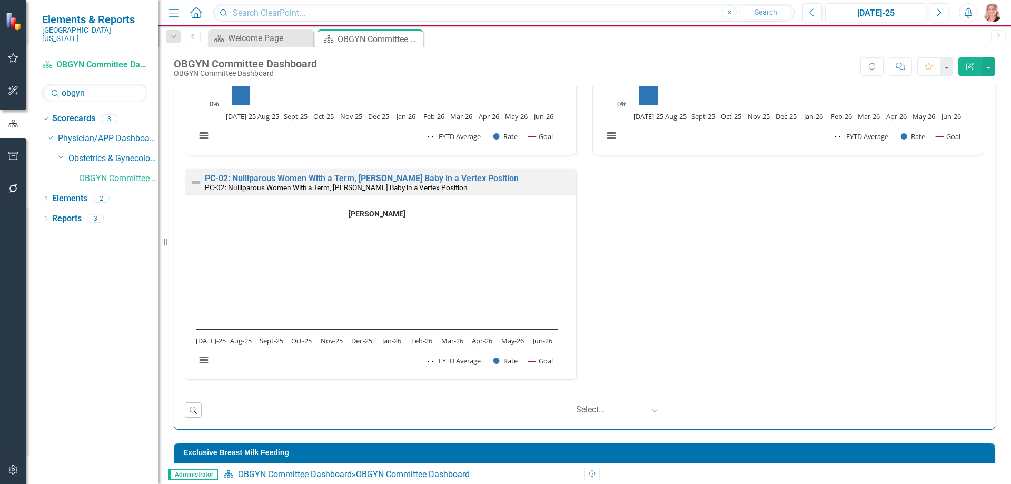
scroll to position [5054, 0]
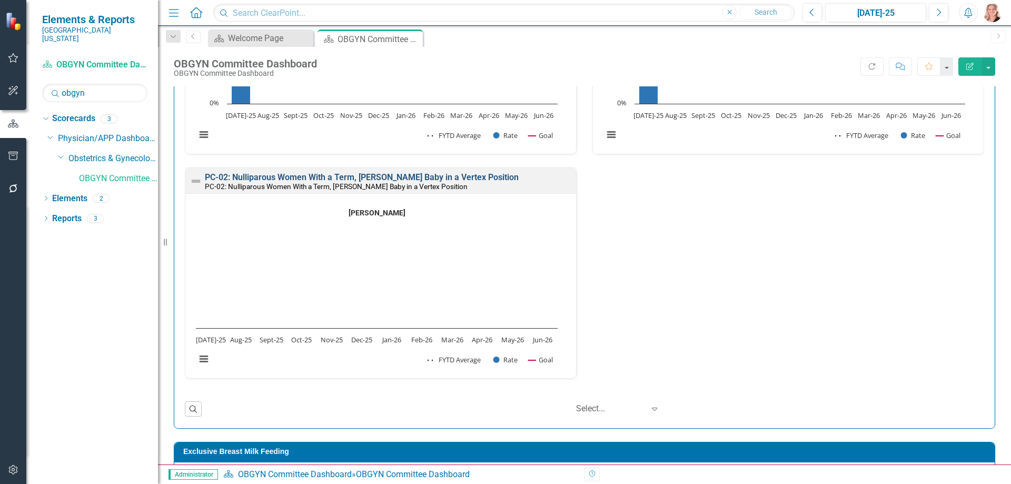
click at [398, 181] on link "PC-02: Nulliparous Women With a Term, [PERSON_NAME] Baby in a Vertex Position" at bounding box center [362, 177] width 314 height 10
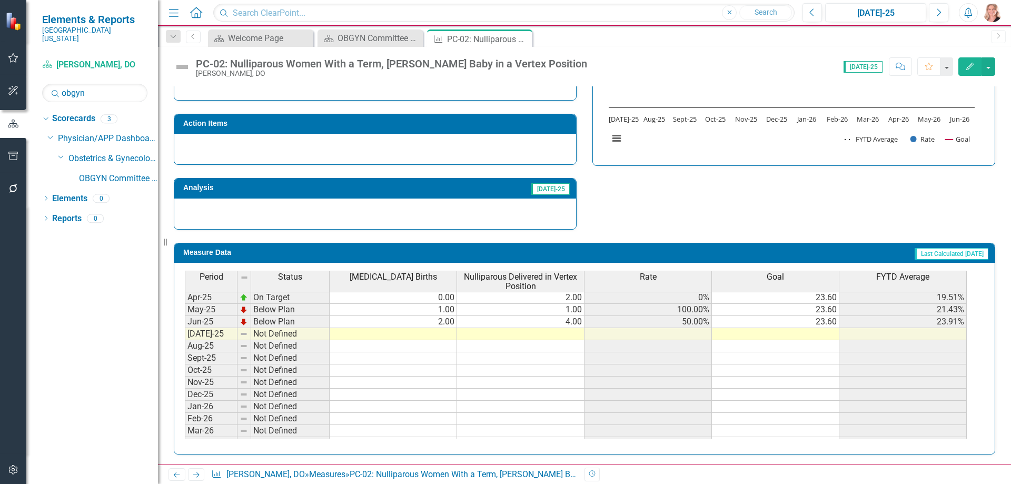
scroll to position [330, 0]
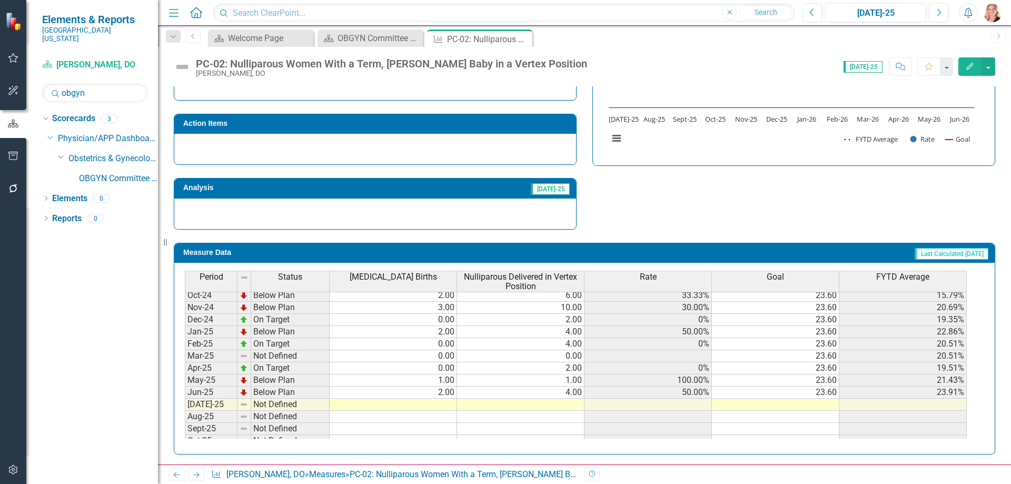
click at [426, 403] on tbody "Jan-24 Below Plan 2.00 5.00 40.00% 23.60 51.85% Feb-24 Below Plan 1.00 4.00 25.…" at bounding box center [576, 362] width 782 height 364
type textarea "2"
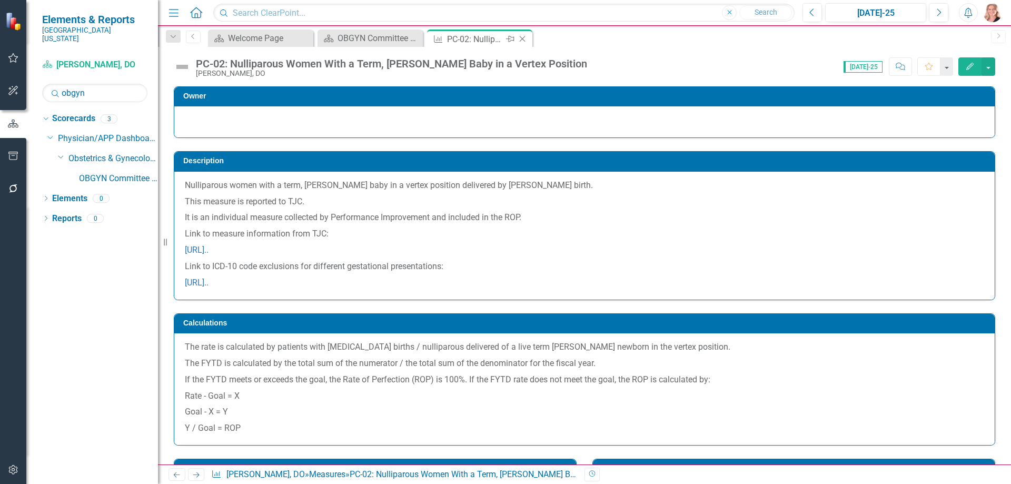
click at [523, 39] on icon "Close" at bounding box center [522, 39] width 11 height 8
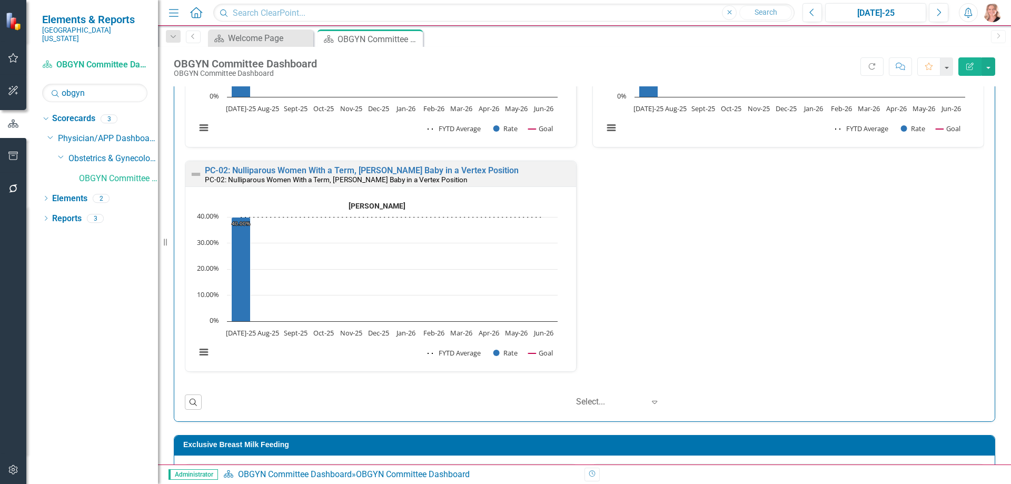
scroll to position [5054, 0]
